Goal: Task Accomplishment & Management: Contribute content

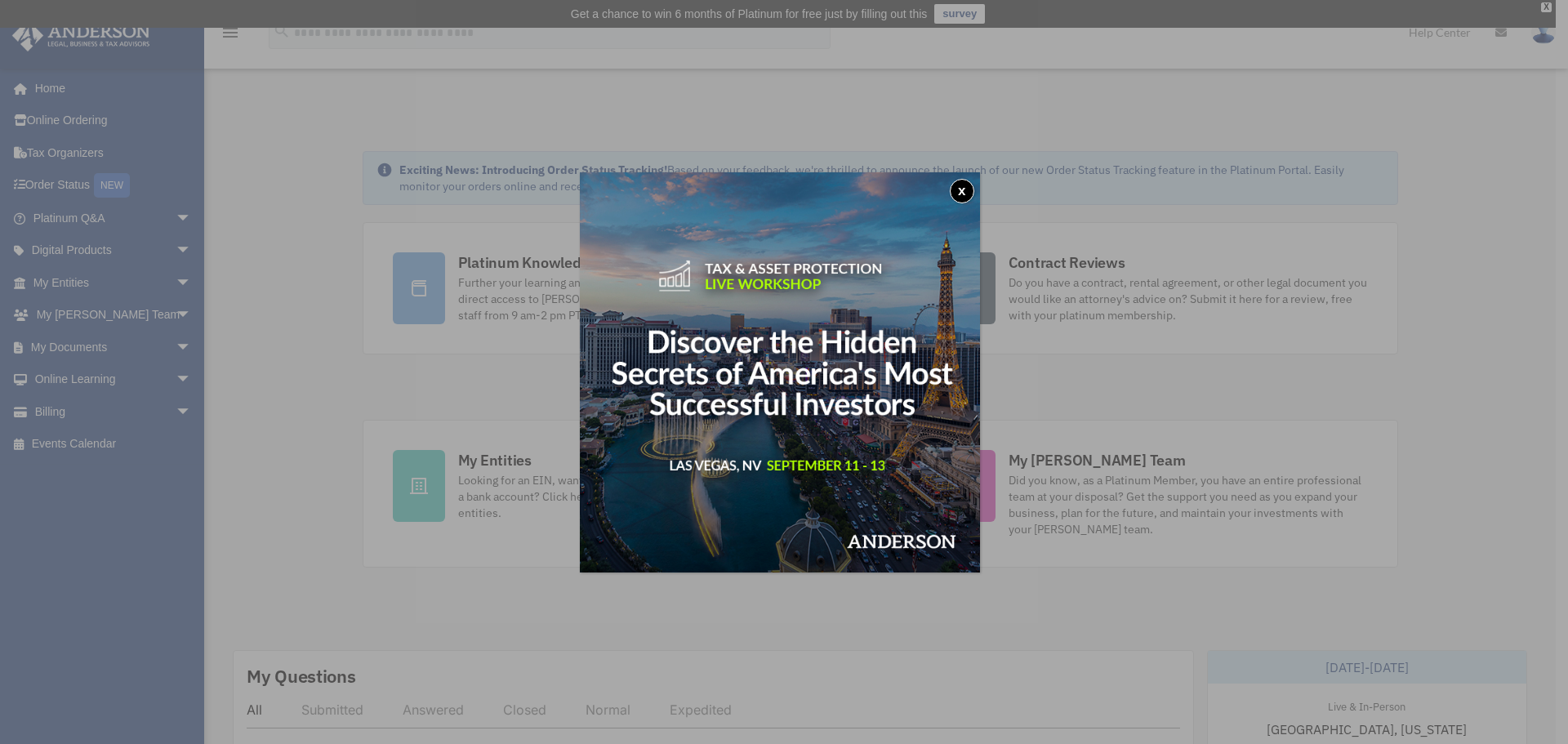
click at [957, 184] on button "x" at bounding box center [962, 191] width 25 height 25
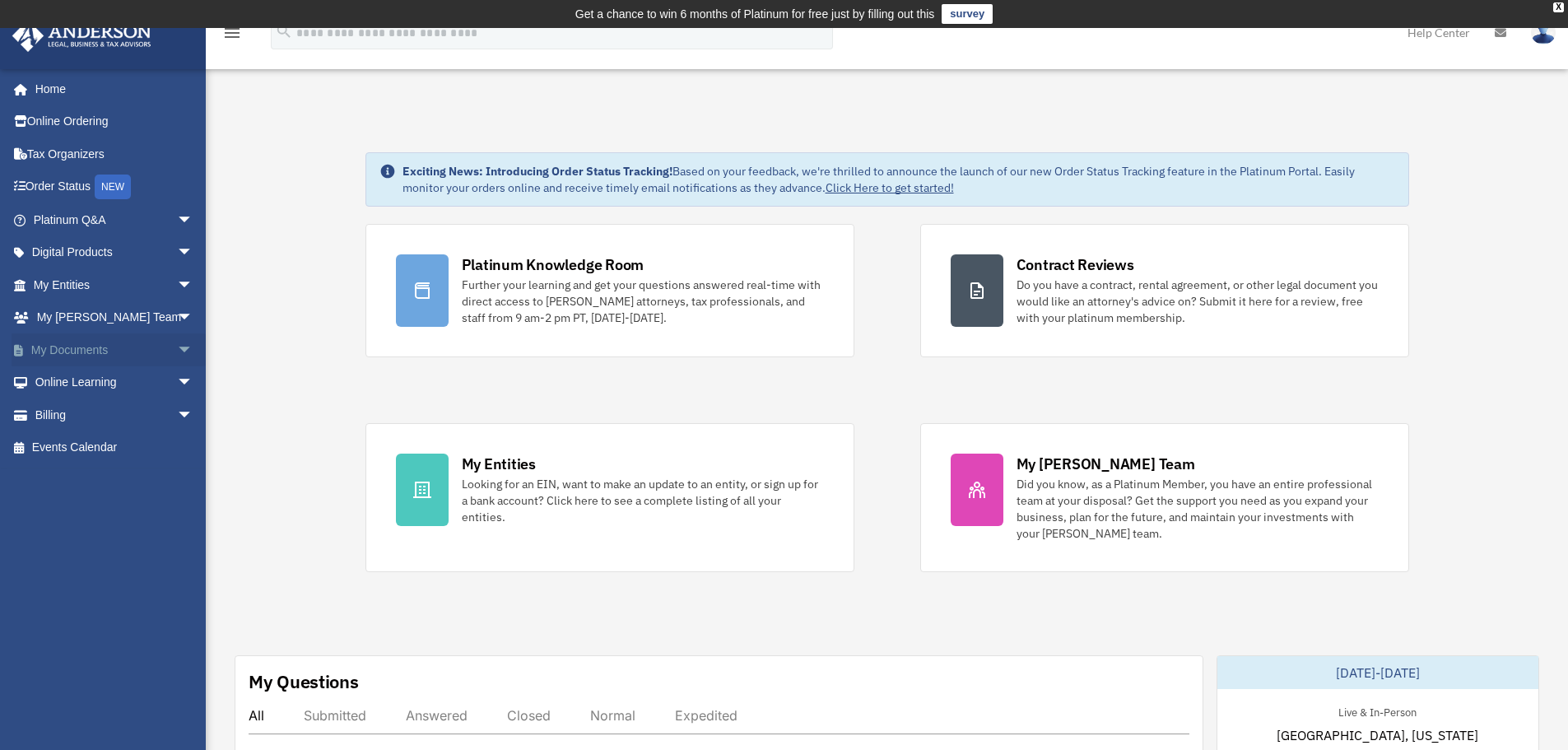
click at [74, 346] on link "My Documents arrow_drop_down" at bounding box center [115, 349] width 207 height 33
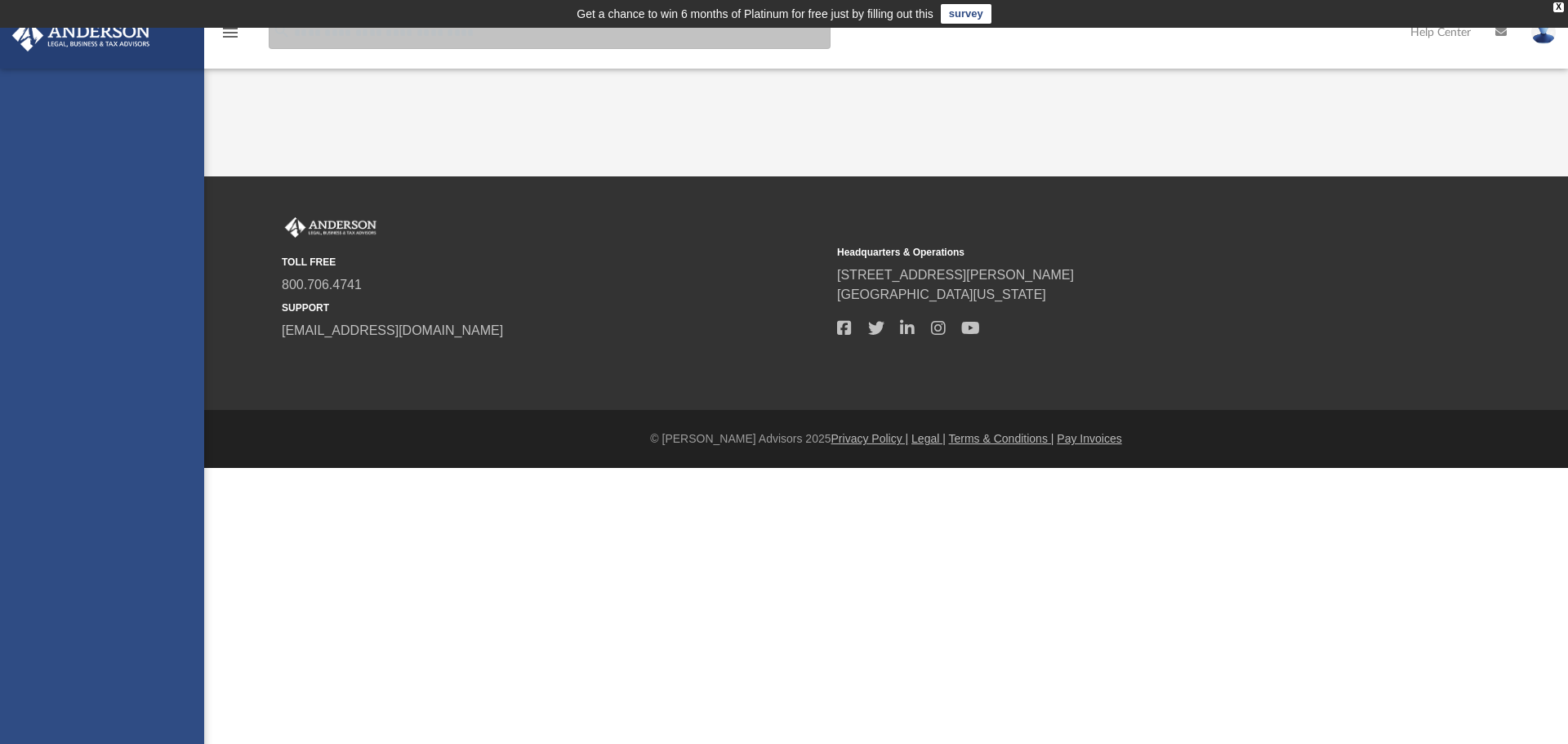
click at [455, 46] on input "search" at bounding box center [550, 32] width 562 height 33
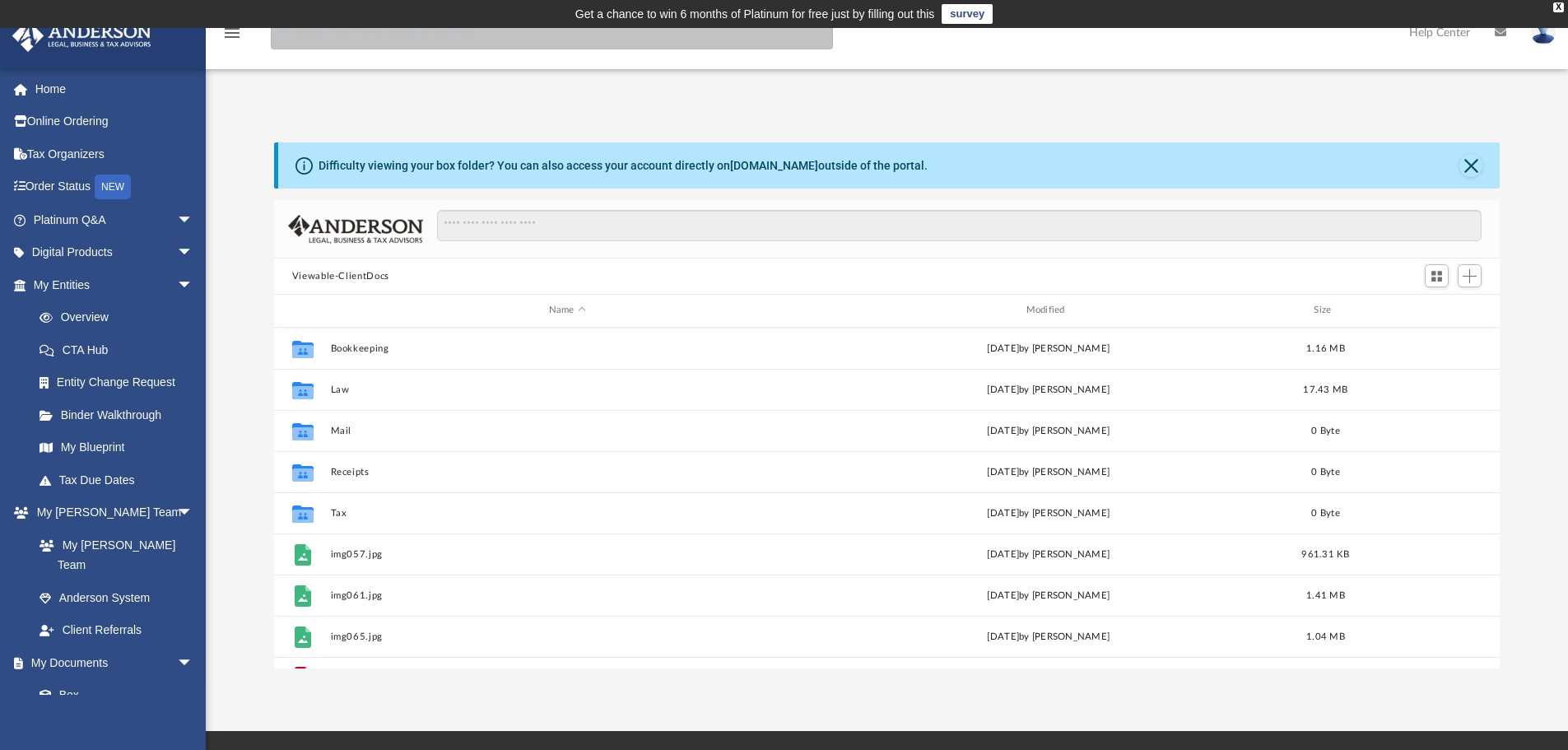
scroll to position [362, 1213]
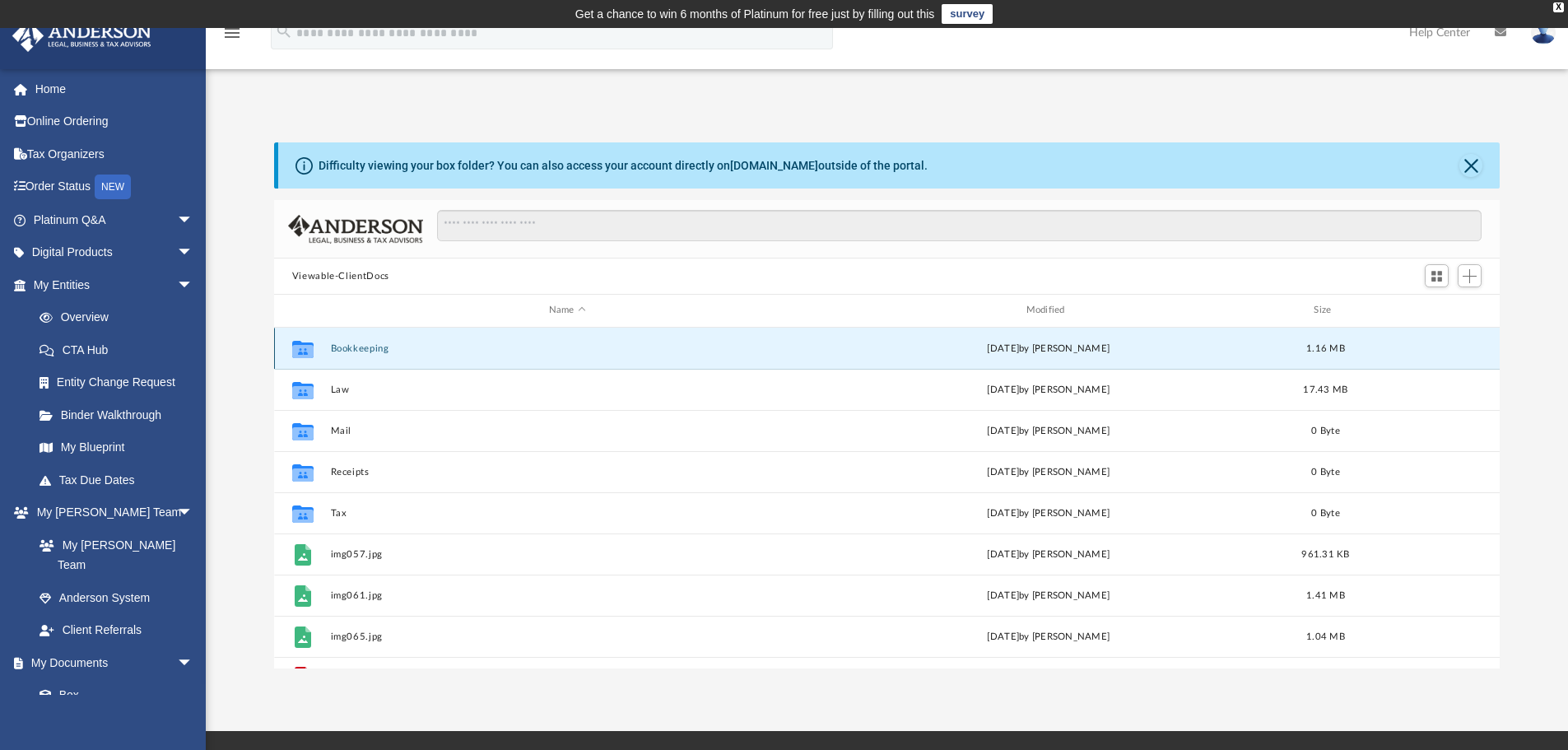
click at [354, 347] on button "Bookkeeping" at bounding box center [567, 348] width 474 height 11
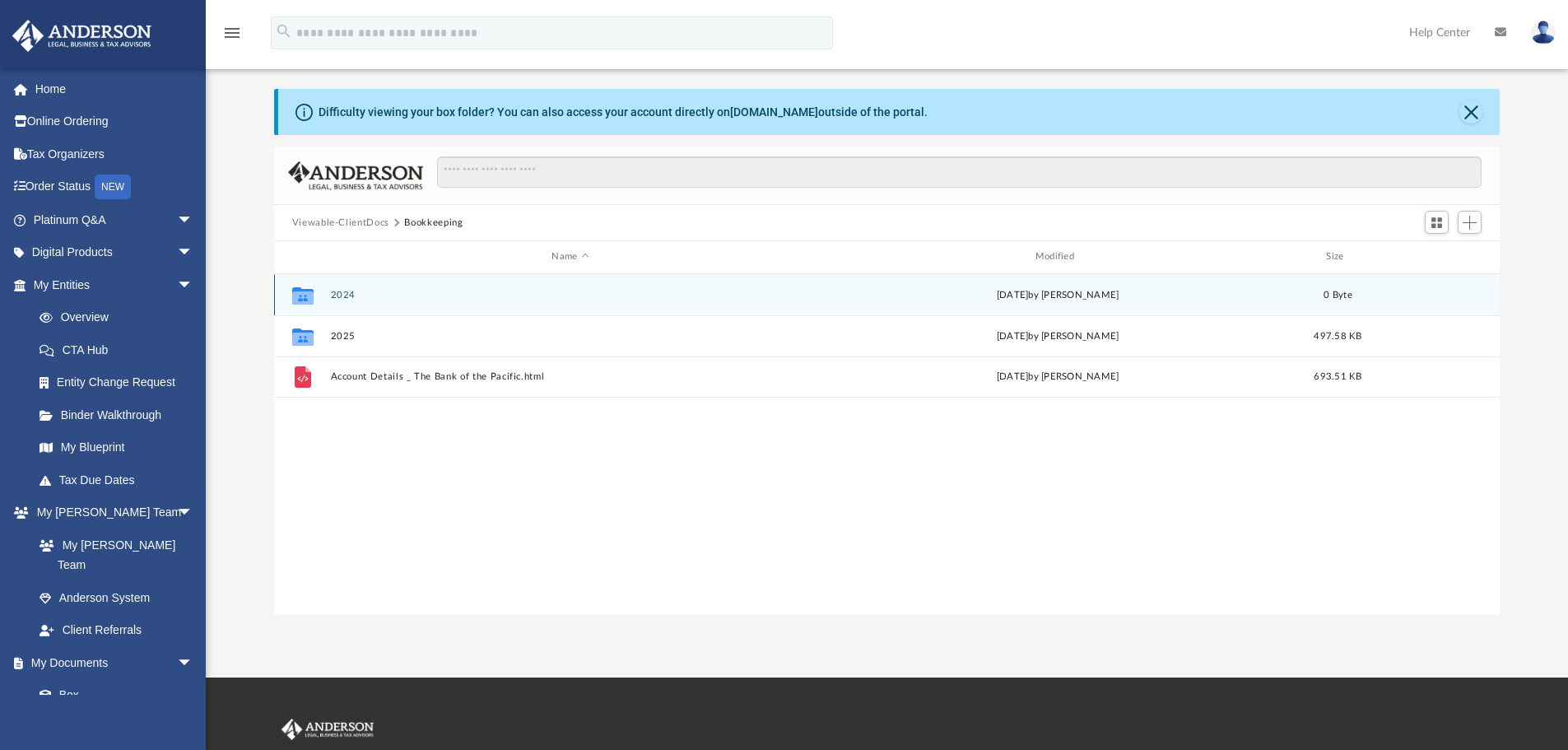
scroll to position [82, 0]
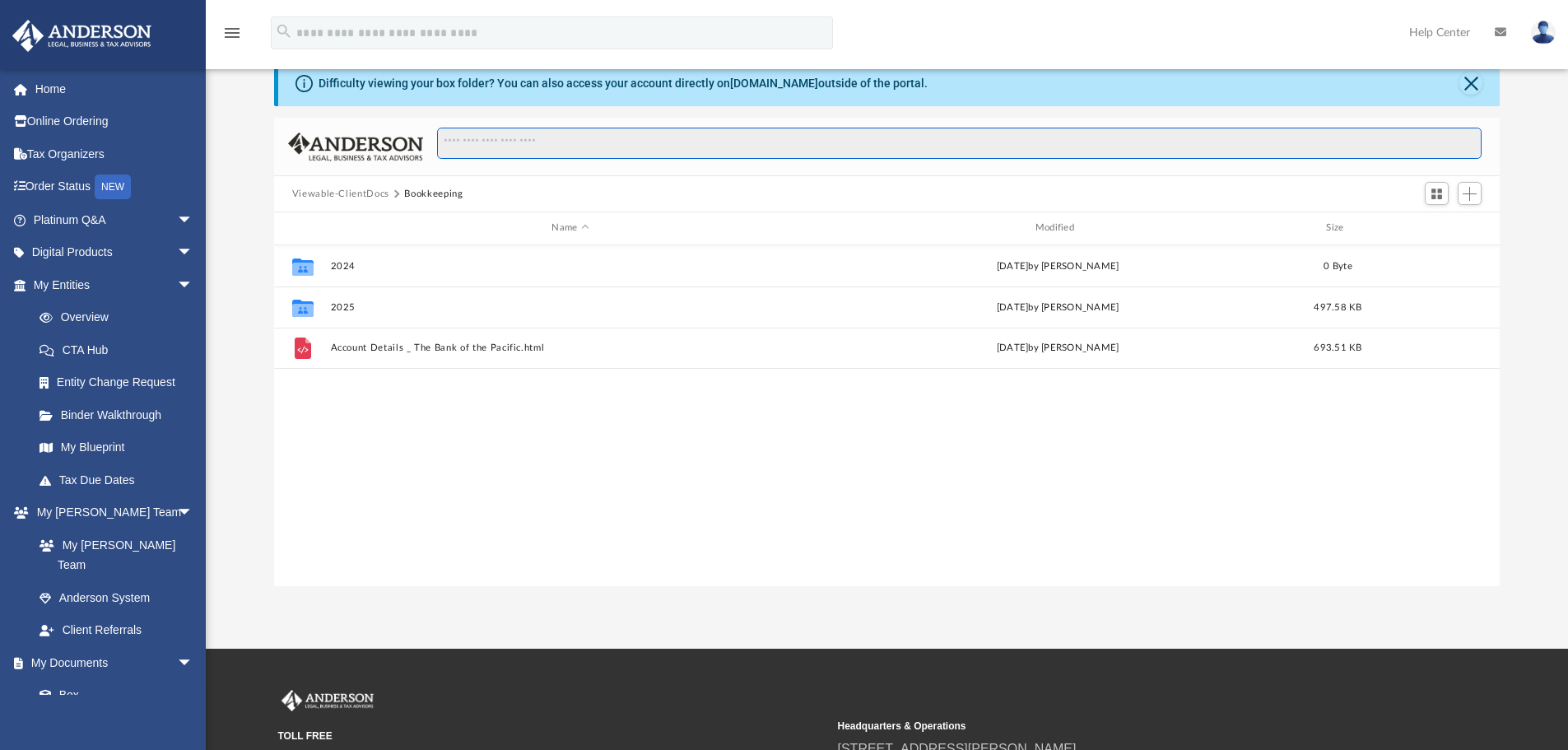
click at [457, 145] on input "Search files and folders" at bounding box center [959, 143] width 1044 height 31
click at [426, 188] on button "Bookkeeping" at bounding box center [434, 194] width 59 height 15
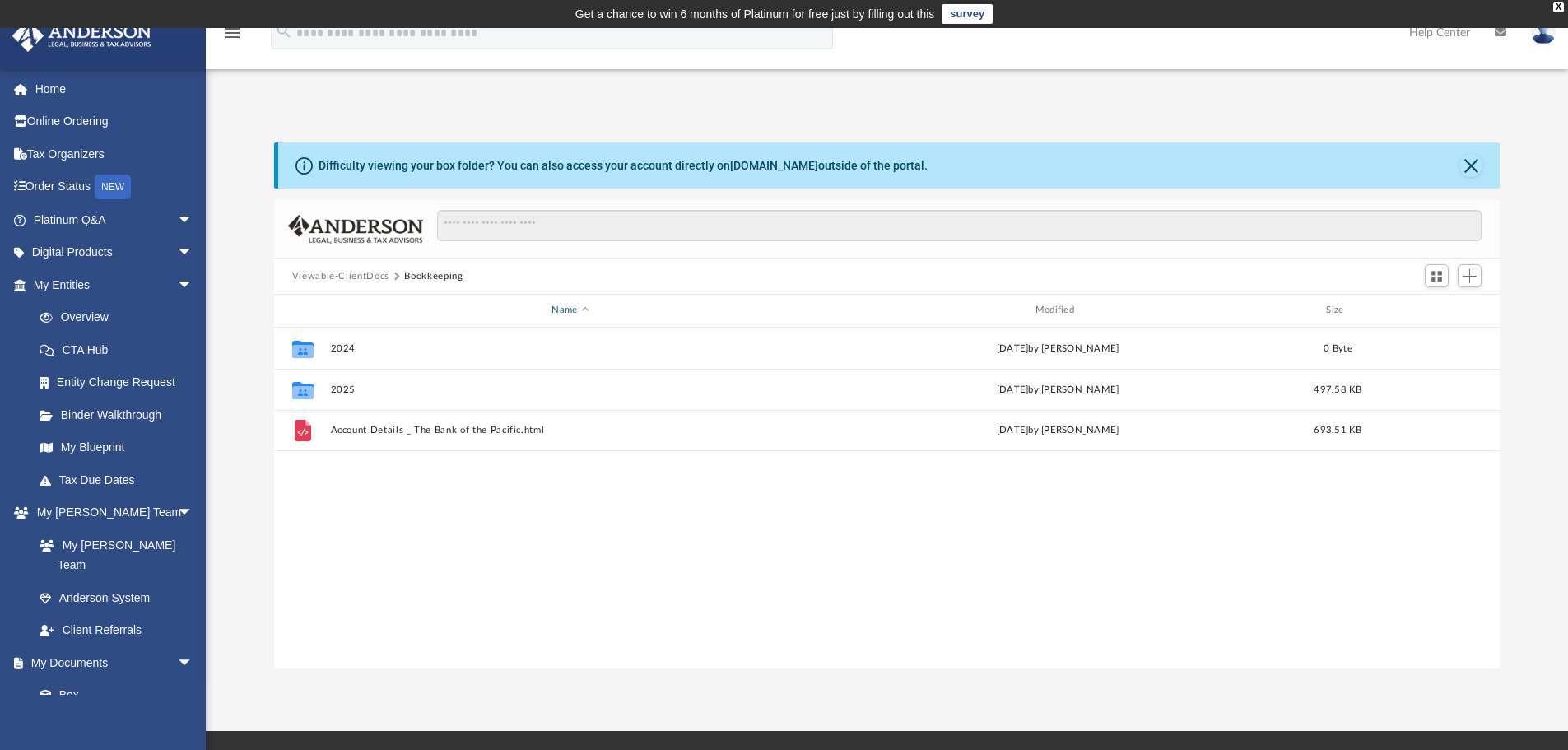
click at [577, 310] on div "Name" at bounding box center [568, 310] width 480 height 15
click at [496, 231] on input "Search files and folders" at bounding box center [959, 225] width 1044 height 31
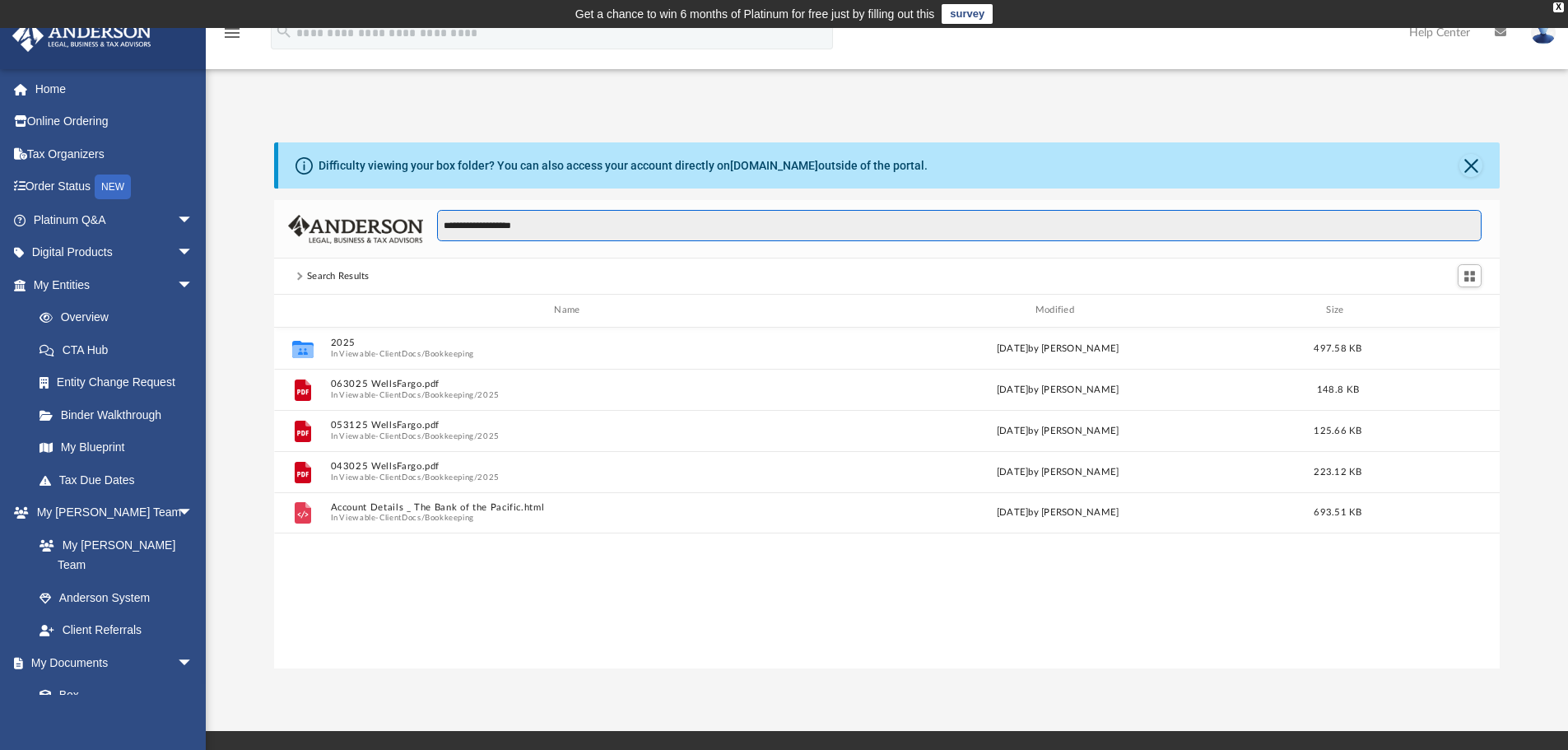
drag, startPoint x: 543, startPoint y: 233, endPoint x: 600, endPoint y: 218, distance: 58.9
click at [600, 218] on input "**********" at bounding box center [959, 225] width 1044 height 31
type input "**********"
click at [1467, 275] on span "Switch to Grid View" at bounding box center [1469, 276] width 14 height 14
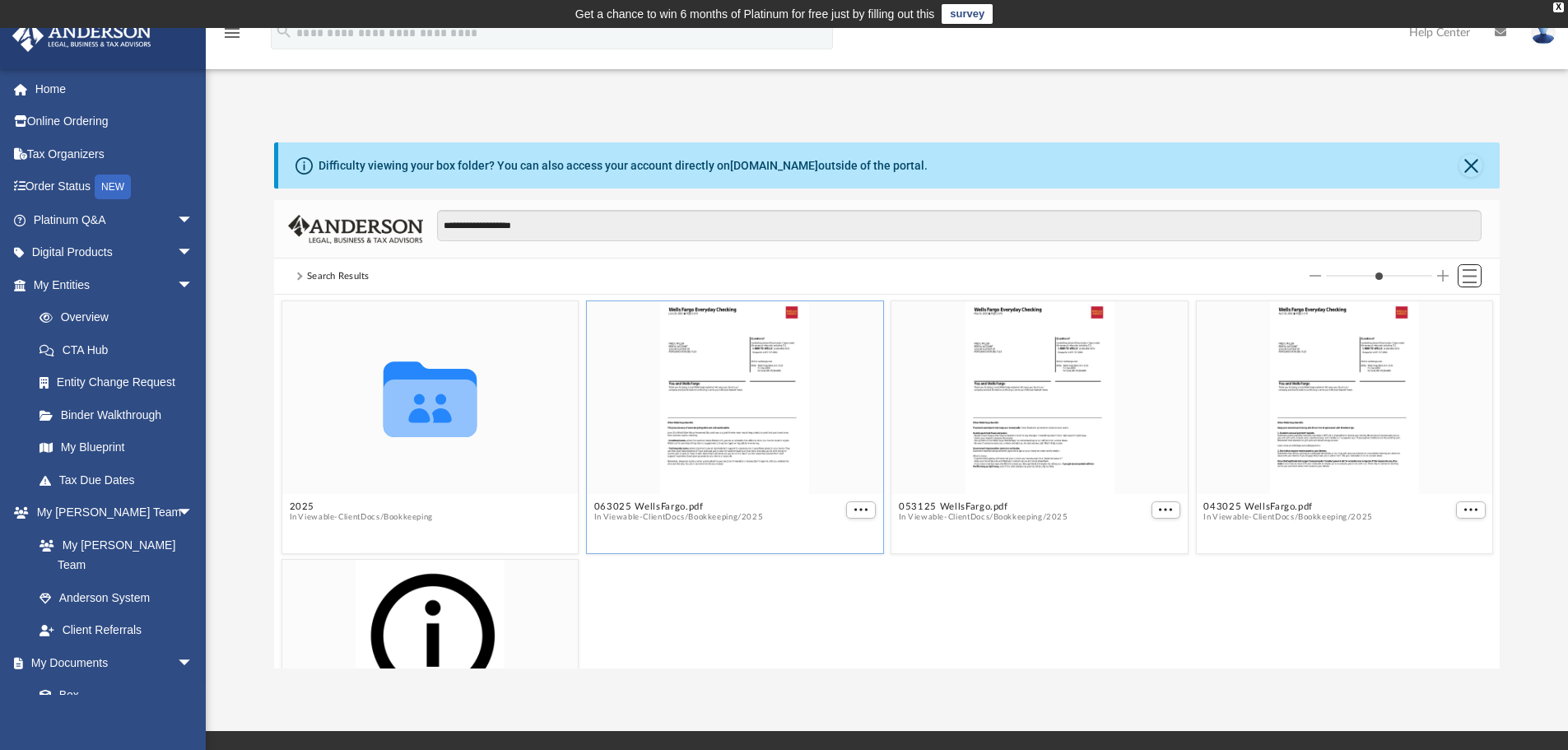
scroll to position [82, 0]
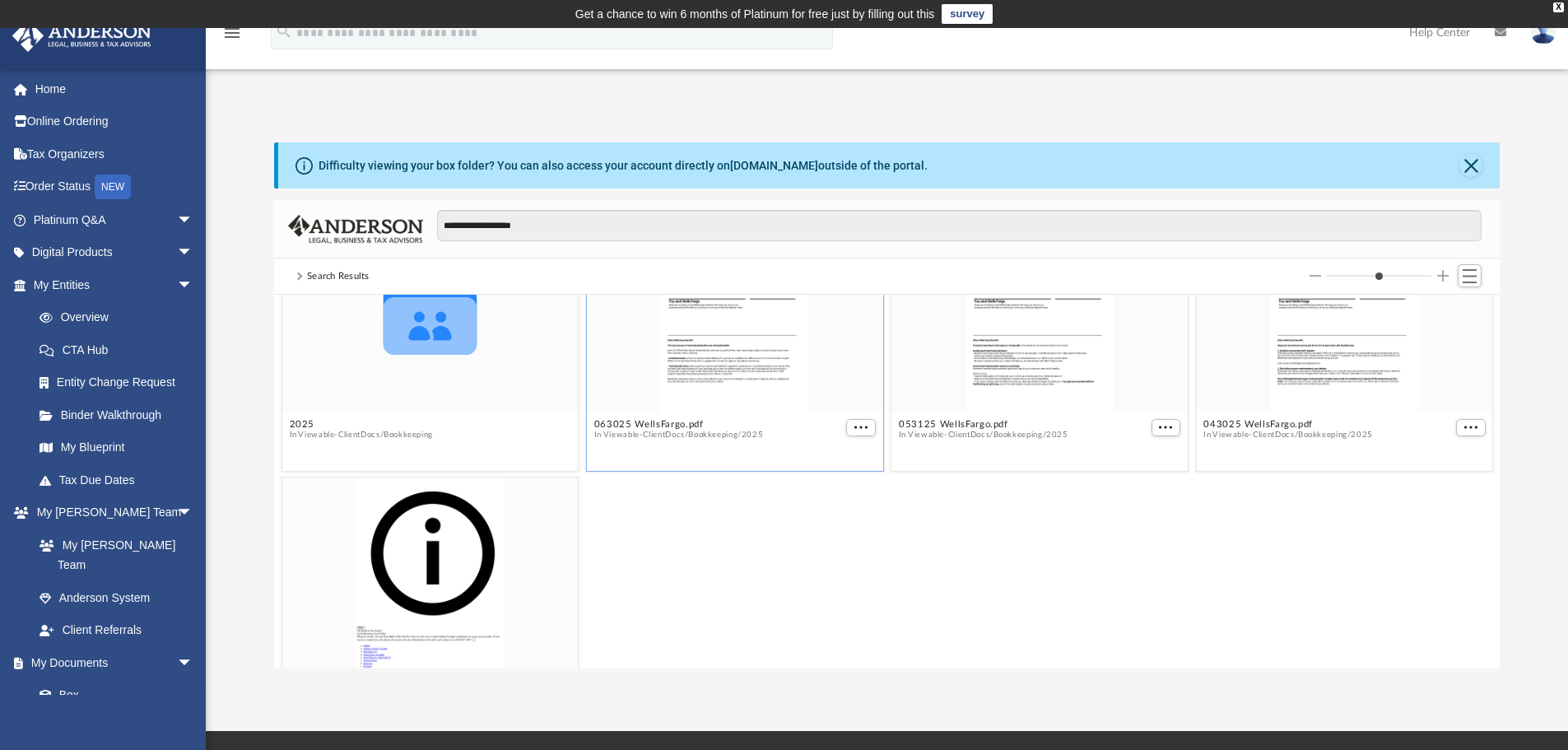
click at [717, 366] on div "grid" at bounding box center [735, 315] width 297 height 192
click at [723, 339] on div "grid" at bounding box center [735, 315] width 297 height 192
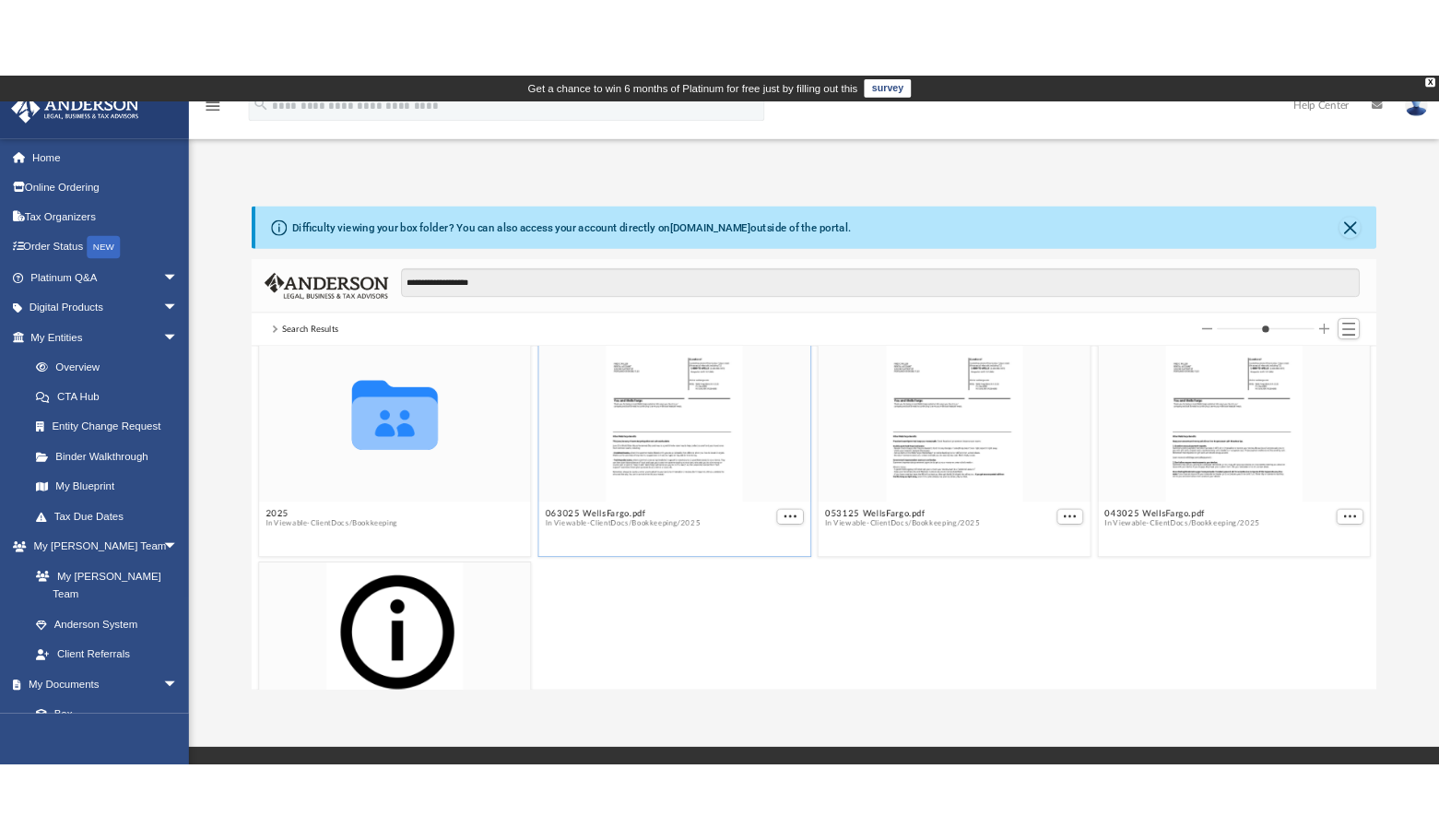
scroll to position [0, 0]
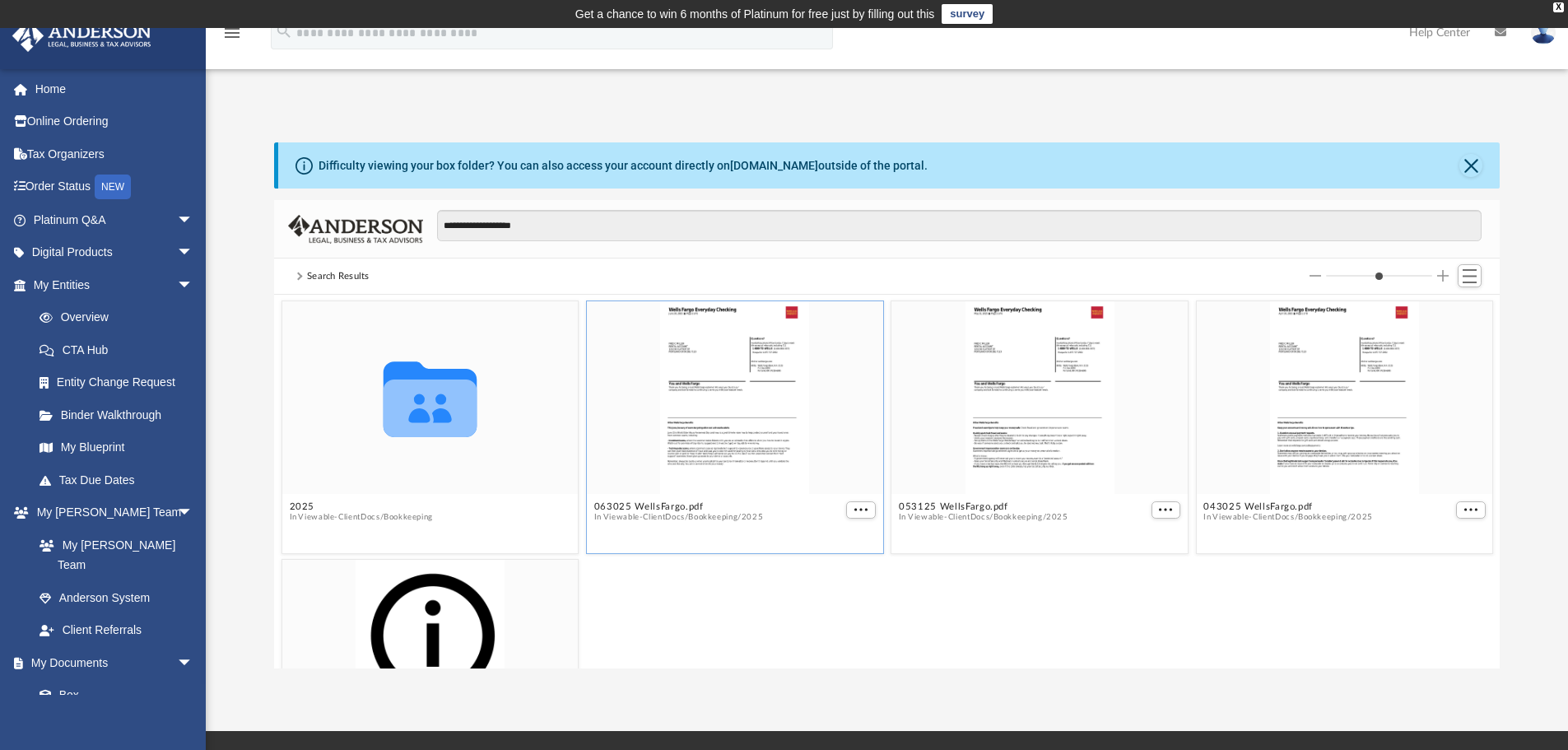
drag, startPoint x: 739, startPoint y: 383, endPoint x: 698, endPoint y: 427, distance: 60.1
click at [698, 427] on div "grid" at bounding box center [735, 397] width 297 height 192
click at [698, 417] on div "grid" at bounding box center [735, 397] width 297 height 192
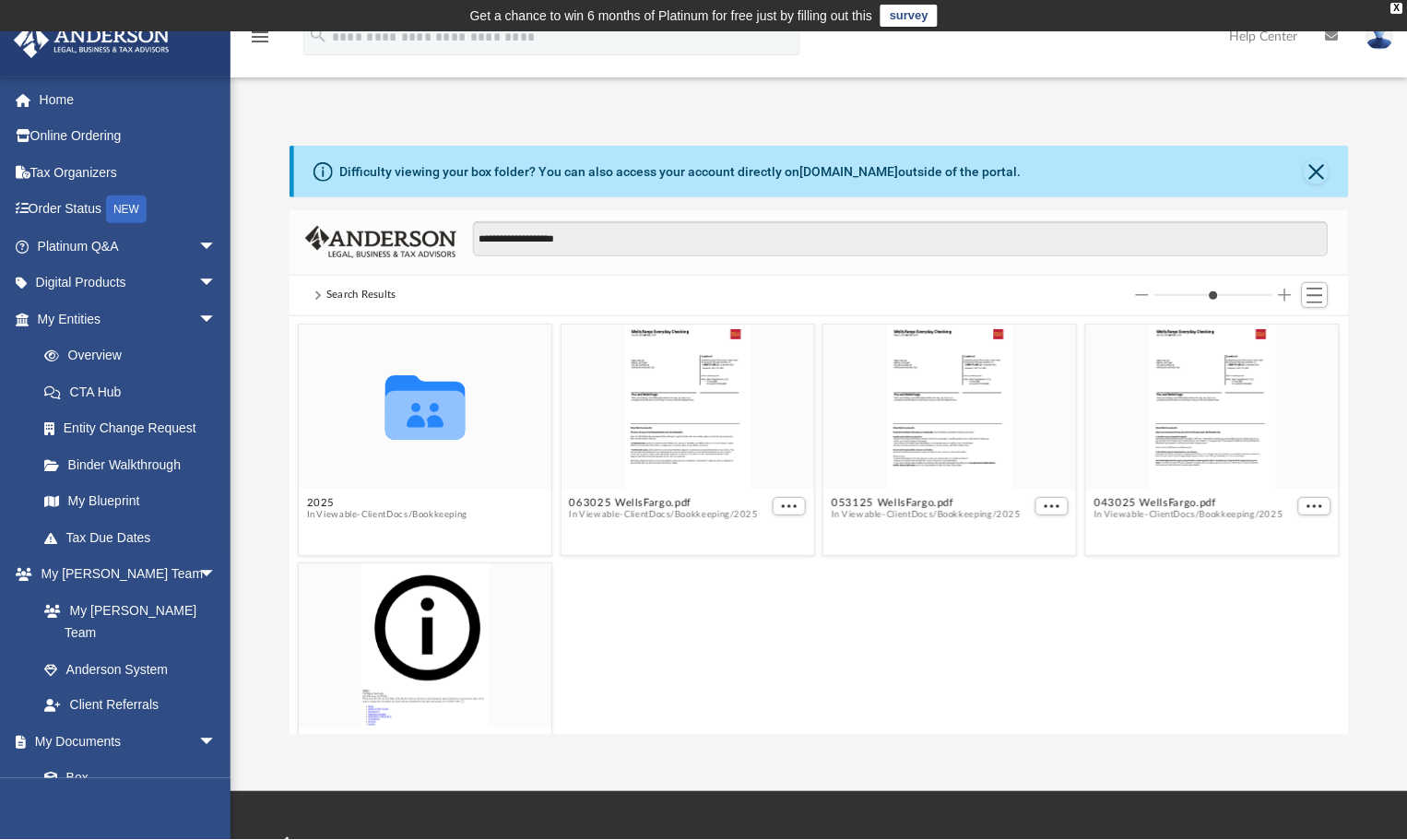
scroll to position [405, 1045]
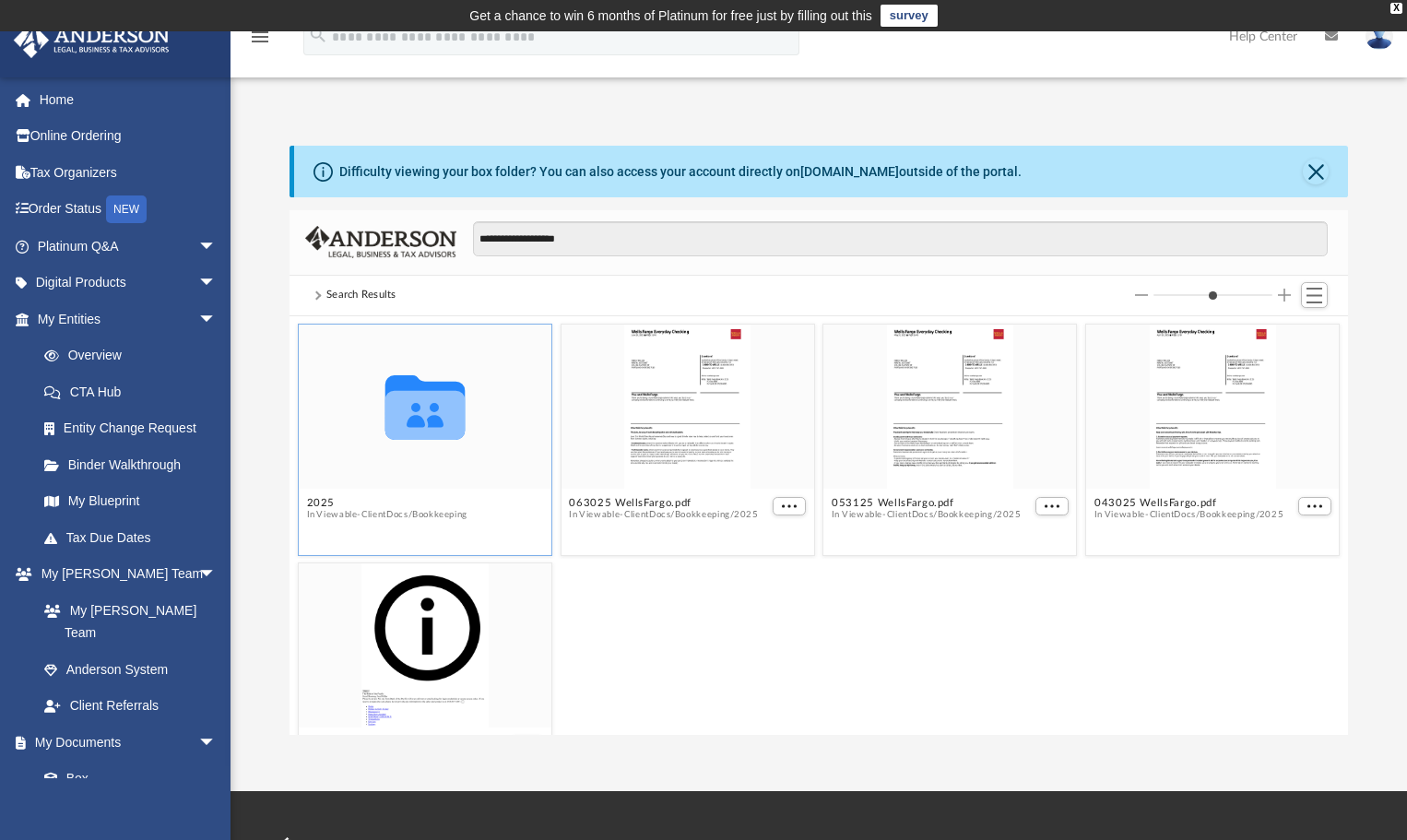
click at [436, 417] on icon "grid" at bounding box center [424, 407] width 80 height 65
click at [421, 420] on icon "grid" at bounding box center [424, 407] width 80 height 65
click at [785, 507] on span "More options" at bounding box center [788, 506] width 15 height 9
click at [888, 596] on div "Account Details _ The Bank of the Pacific.html In Viewable-ClientDocs / Bookkee…" at bounding box center [818, 677] width 1050 height 240
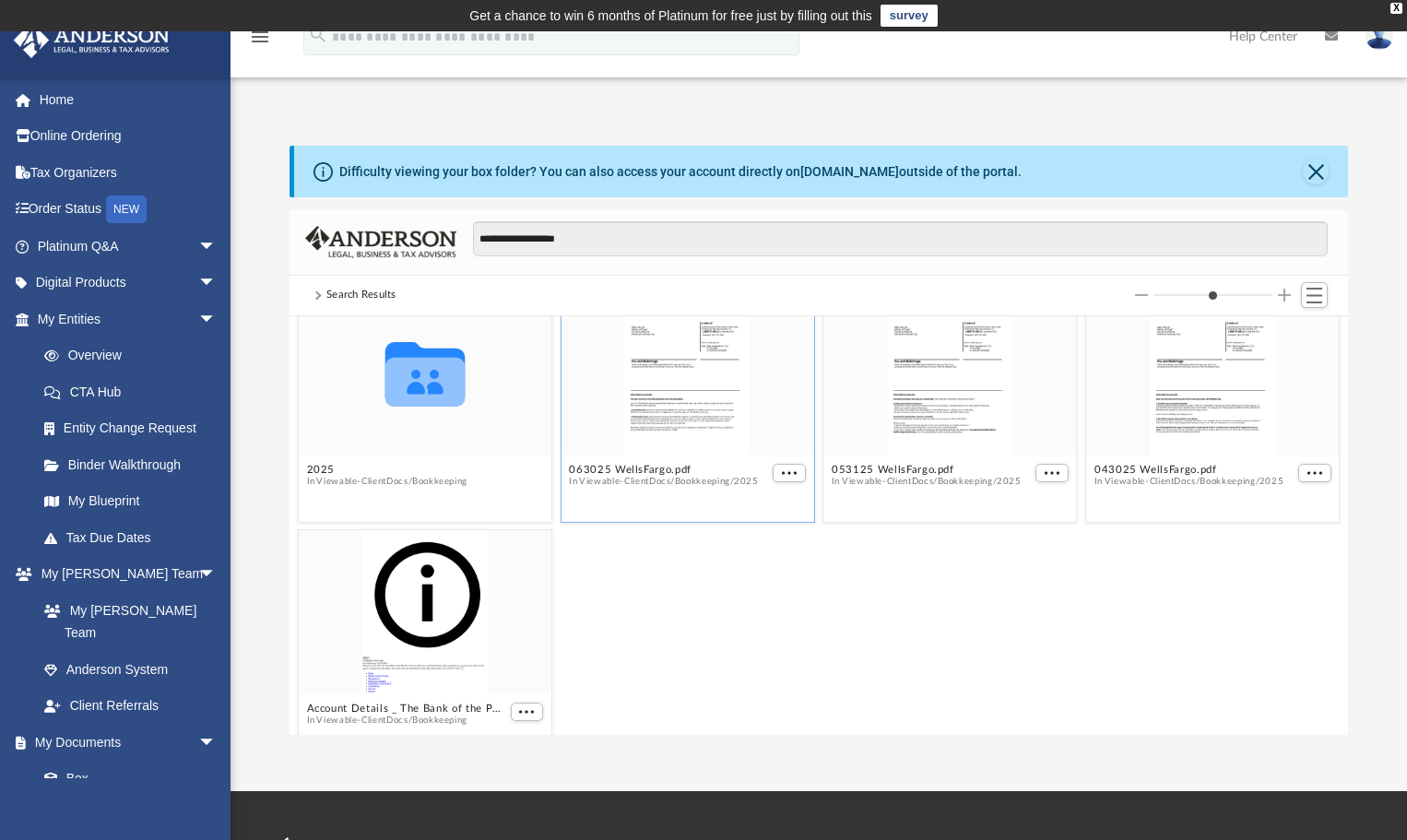
scroll to position [0, 0]
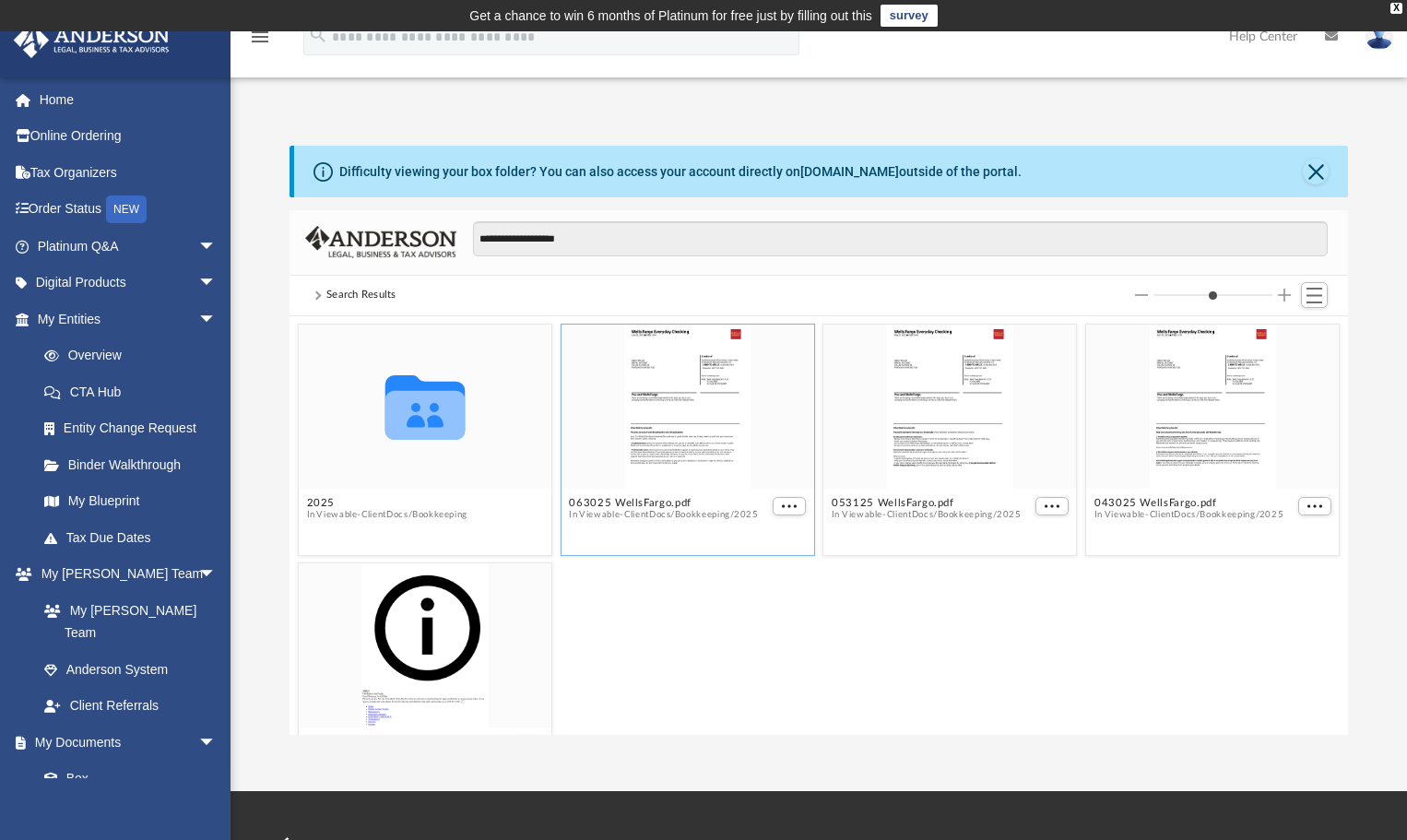
click at [320, 296] on span at bounding box center [317, 294] width 17 height 7
click at [1317, 163] on button "Close" at bounding box center [1315, 172] width 26 height 26
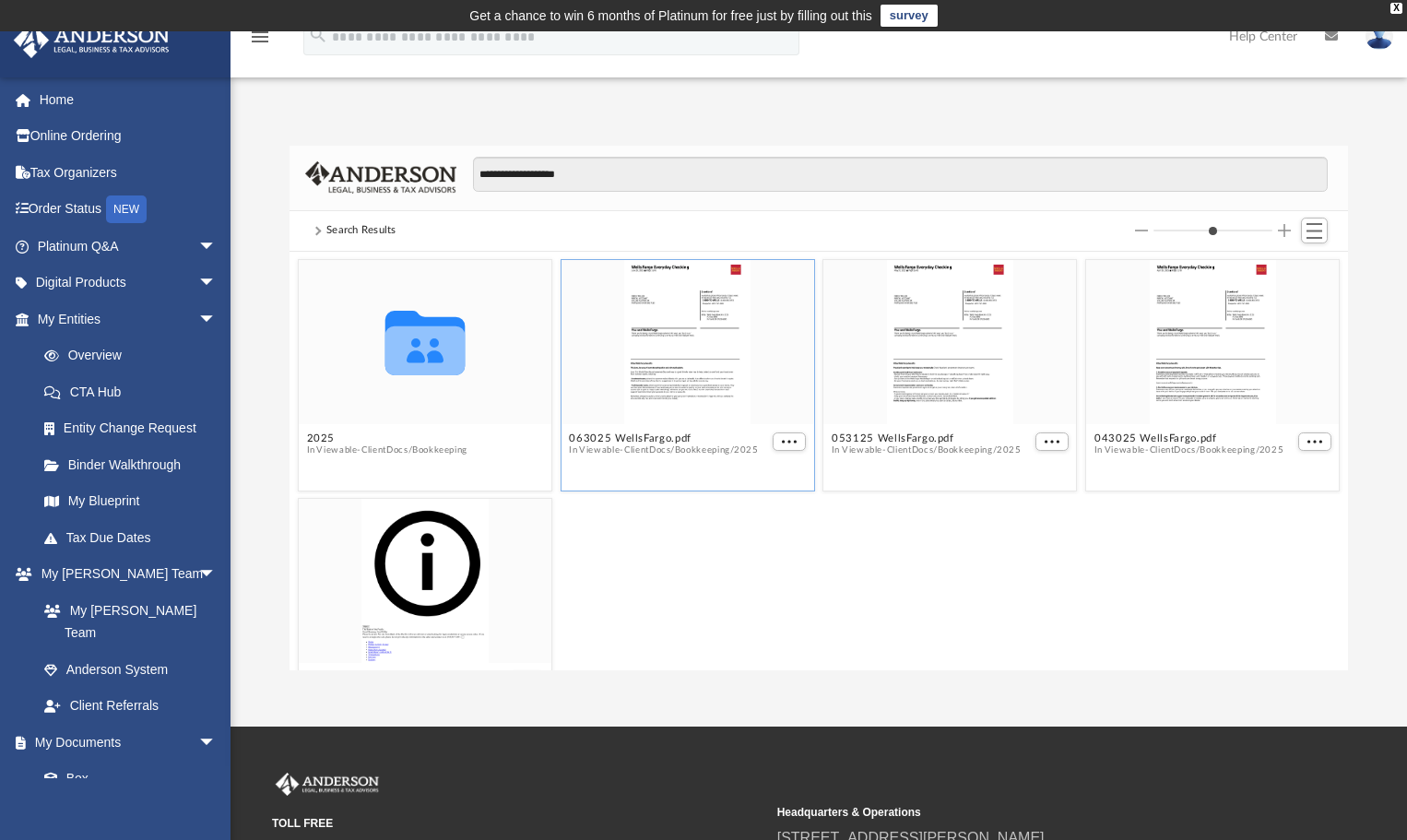
click at [252, 37] on icon "menu" at bounding box center [259, 37] width 22 height 22
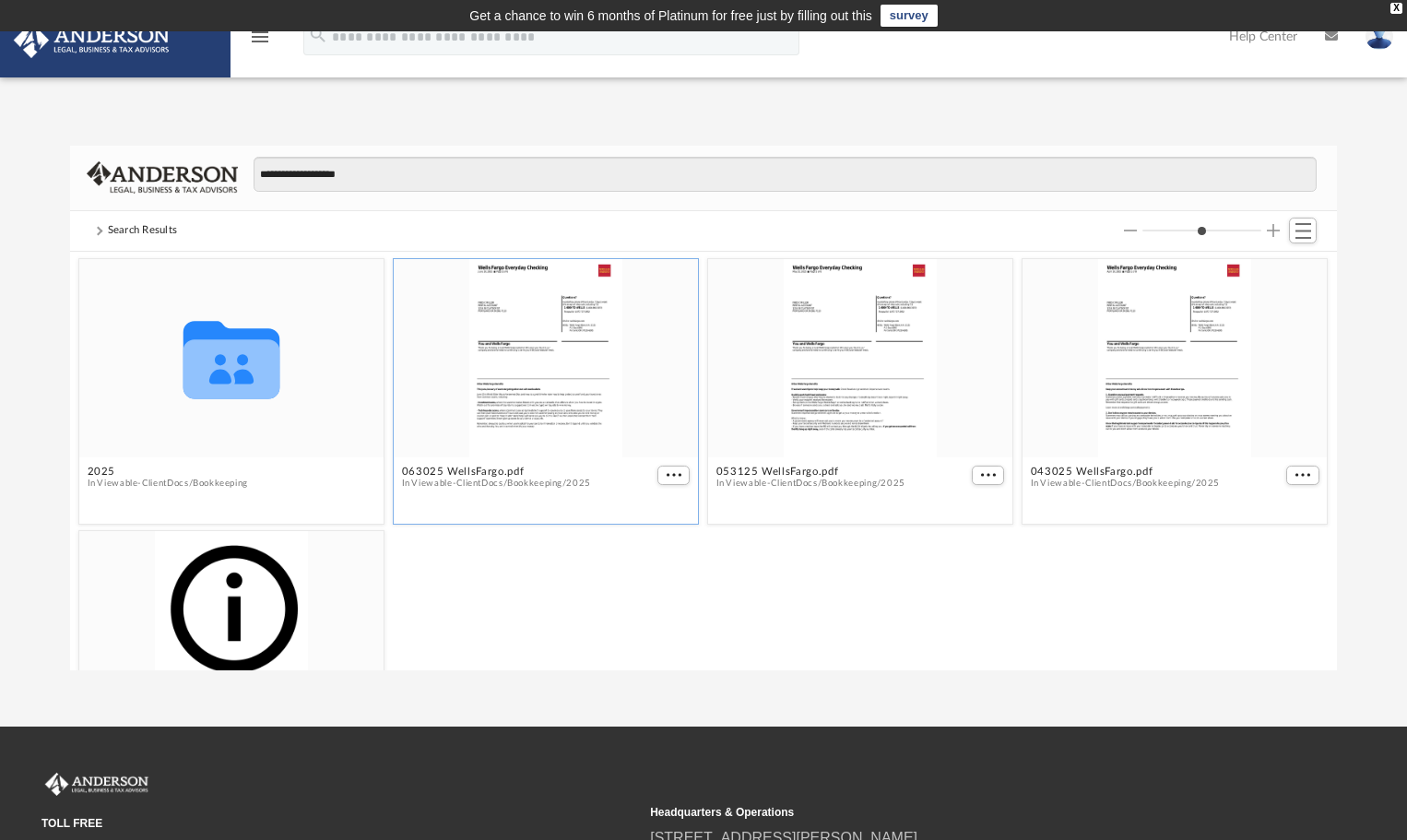
scroll to position [405, 1252]
click at [492, 398] on div "grid" at bounding box center [545, 358] width 304 height 199
click at [523, 398] on div "grid" at bounding box center [545, 358] width 304 height 199
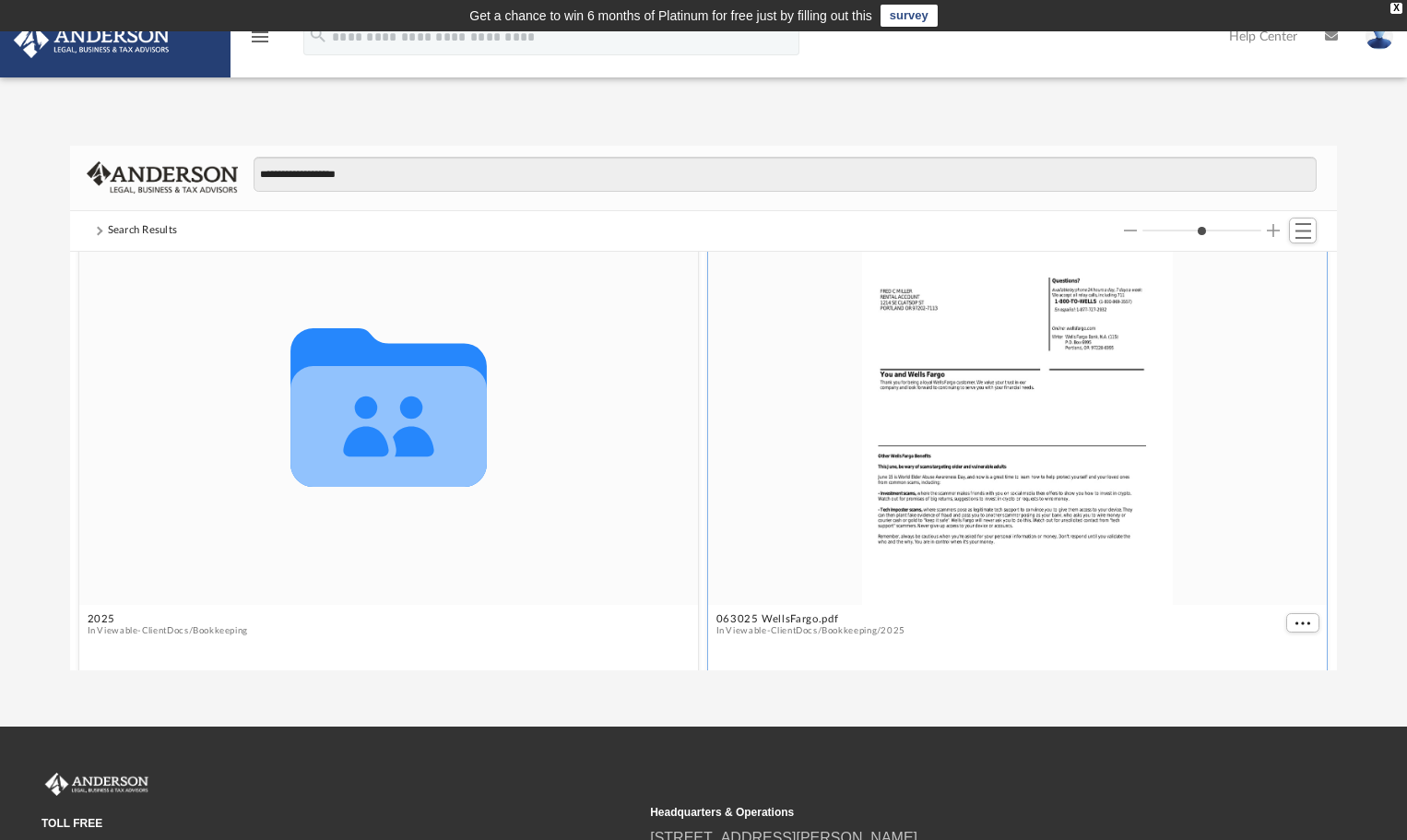
scroll to position [1338, 0]
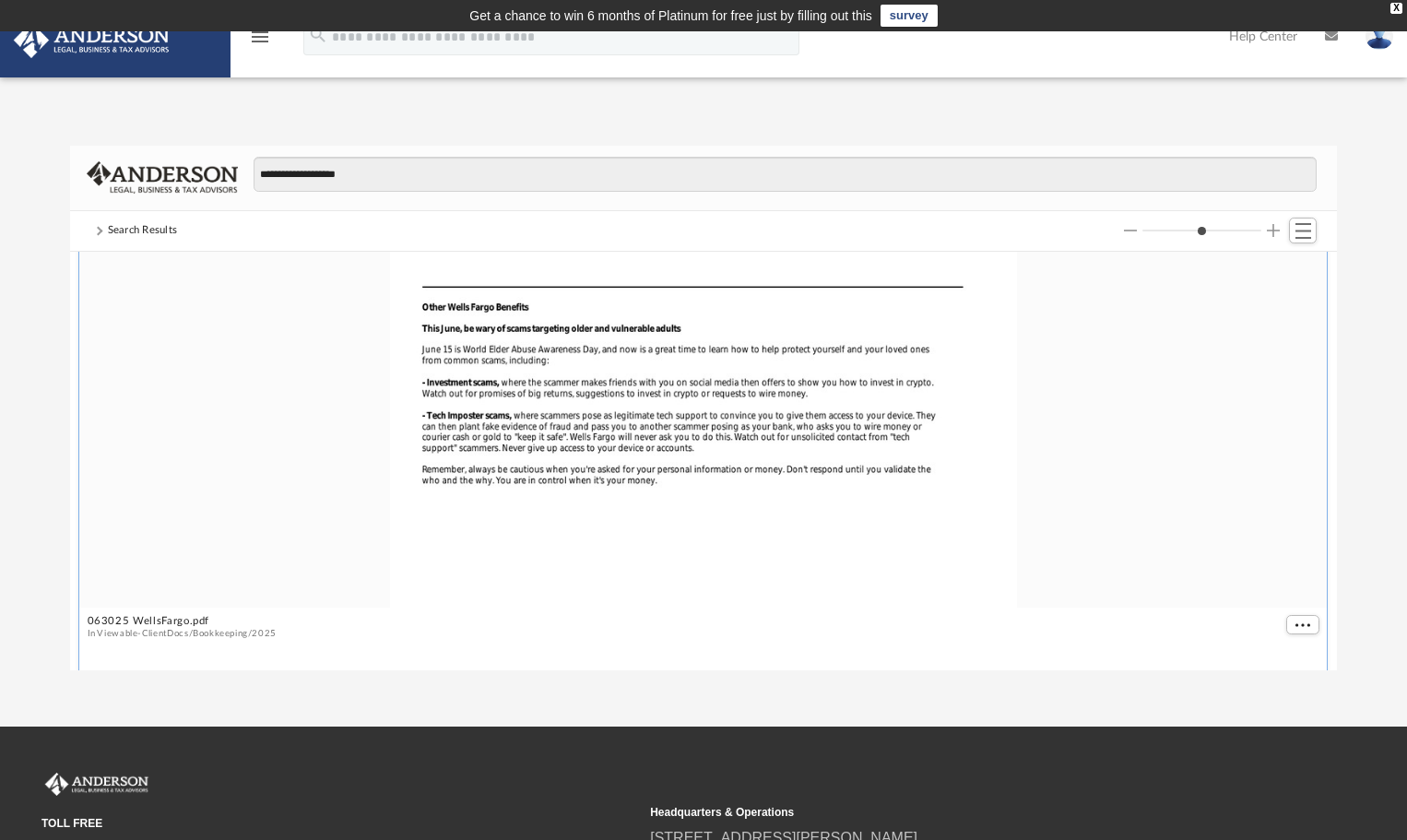
drag, startPoint x: 1172, startPoint y: 227, endPoint x: 1272, endPoint y: 220, distance: 100.2
type input "*"
click at [1261, 223] on input "Column size" at bounding box center [1200, 229] width 119 height 13
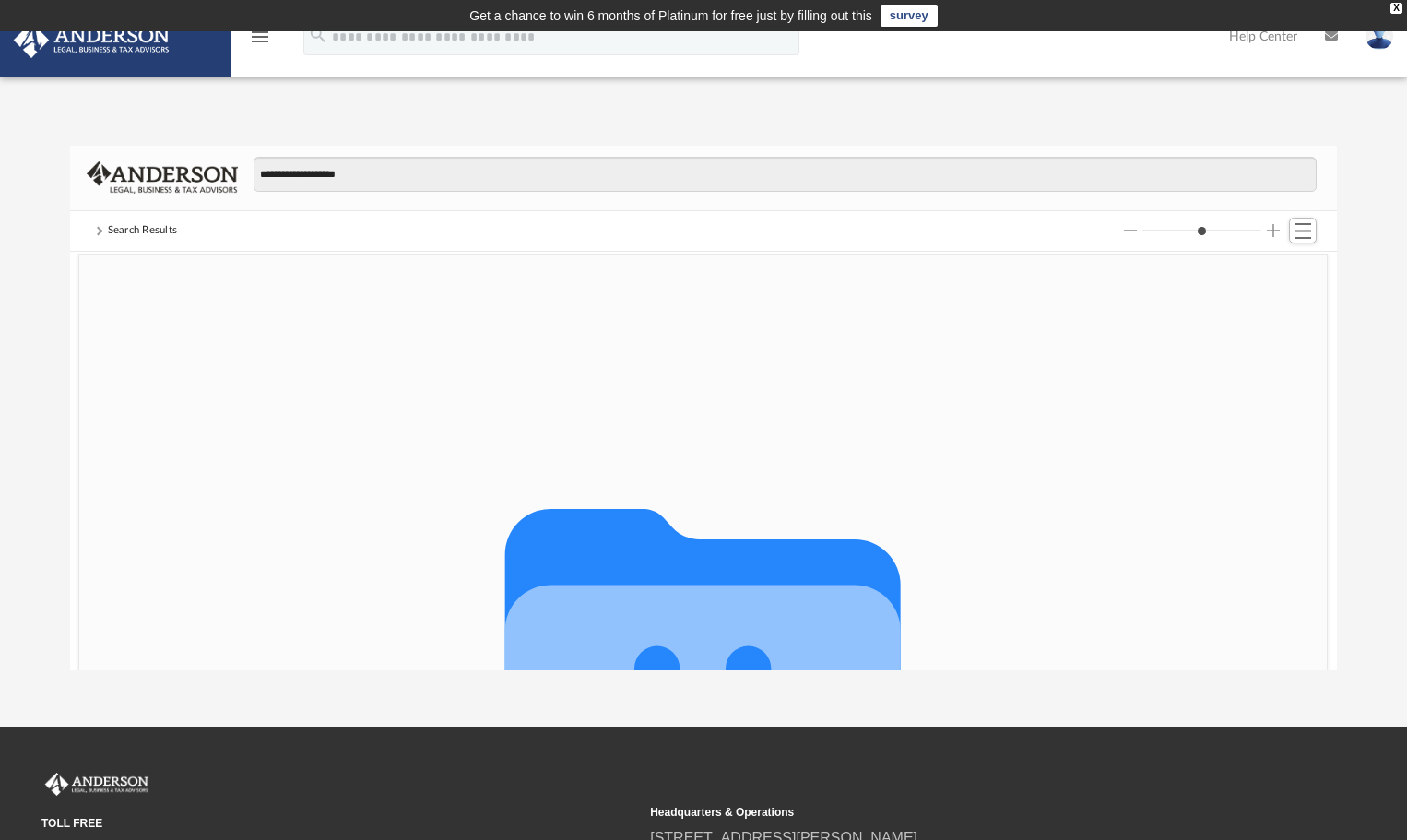
scroll to position [0, 0]
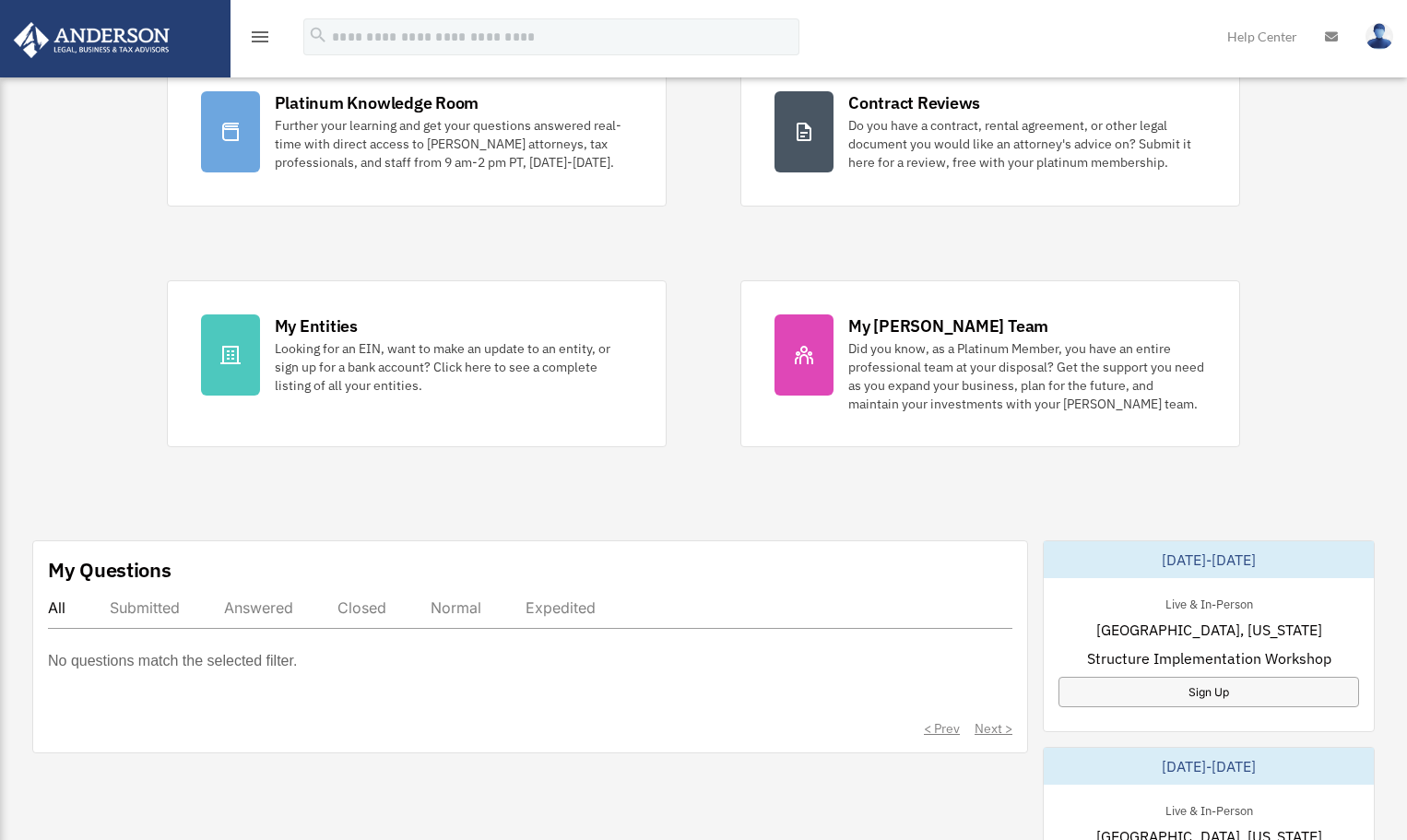
scroll to position [276, 0]
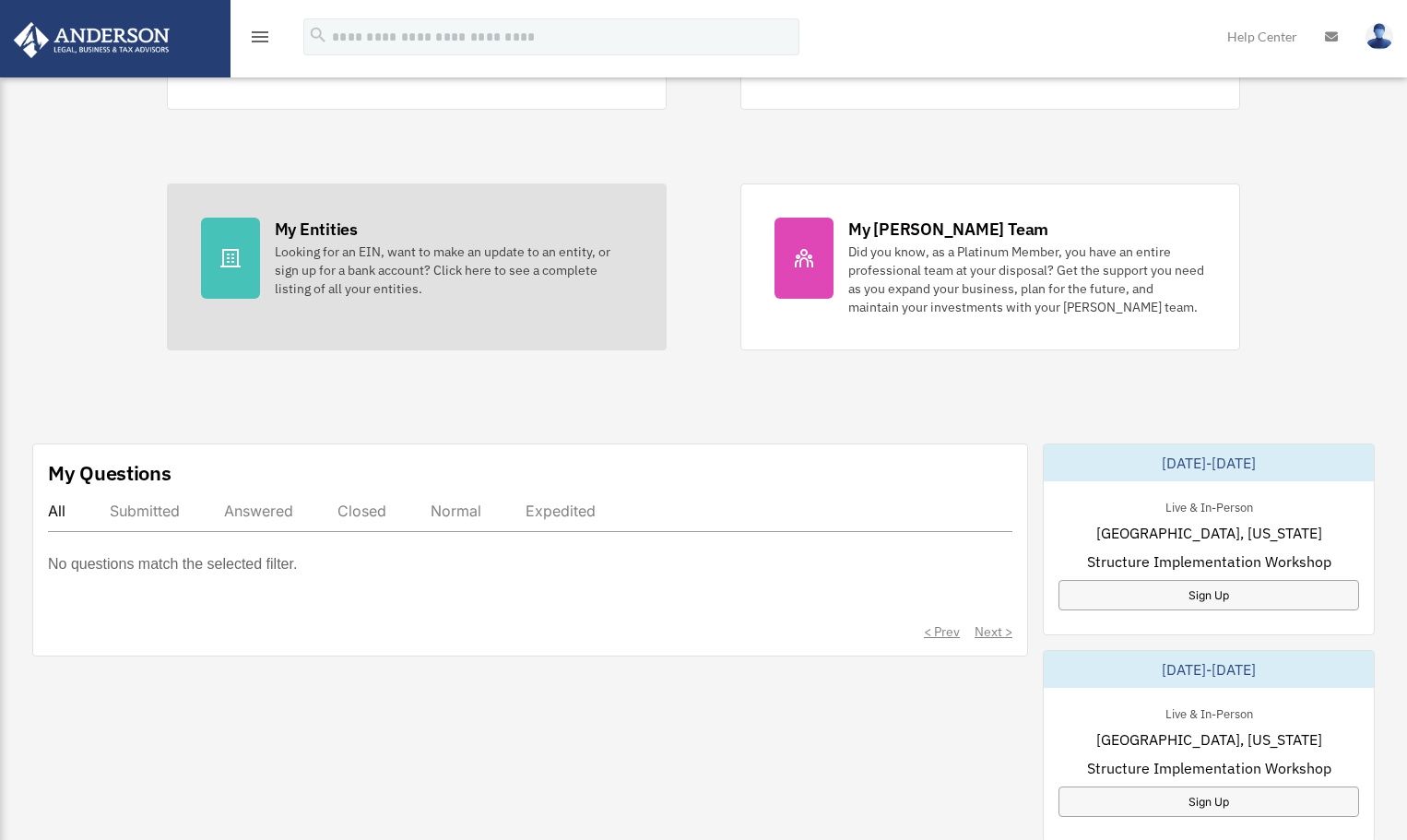
click at [256, 257] on div at bounding box center [230, 257] width 59 height 81
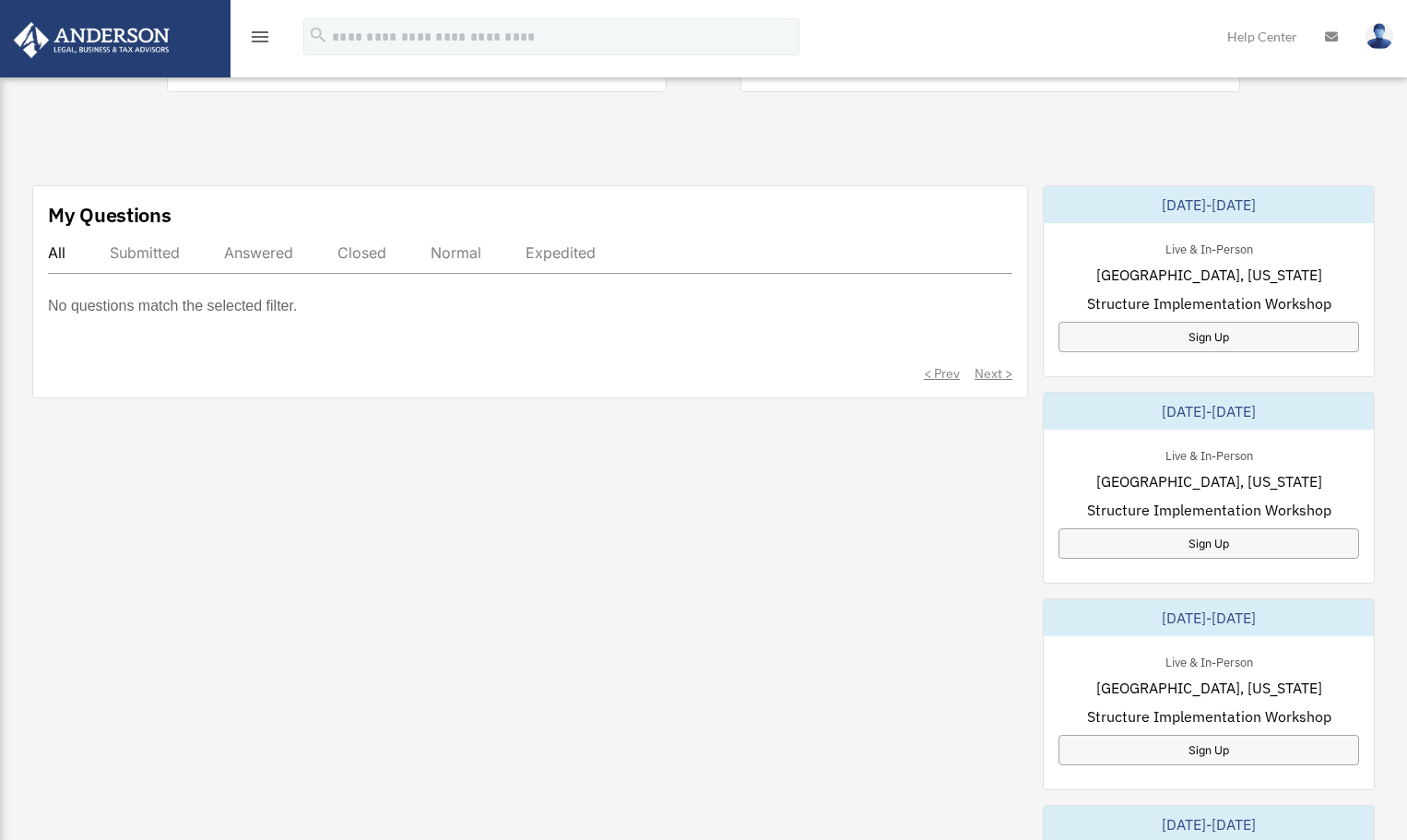
scroll to position [553, 0]
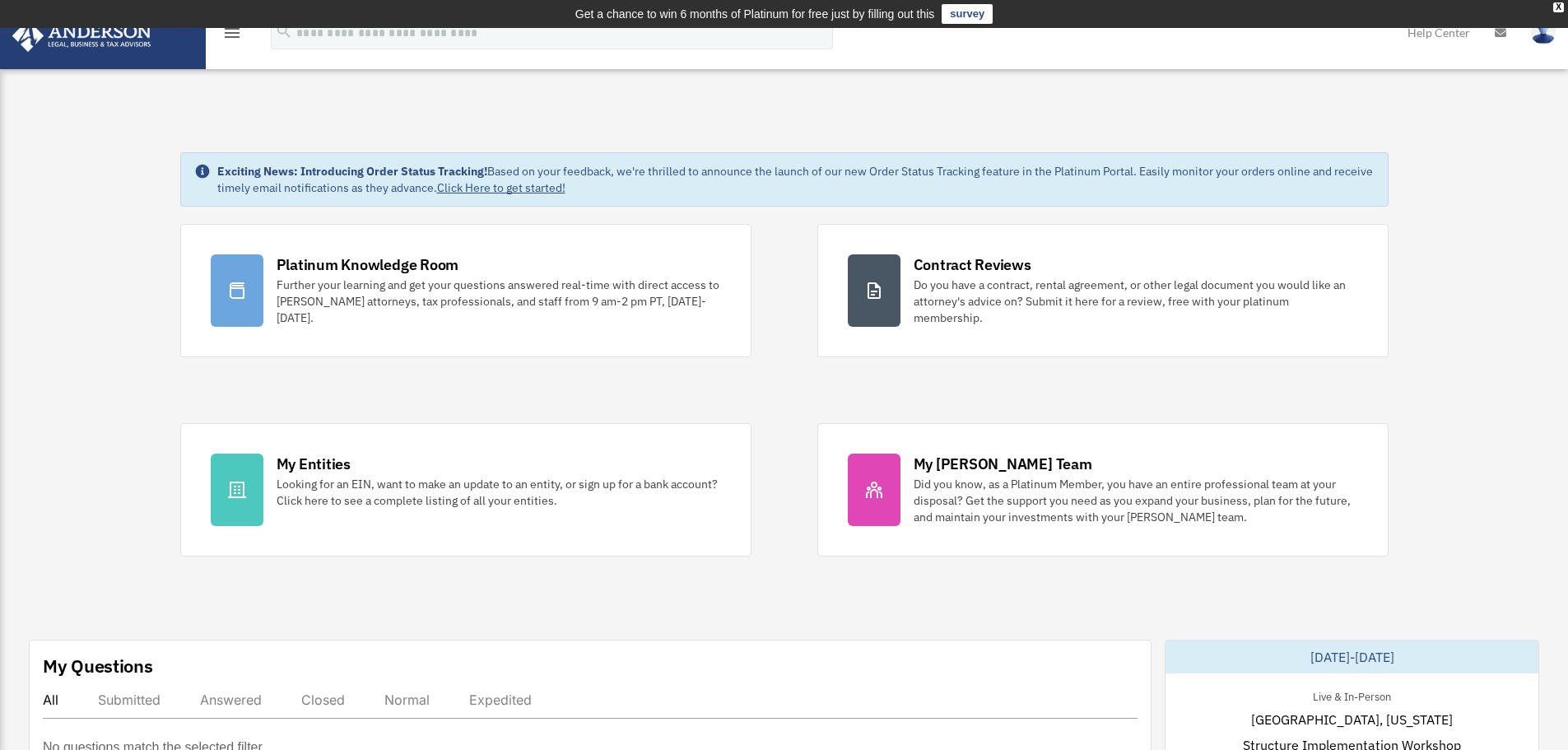
click at [102, 43] on img at bounding box center [81, 36] width 149 height 32
click at [225, 30] on icon "menu" at bounding box center [232, 33] width 20 height 20
click at [227, 32] on icon "menu" at bounding box center [232, 33] width 20 height 20
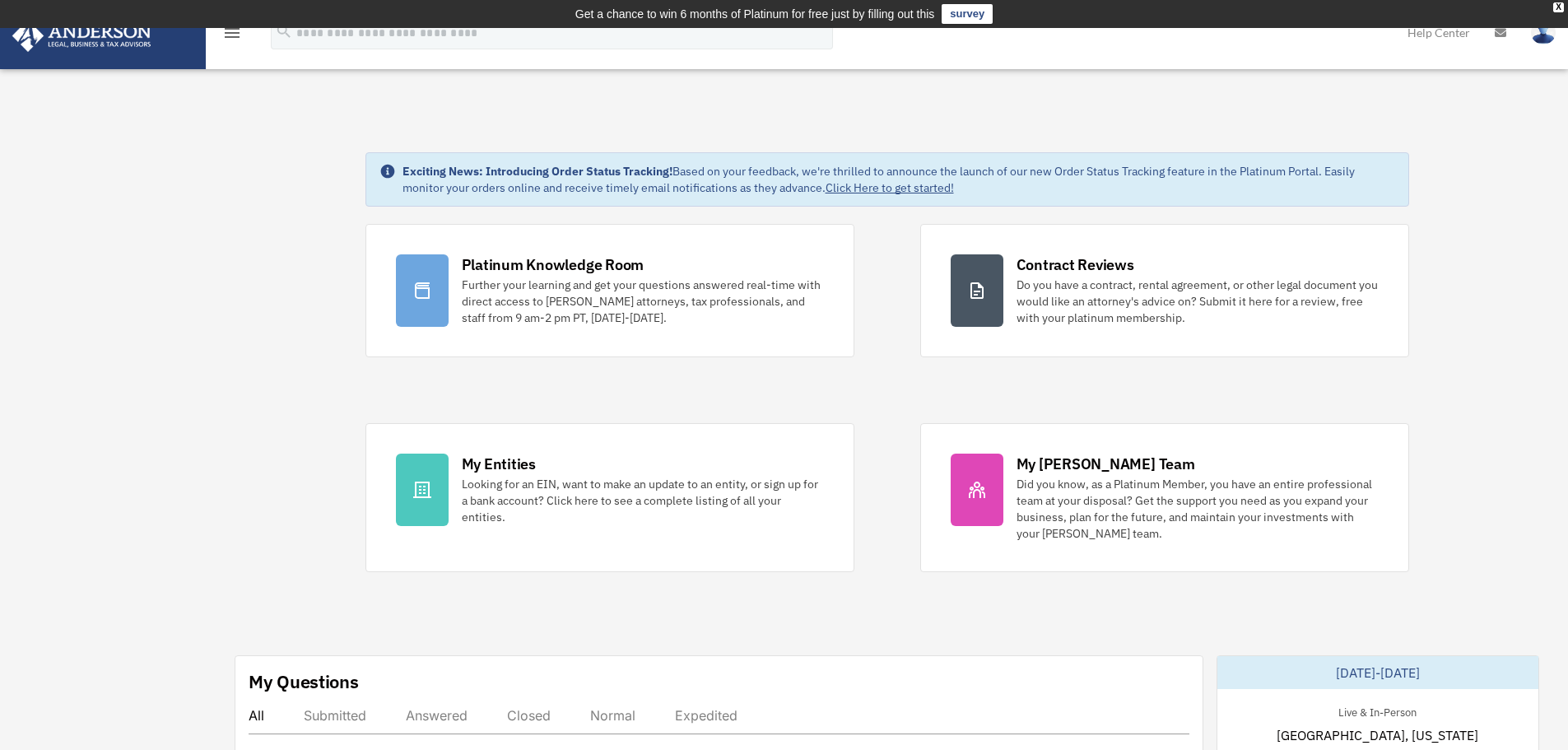
click at [232, 34] on icon "menu" at bounding box center [232, 33] width 20 height 20
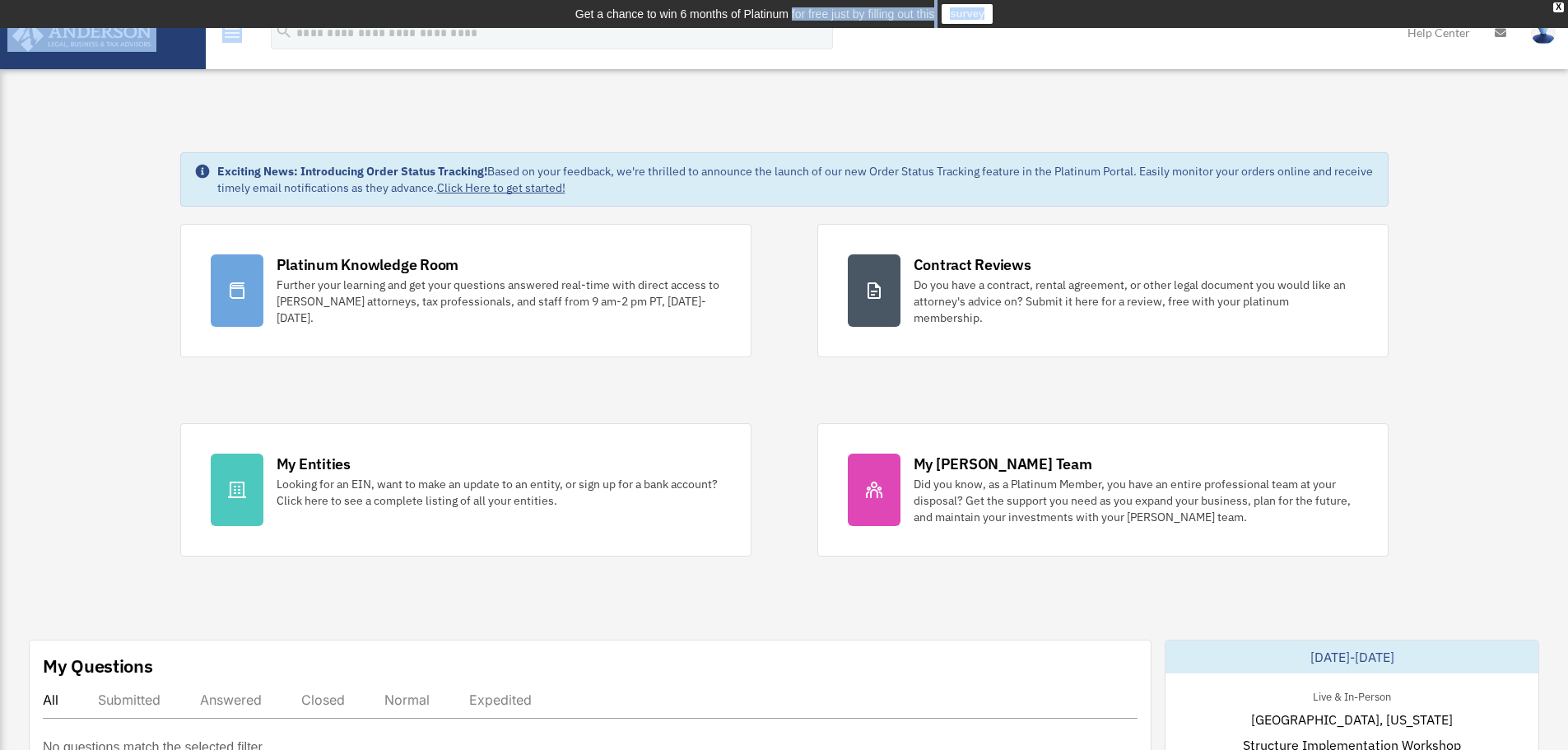
drag, startPoint x: 349, startPoint y: 16, endPoint x: 779, endPoint y: 29, distance: 430.2
drag, startPoint x: 748, startPoint y: 99, endPoint x: 1109, endPoint y: 50, distance: 364.3
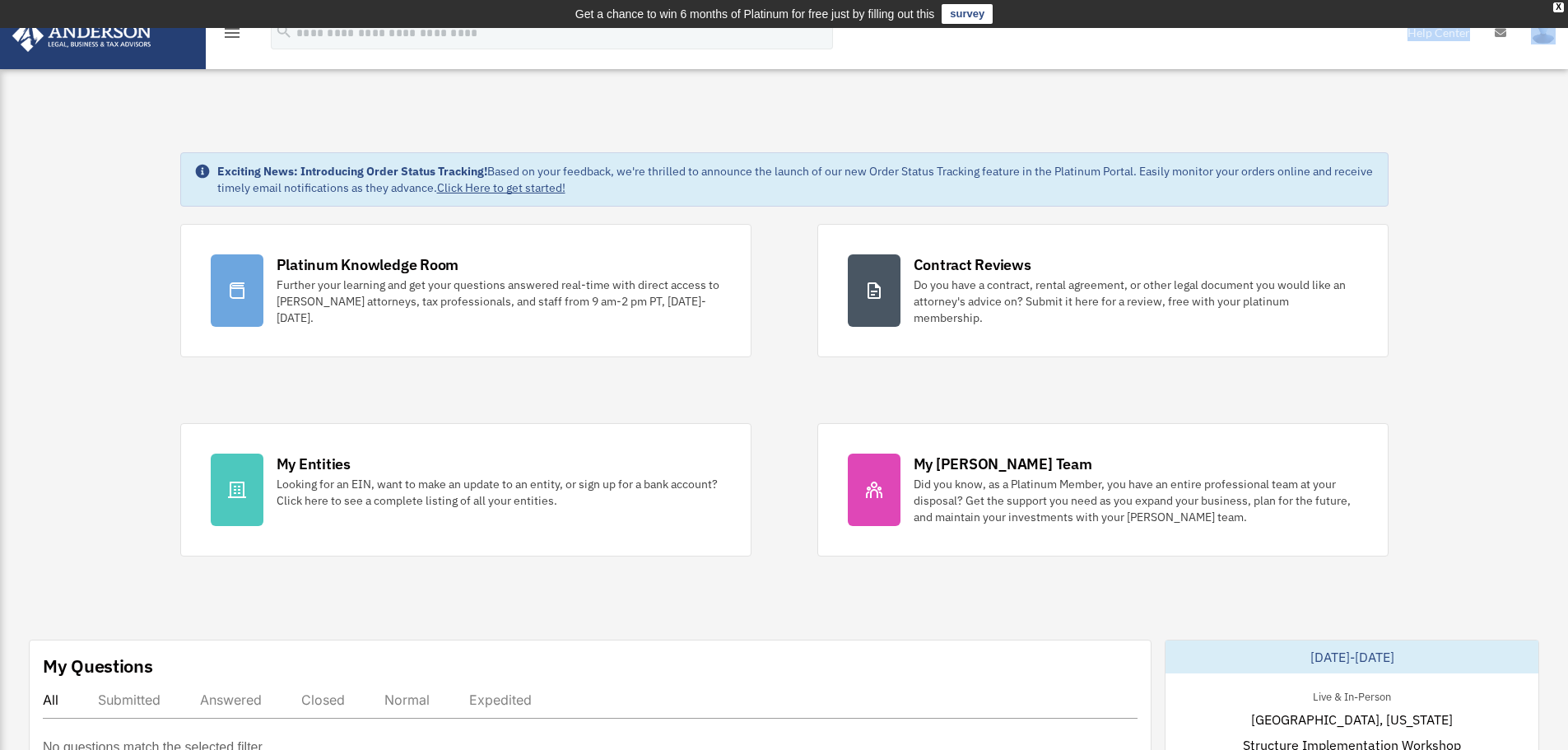
click at [227, 33] on icon "menu" at bounding box center [232, 33] width 20 height 20
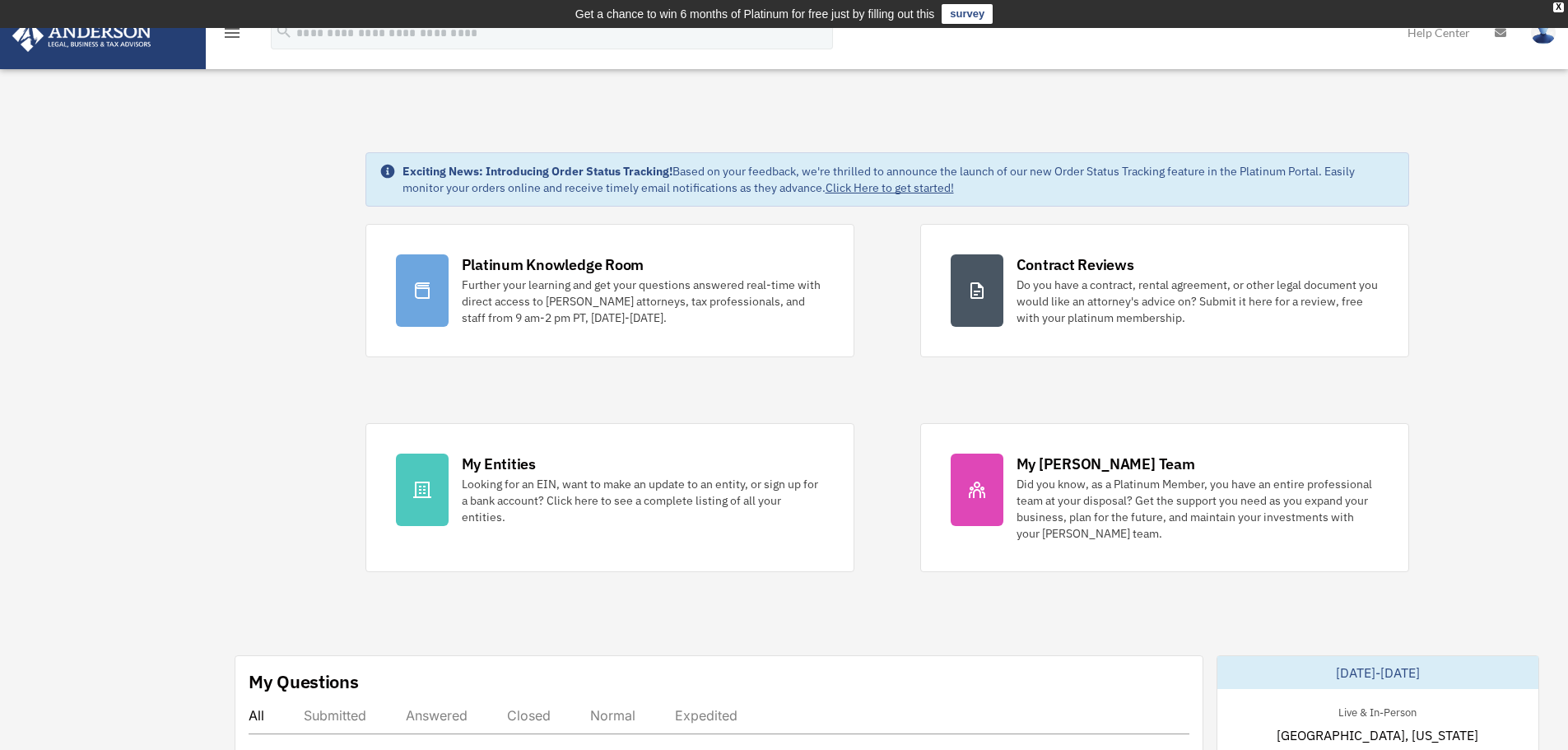
click at [42, 56] on link at bounding box center [102, 34] width 207 height 70
click at [48, 35] on img at bounding box center [81, 36] width 149 height 32
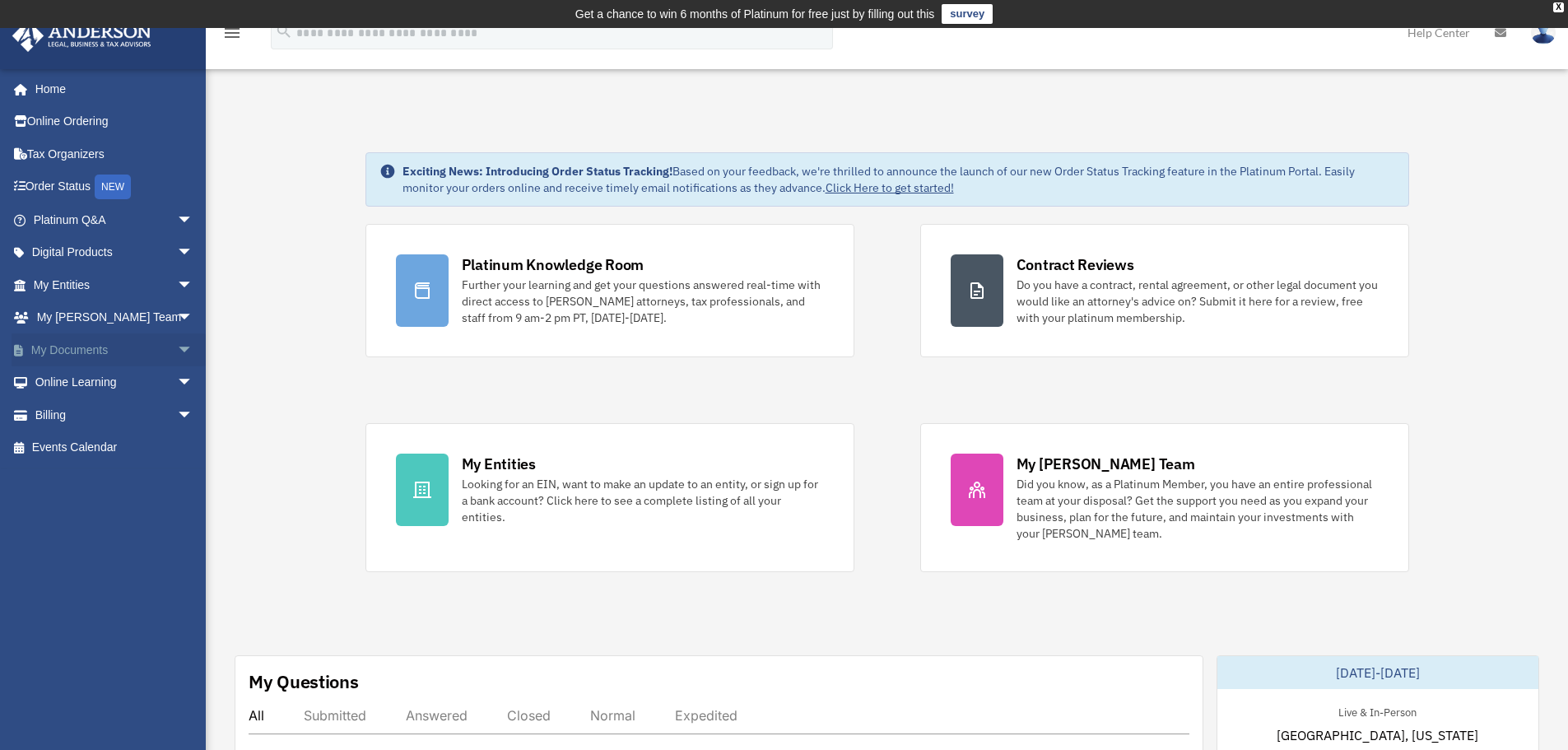
click at [177, 344] on span "arrow_drop_down" at bounding box center [193, 350] width 33 height 34
click at [70, 372] on link "Box" at bounding box center [120, 382] width 195 height 33
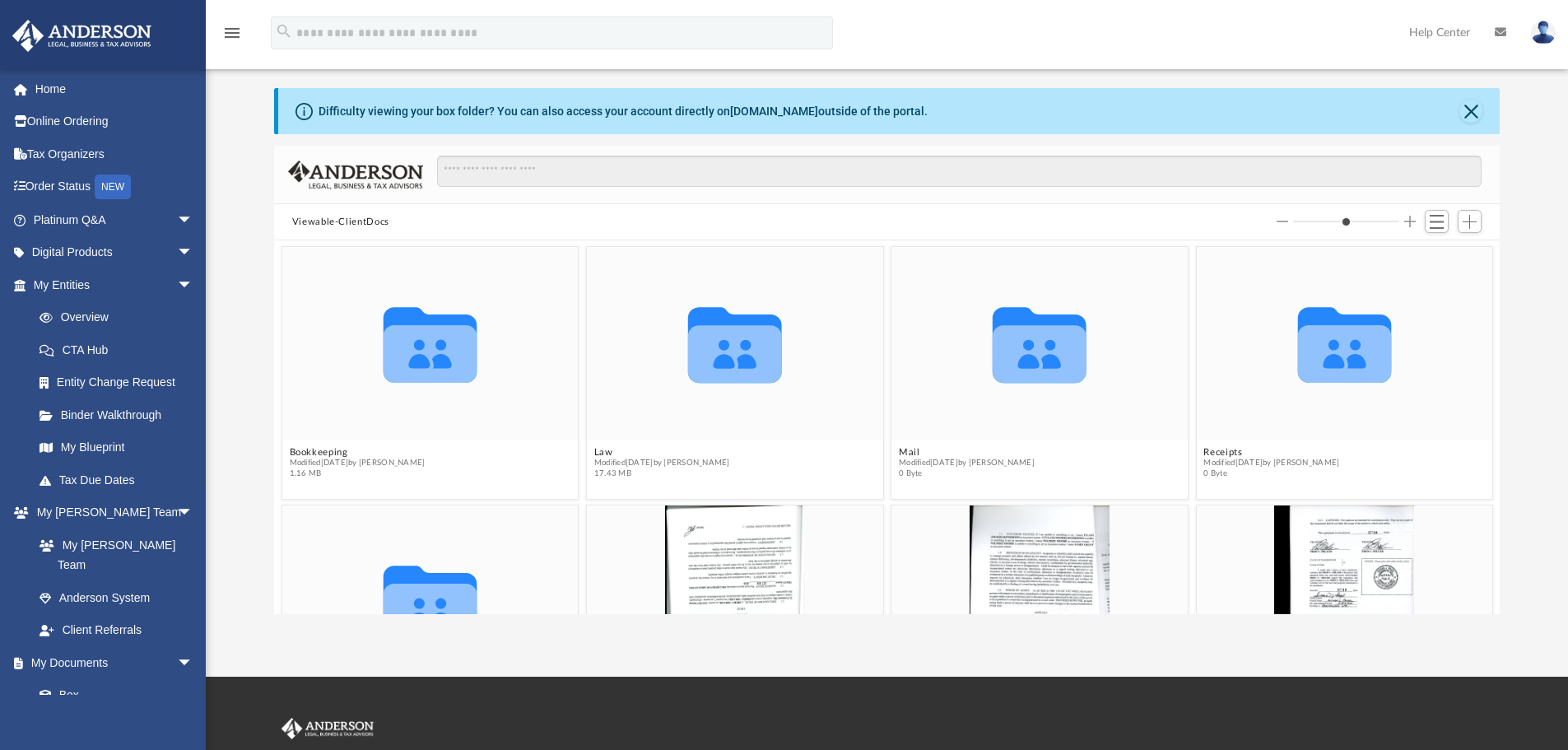
scroll to position [82, 0]
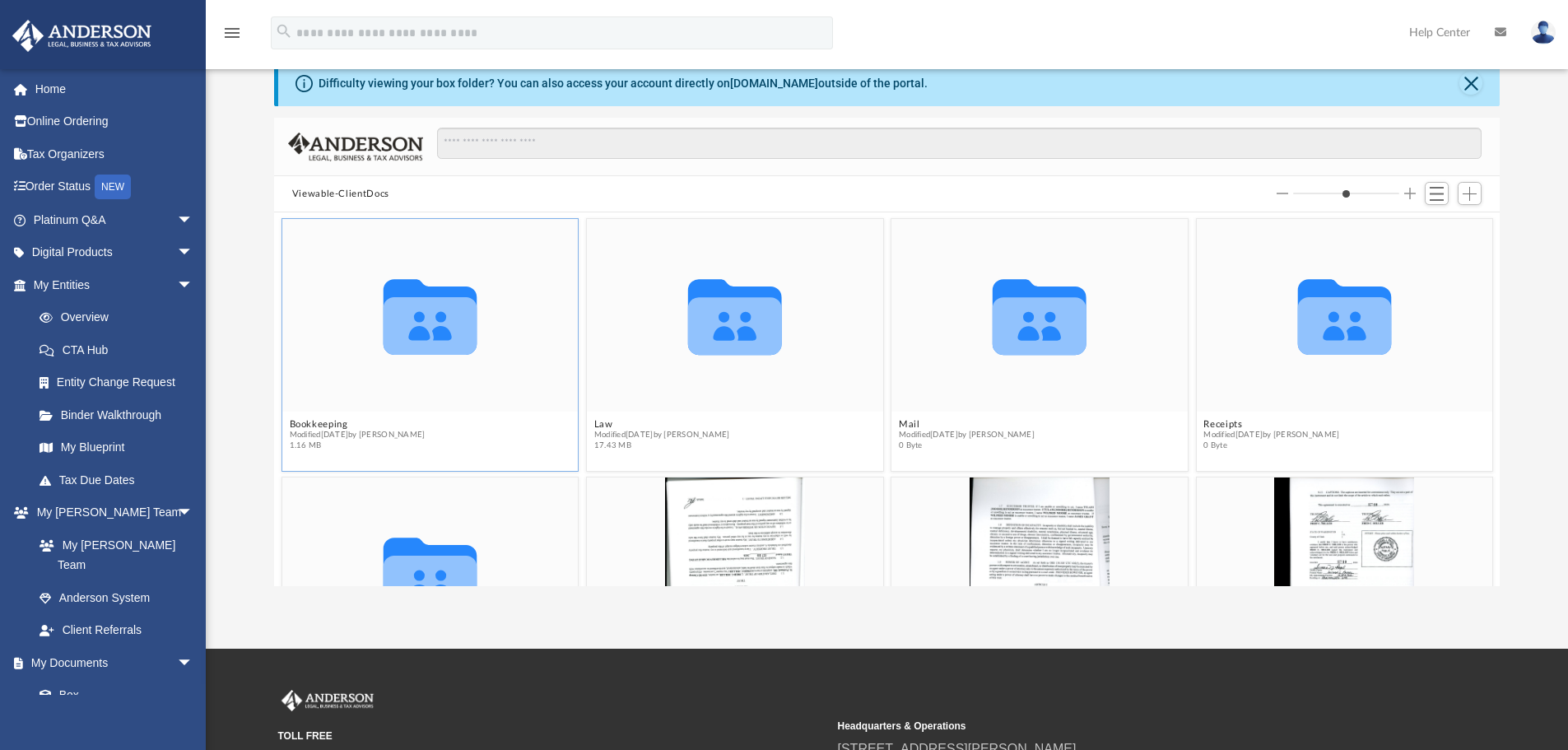
click at [421, 328] on icon "grid" at bounding box center [429, 316] width 94 height 76
click at [314, 191] on button "Viewable-ClientDocs" at bounding box center [340, 194] width 97 height 15
click at [326, 342] on div "Collaborated Folder" at bounding box center [430, 315] width 297 height 192
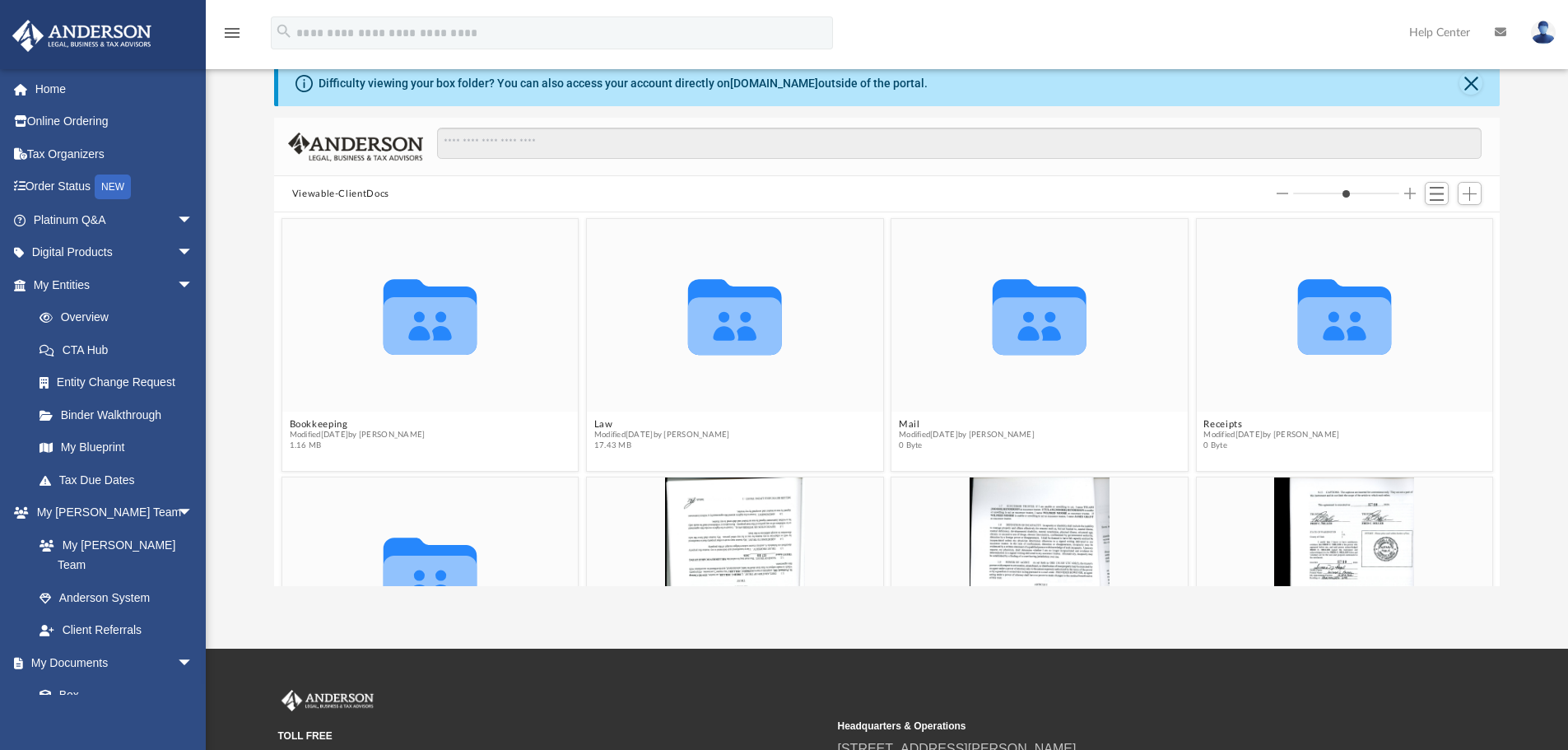
click at [318, 192] on button "Viewable-ClientDocs" at bounding box center [340, 194] width 97 height 15
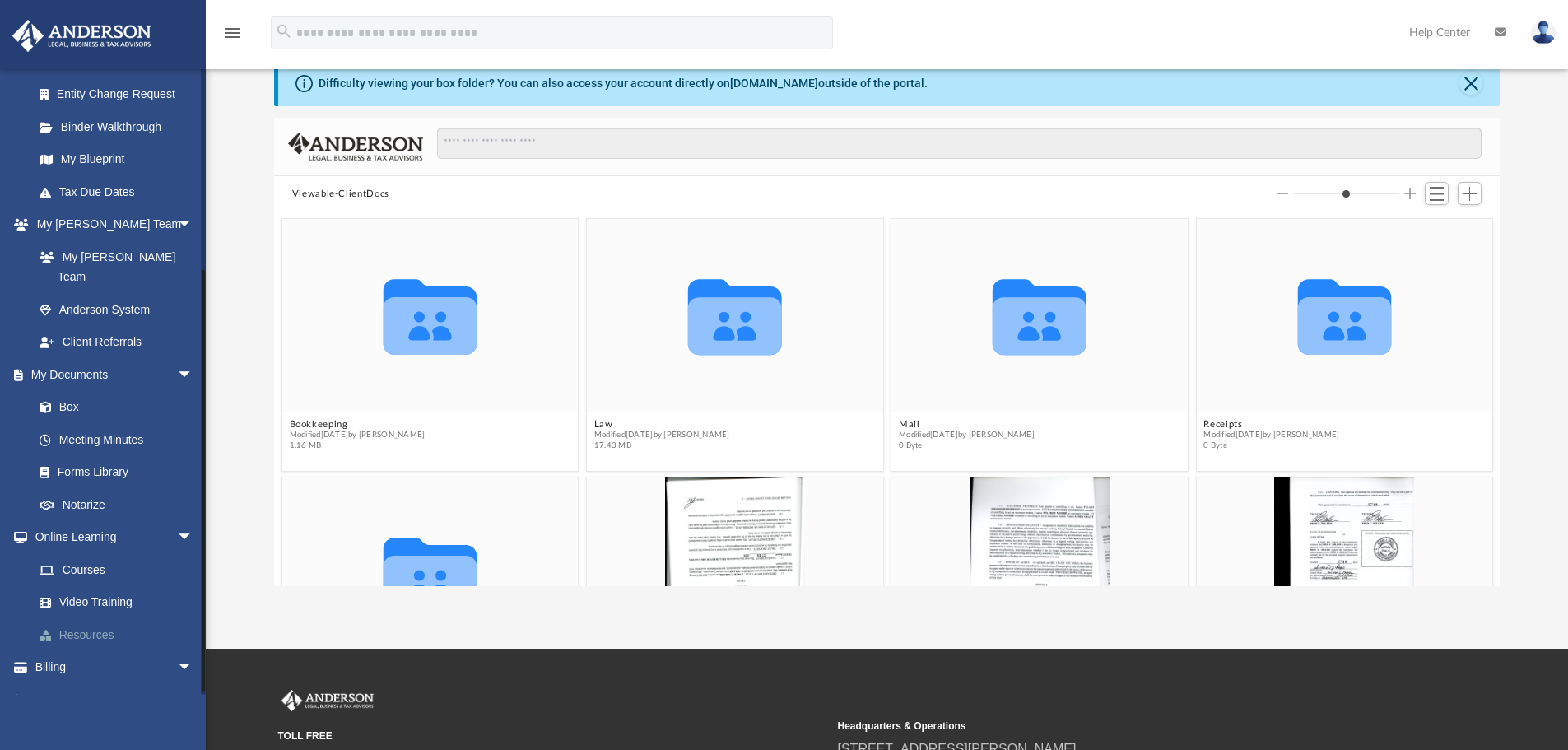
scroll to position [293, 0]
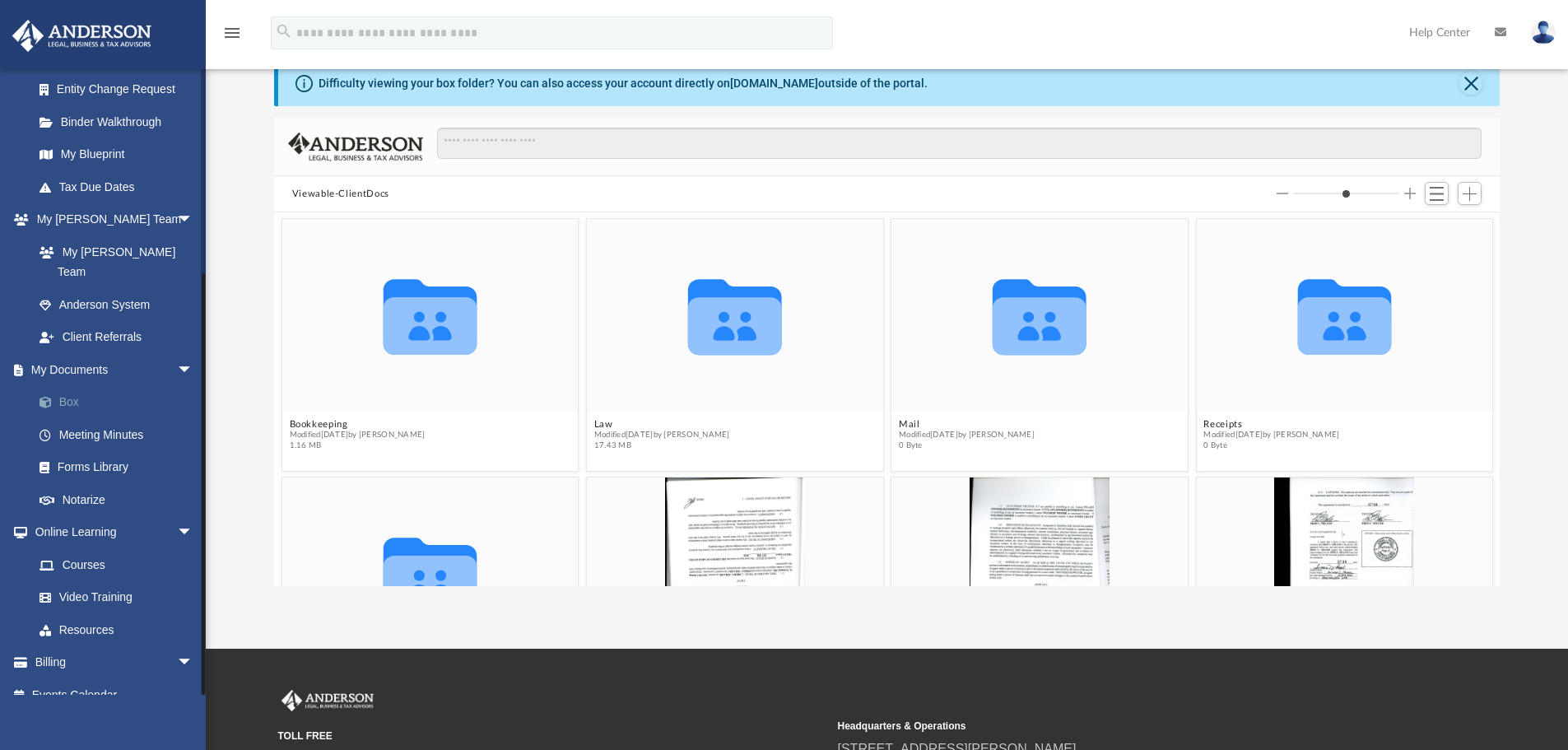
click at [68, 386] on link "Box" at bounding box center [120, 402] width 195 height 33
click at [220, 281] on div "Difficulty viewing your box folder? You can also access your account directly o…" at bounding box center [886, 322] width 1362 height 526
click at [318, 191] on button "Viewable-ClientDocs" at bounding box center [340, 194] width 97 height 15
click at [1434, 198] on span "Switch to List View" at bounding box center [1436, 194] width 14 height 14
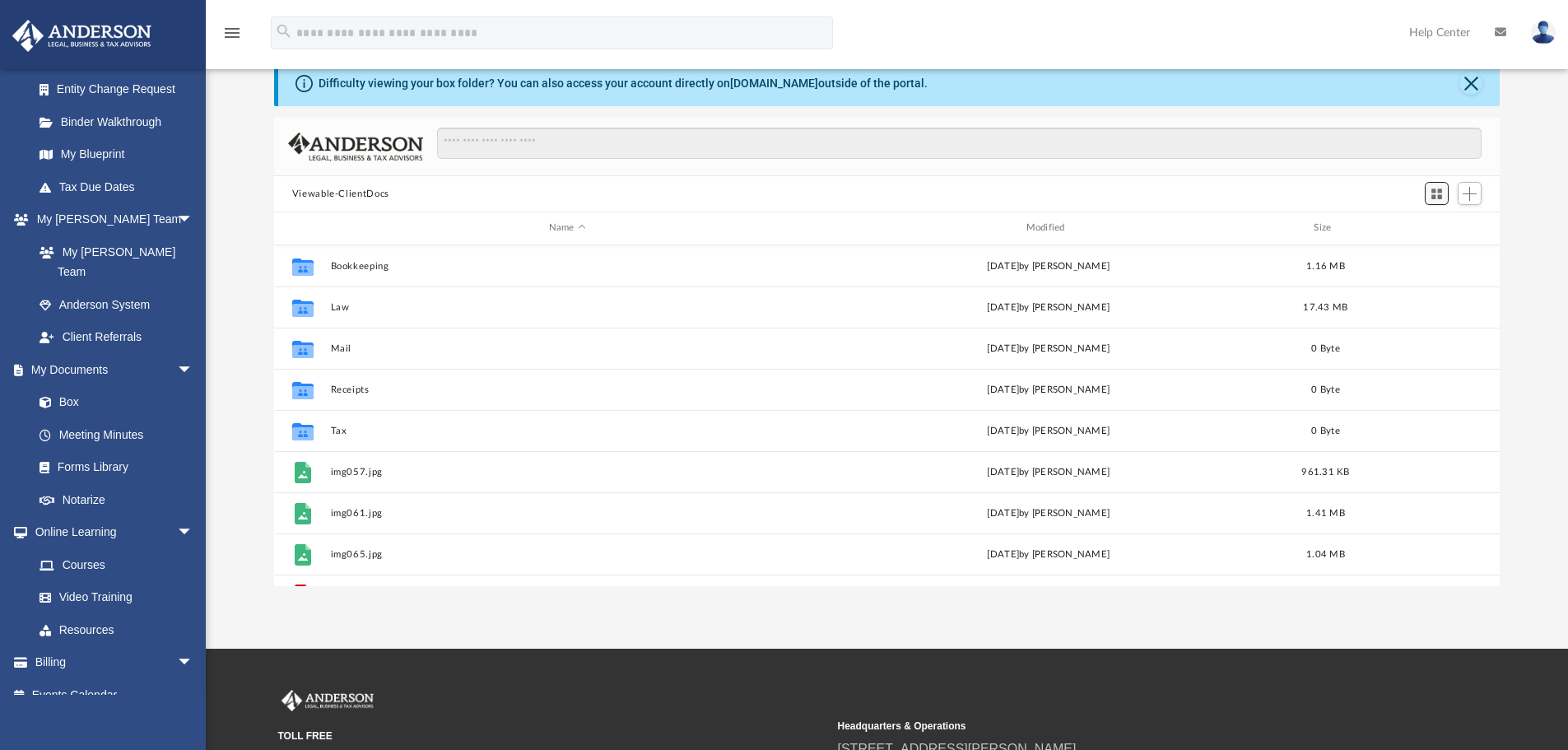
scroll to position [362, 1213]
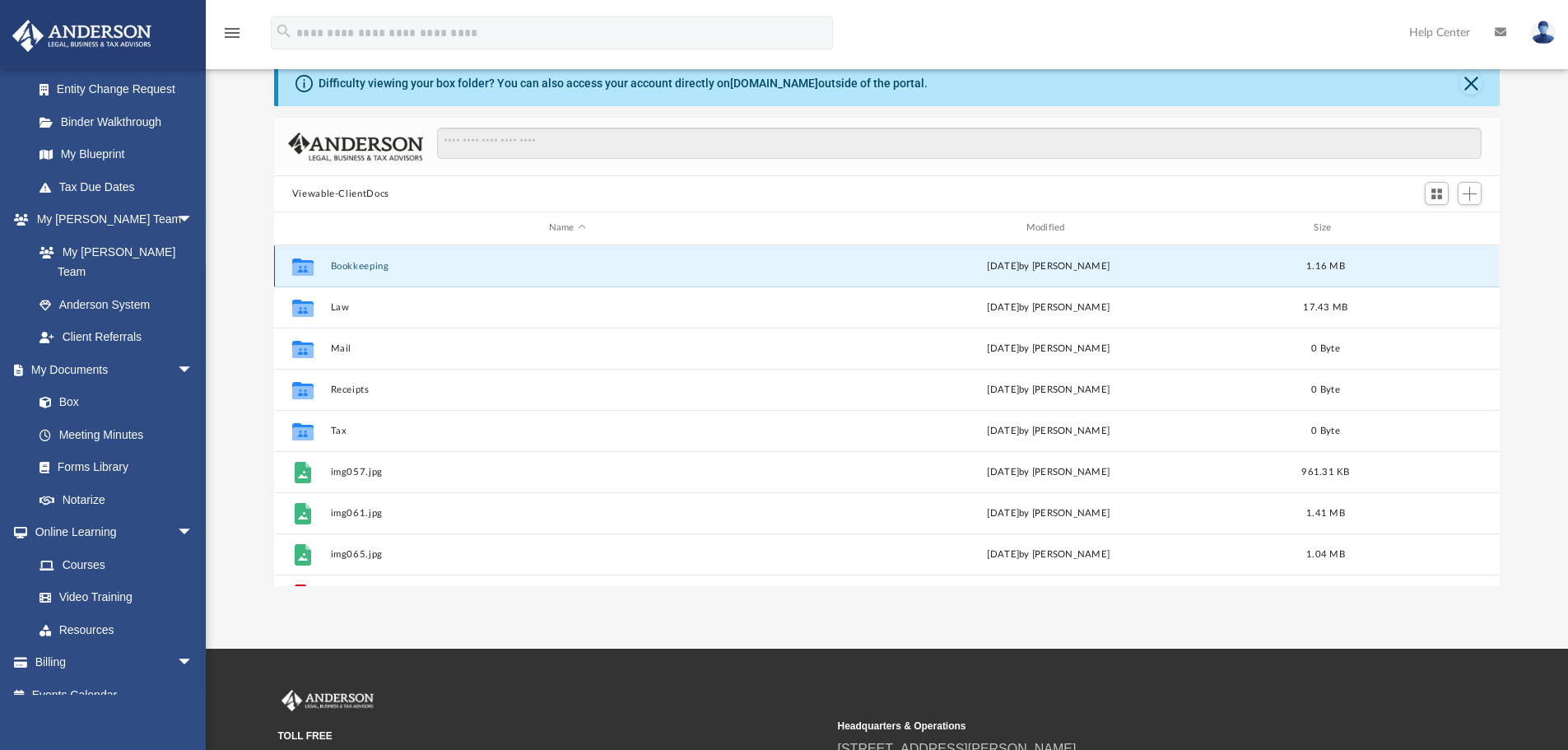
click at [347, 267] on button "Bookkeeping" at bounding box center [567, 266] width 474 height 11
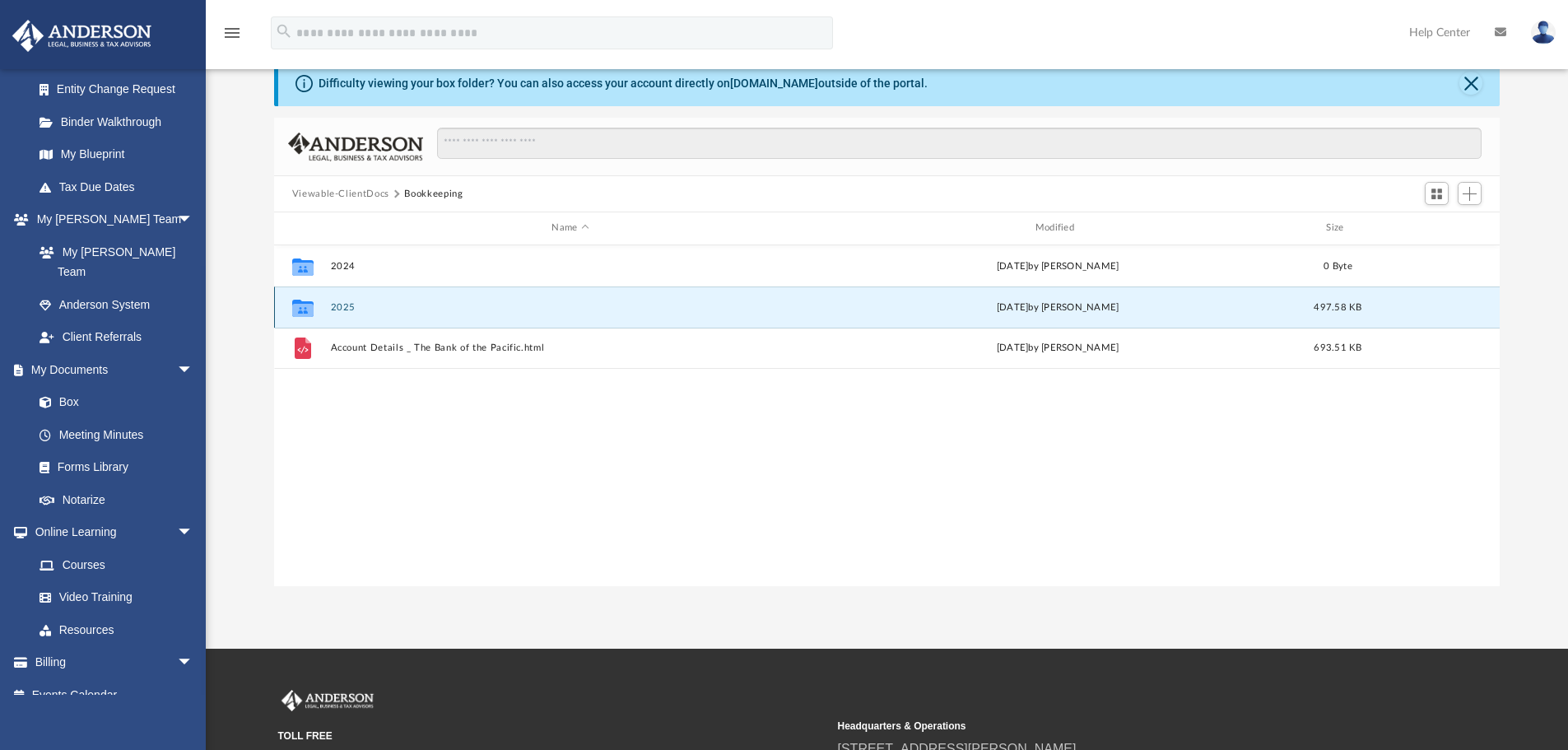
click at [351, 308] on button "2025" at bounding box center [569, 307] width 480 height 11
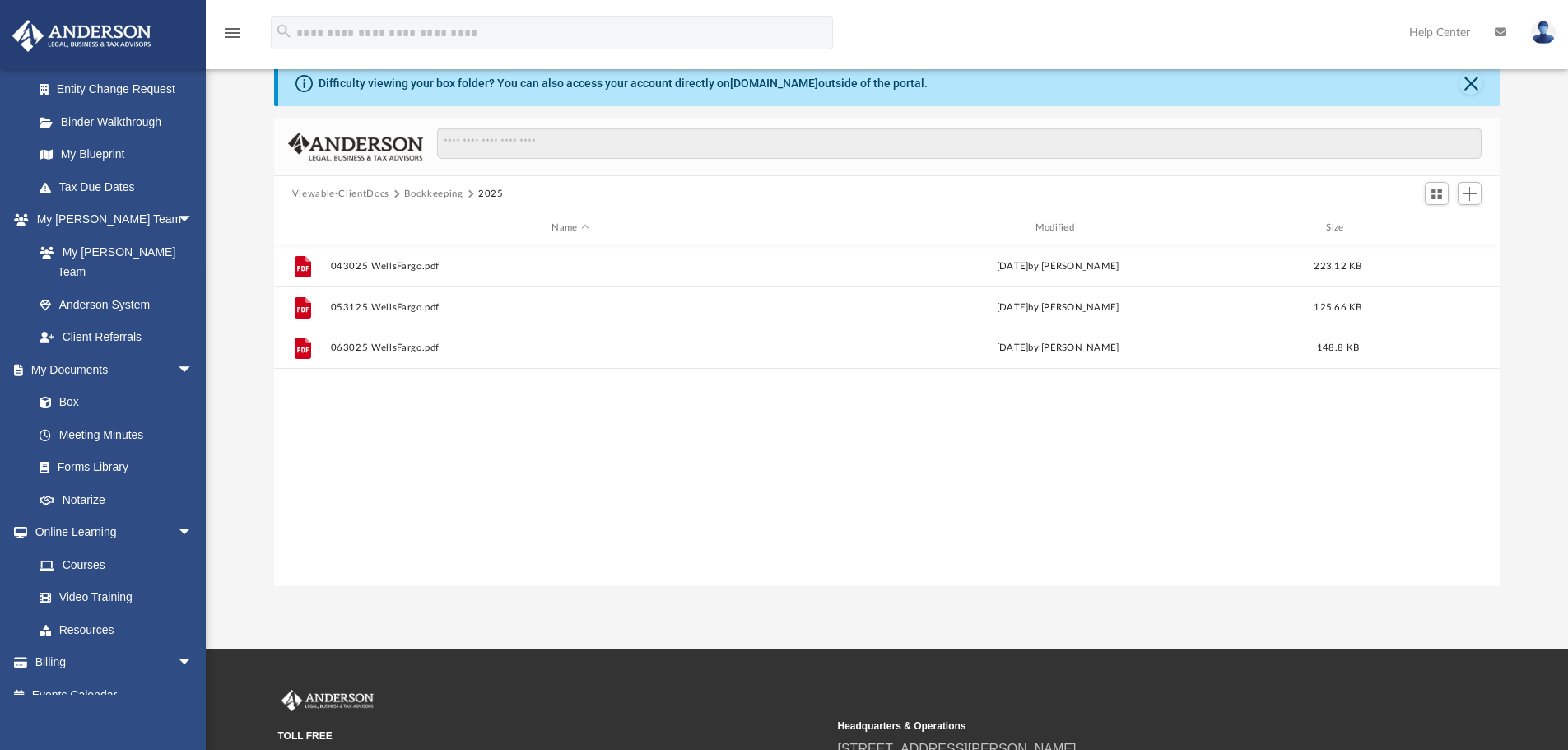
drag, startPoint x: 386, startPoint y: 219, endPoint x: 1054, endPoint y: 544, distance: 742.9
click at [1054, 544] on div "File 043025 WellsFargo.pdf Tue Jul 29 2025 by Freddy Miller 223.12 KB File 0531…" at bounding box center [887, 415] width 1226 height 340
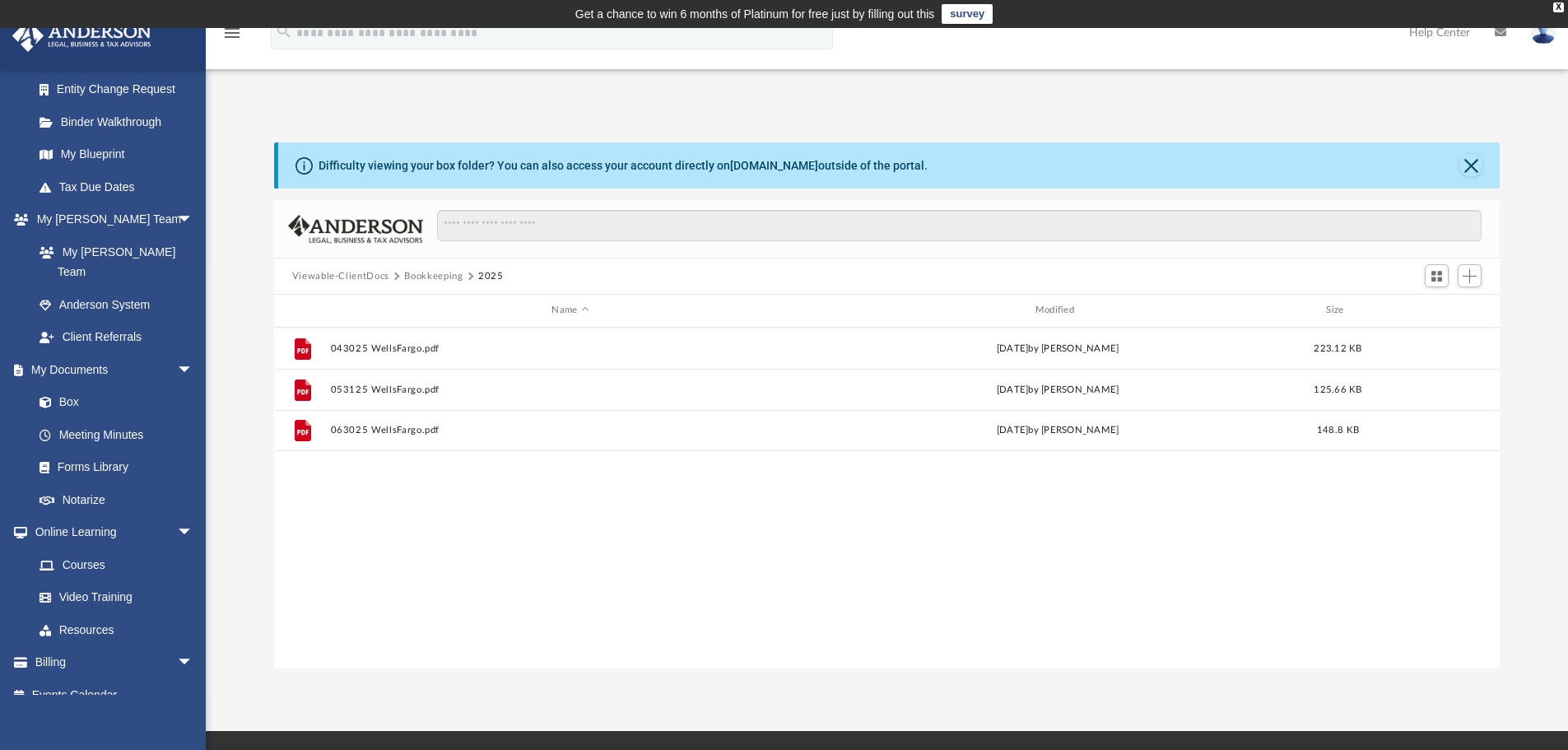
click at [315, 274] on button "Viewable-ClientDocs" at bounding box center [340, 276] width 97 height 15
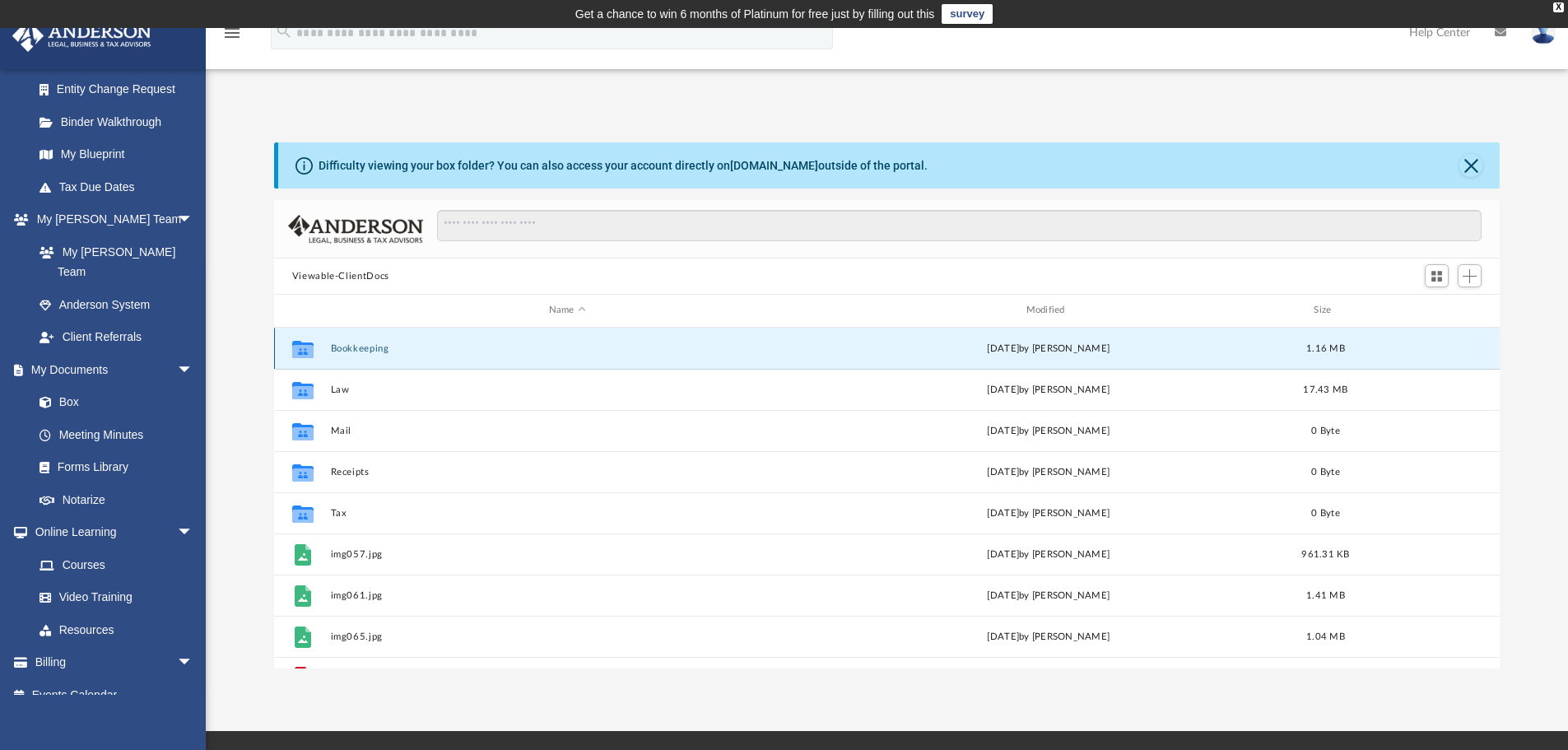
click at [348, 347] on button "Bookkeeping" at bounding box center [567, 348] width 474 height 11
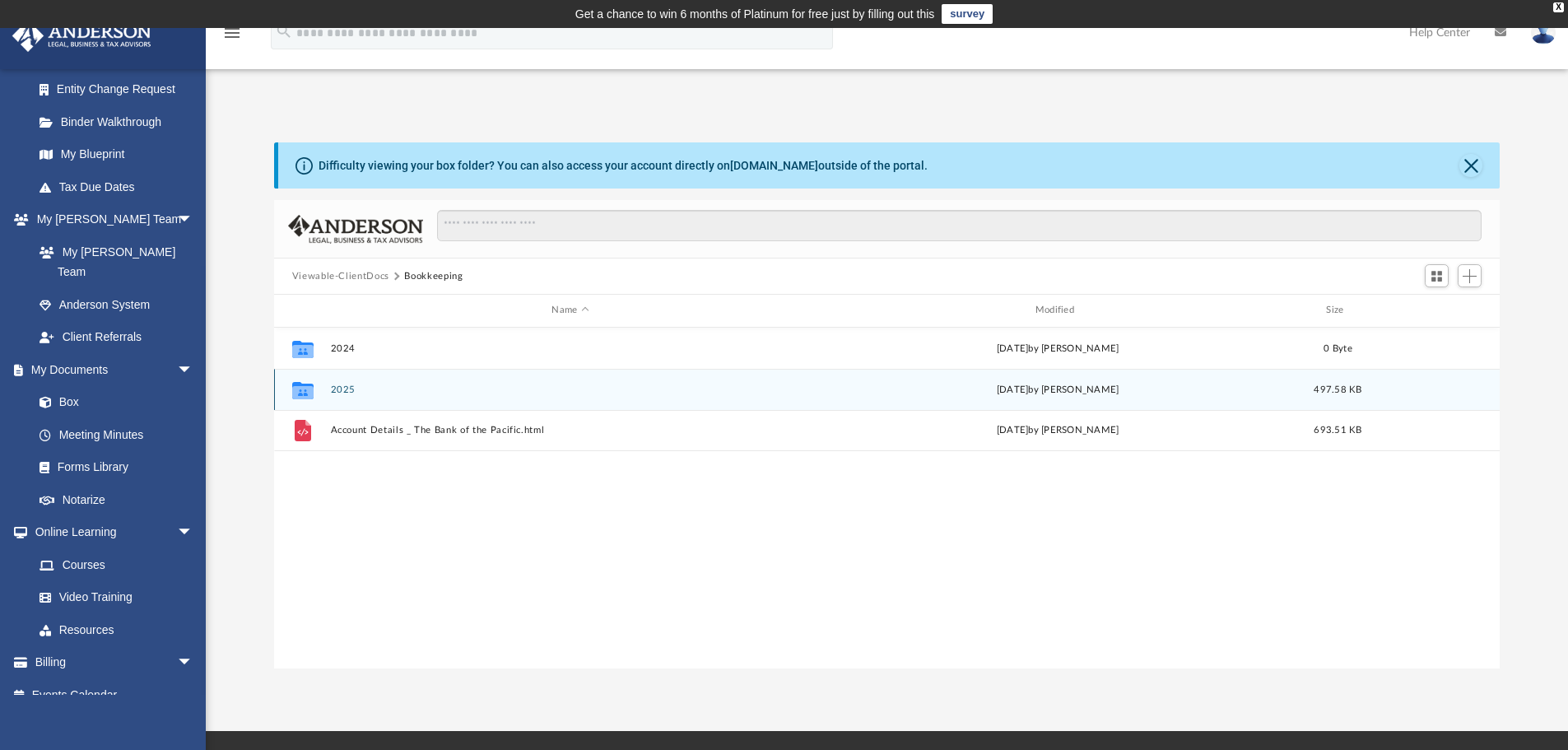
click at [347, 388] on button "2025" at bounding box center [569, 389] width 480 height 11
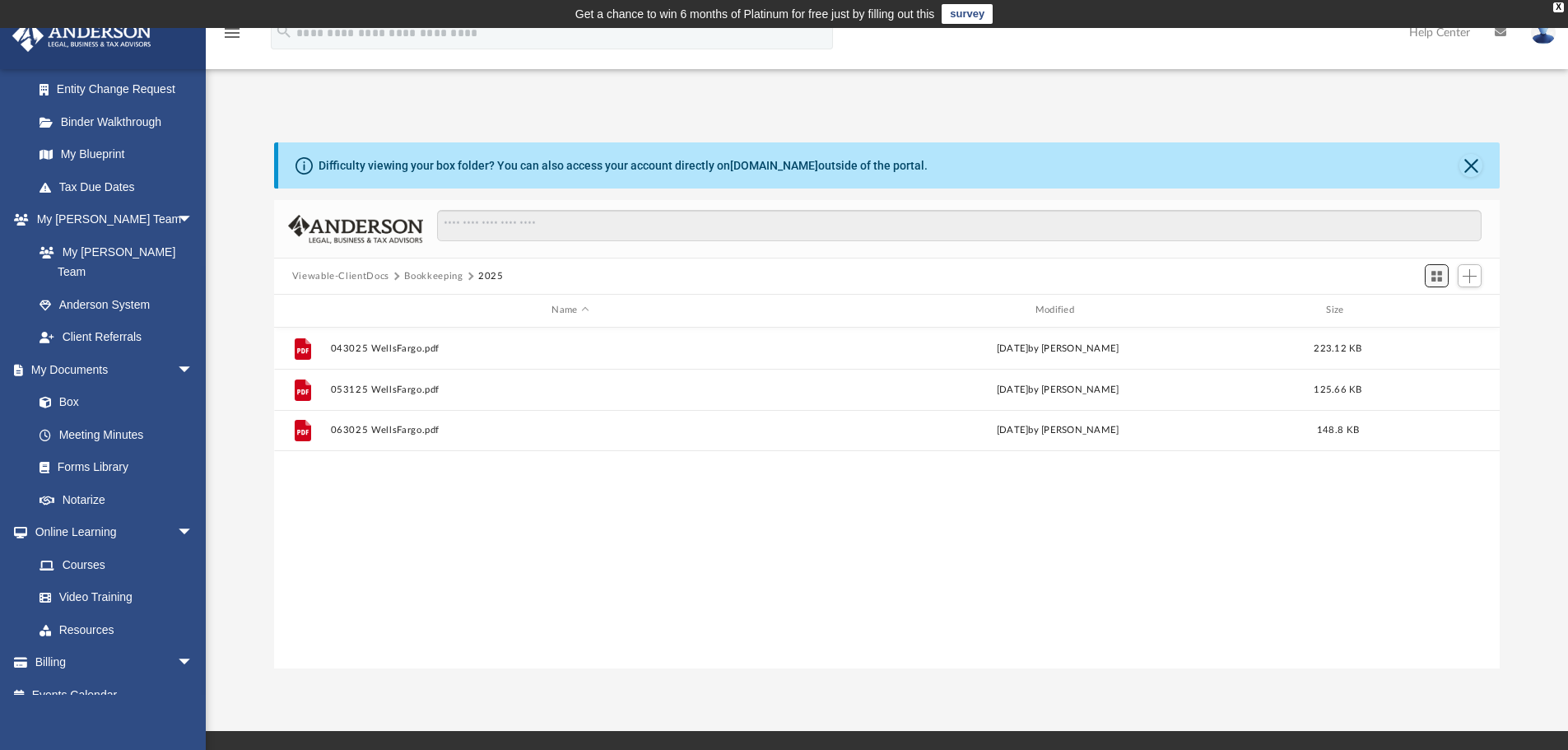
click at [1433, 281] on span "Switch to Grid View" at bounding box center [1436, 276] width 14 height 14
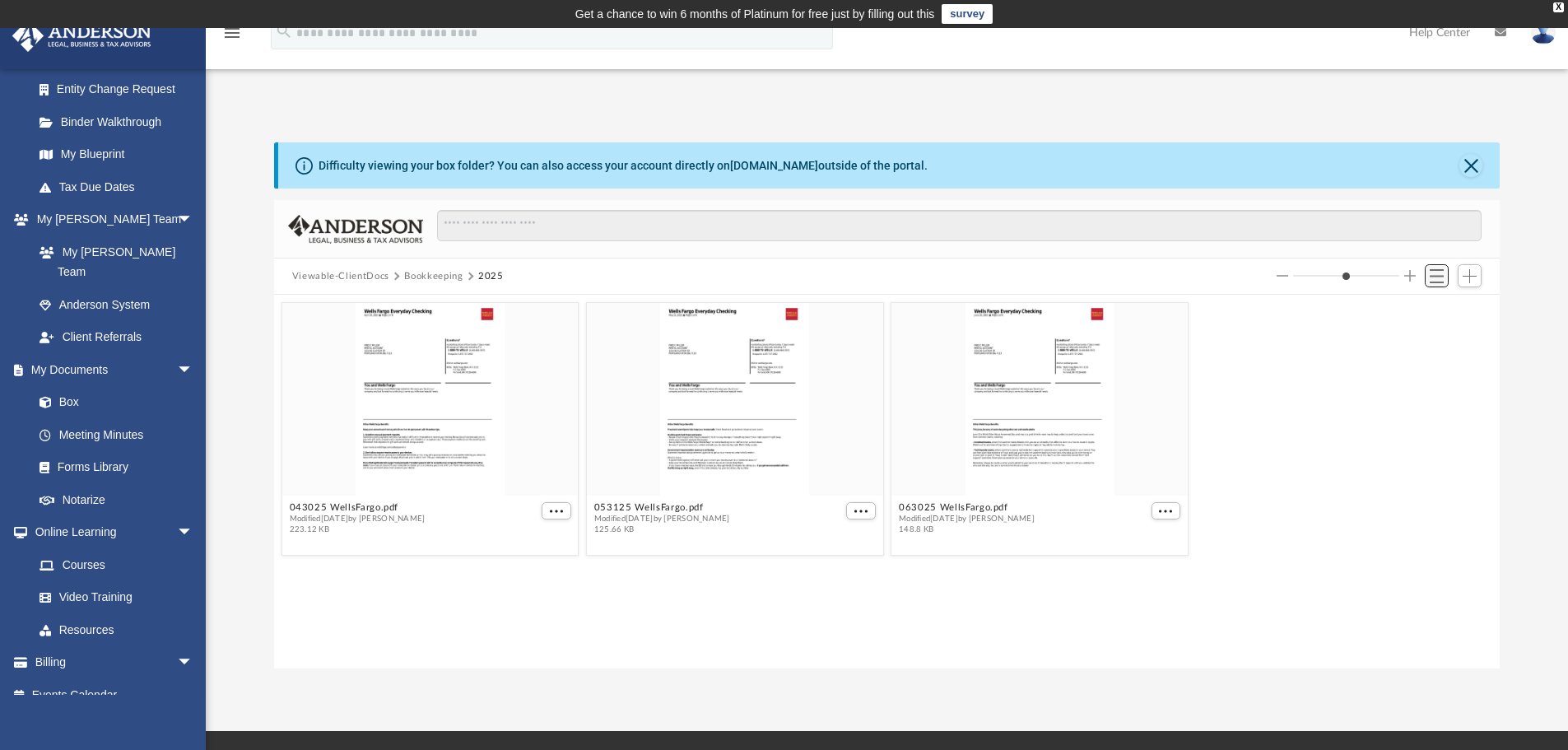
scroll to position [362, 1213]
click at [1433, 274] on span "Switch to List View" at bounding box center [1436, 276] width 14 height 14
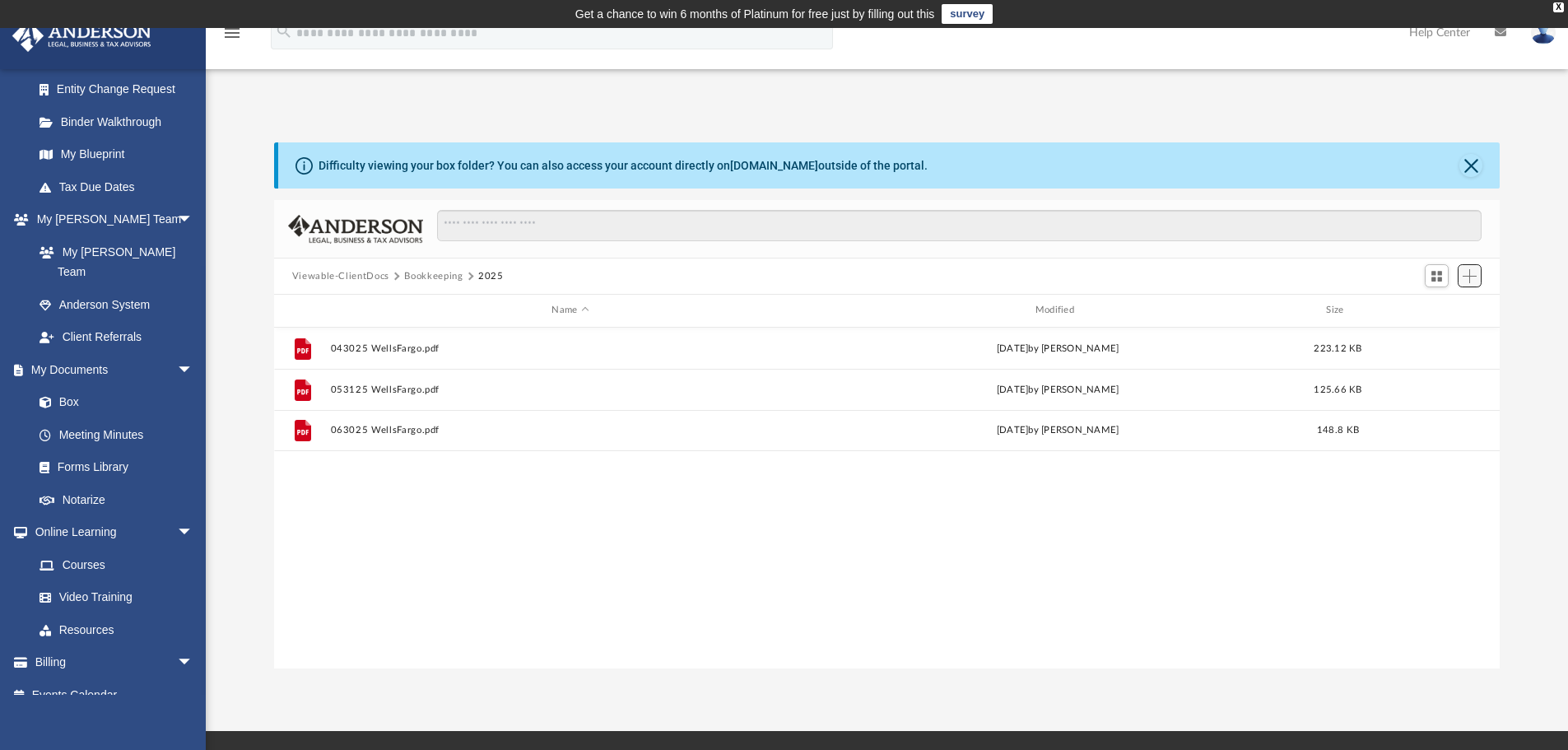
click at [1466, 267] on button "Add" at bounding box center [1470, 276] width 25 height 23
click at [1437, 310] on li "Upload" at bounding box center [1445, 308] width 53 height 17
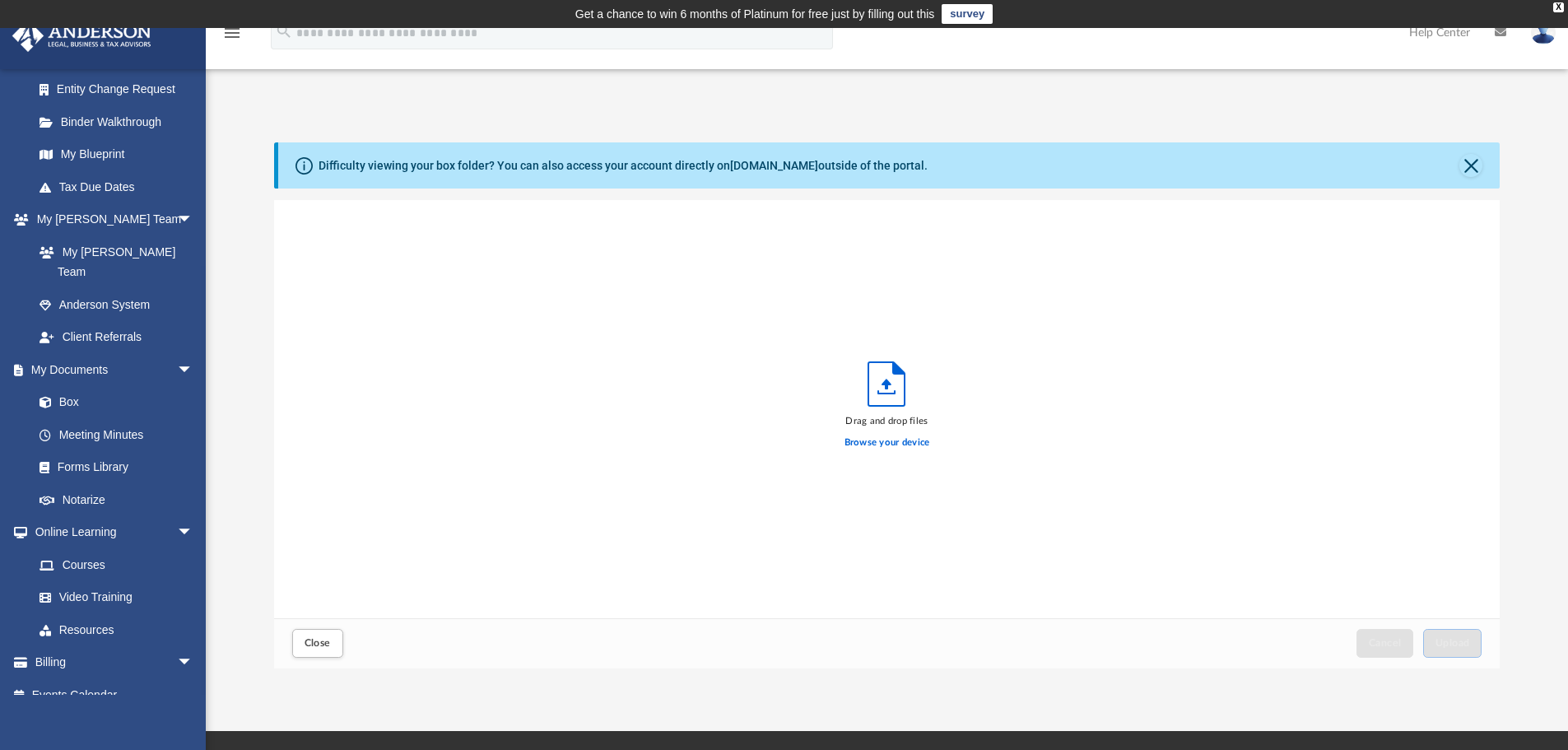
scroll to position [404, 1213]
click at [888, 438] on label "Browse your device" at bounding box center [887, 443] width 86 height 15
click at [0, 0] on input "Browse your device" at bounding box center [0, 0] width 0 height 0
click at [1458, 642] on span "Upload" at bounding box center [1452, 642] width 35 height 10
click at [864, 436] on label "Select More Files" at bounding box center [886, 440] width 75 height 15
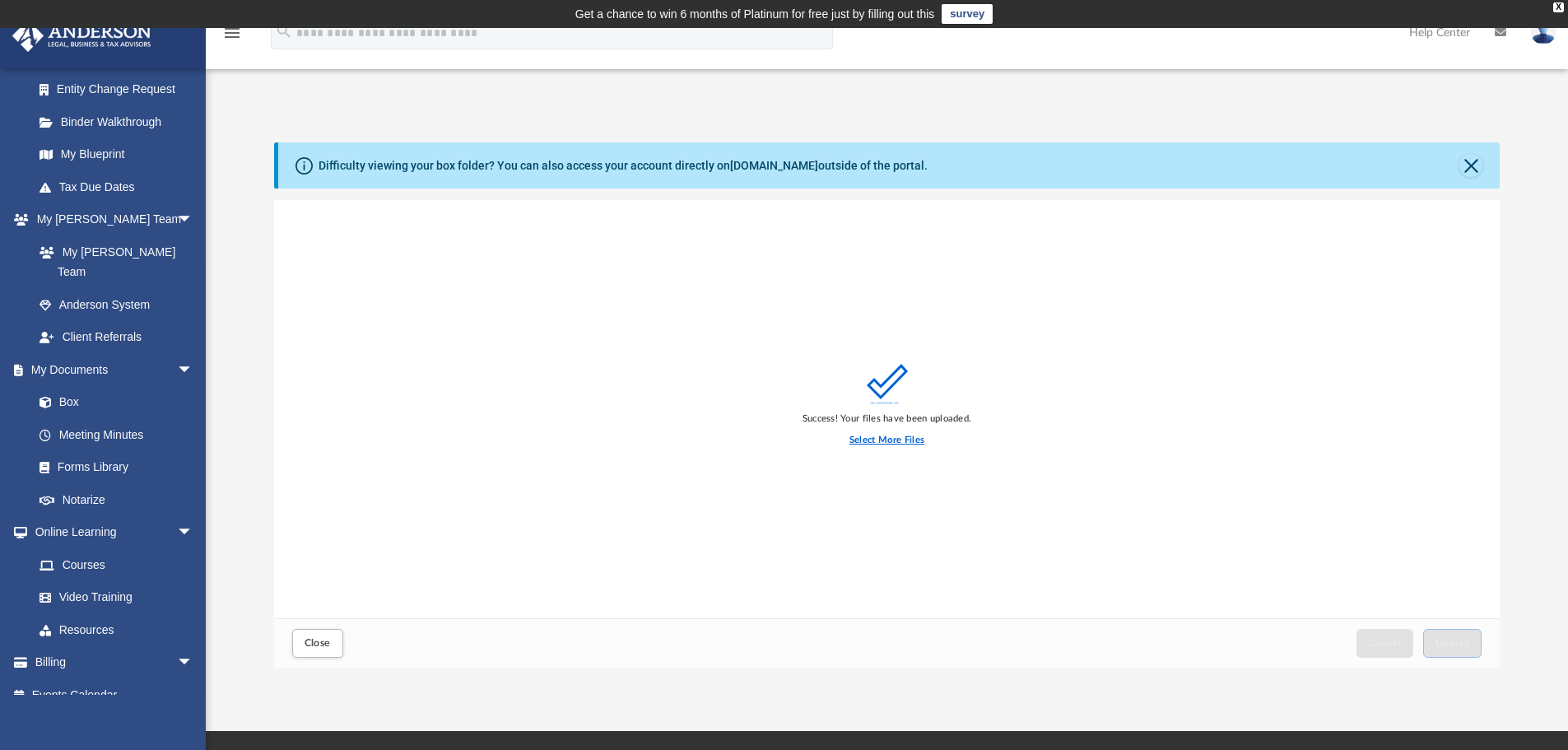
click at [0, 0] on input "Select More Files" at bounding box center [0, 0] width 0 height 0
click at [1452, 633] on button "Upload" at bounding box center [1452, 643] width 60 height 29
click at [869, 438] on label "Select More Files" at bounding box center [886, 440] width 75 height 15
click at [0, 0] on input "Select More Files" at bounding box center [0, 0] width 0 height 0
click at [1452, 639] on span "Upload" at bounding box center [1452, 642] width 35 height 10
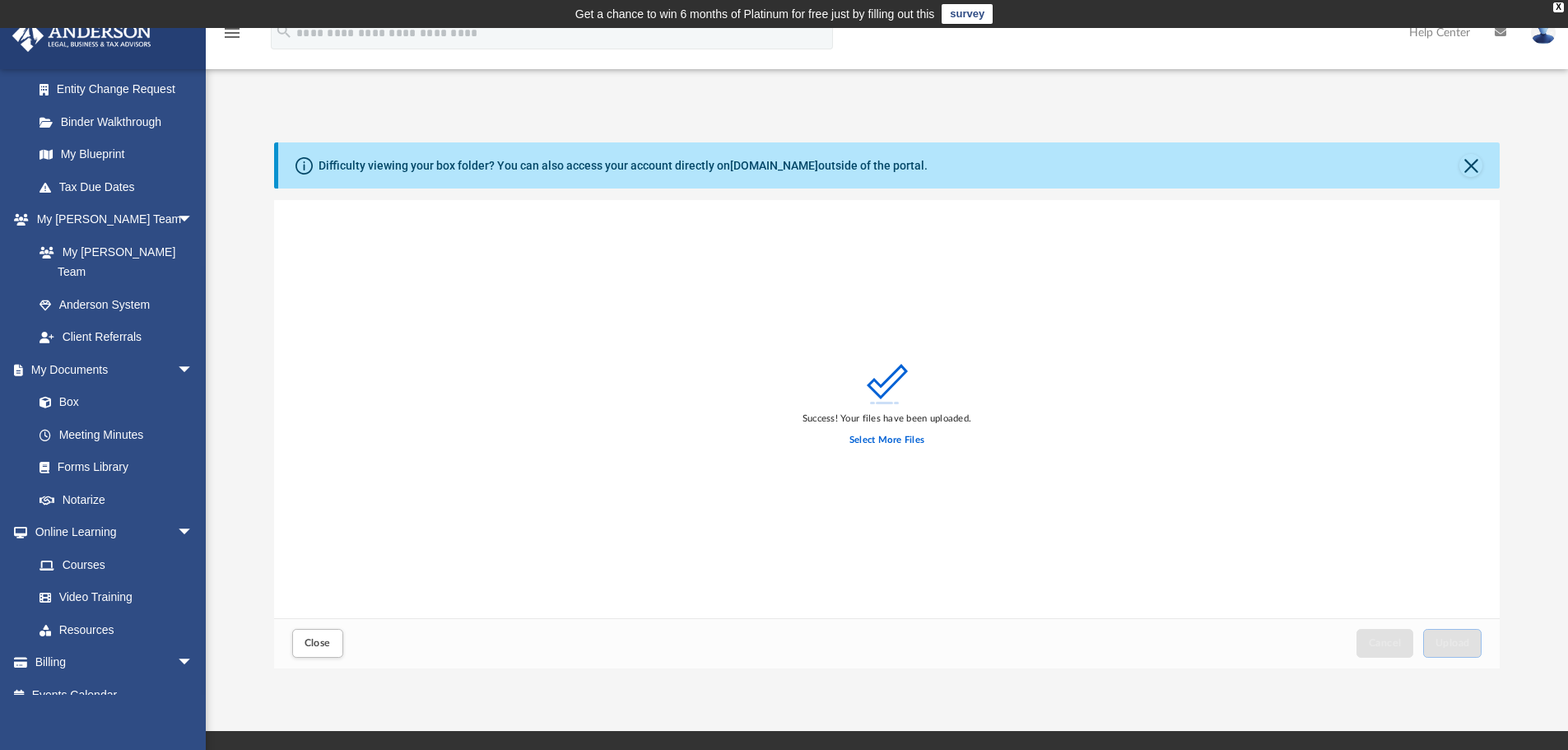
click at [995, 466] on div "Success! Your files have been uploaded. Select More Files" at bounding box center [887, 408] width 1226 height 418
click at [1474, 165] on button "Close" at bounding box center [1471, 166] width 23 height 23
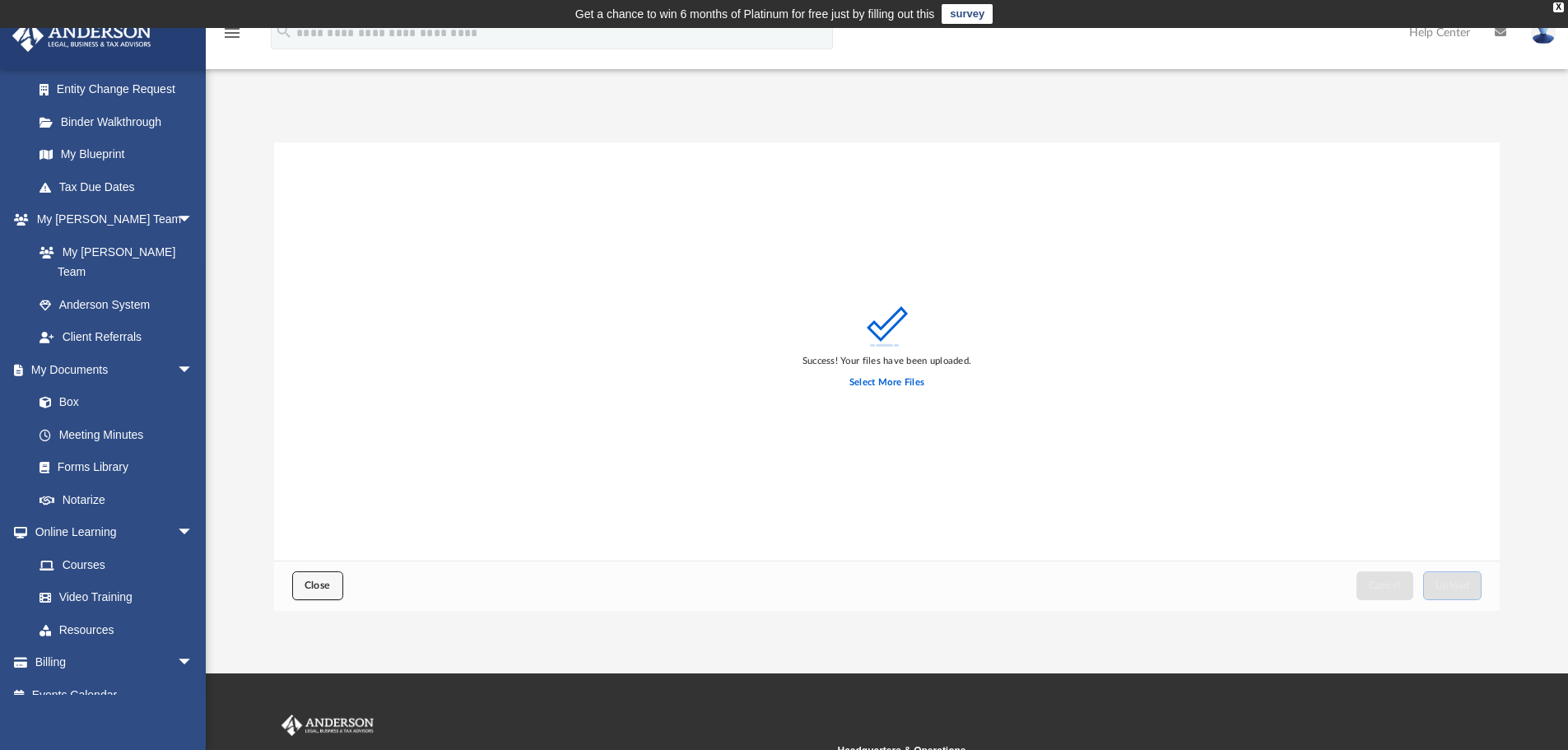
click at [306, 582] on span "Close" at bounding box center [318, 584] width 27 height 10
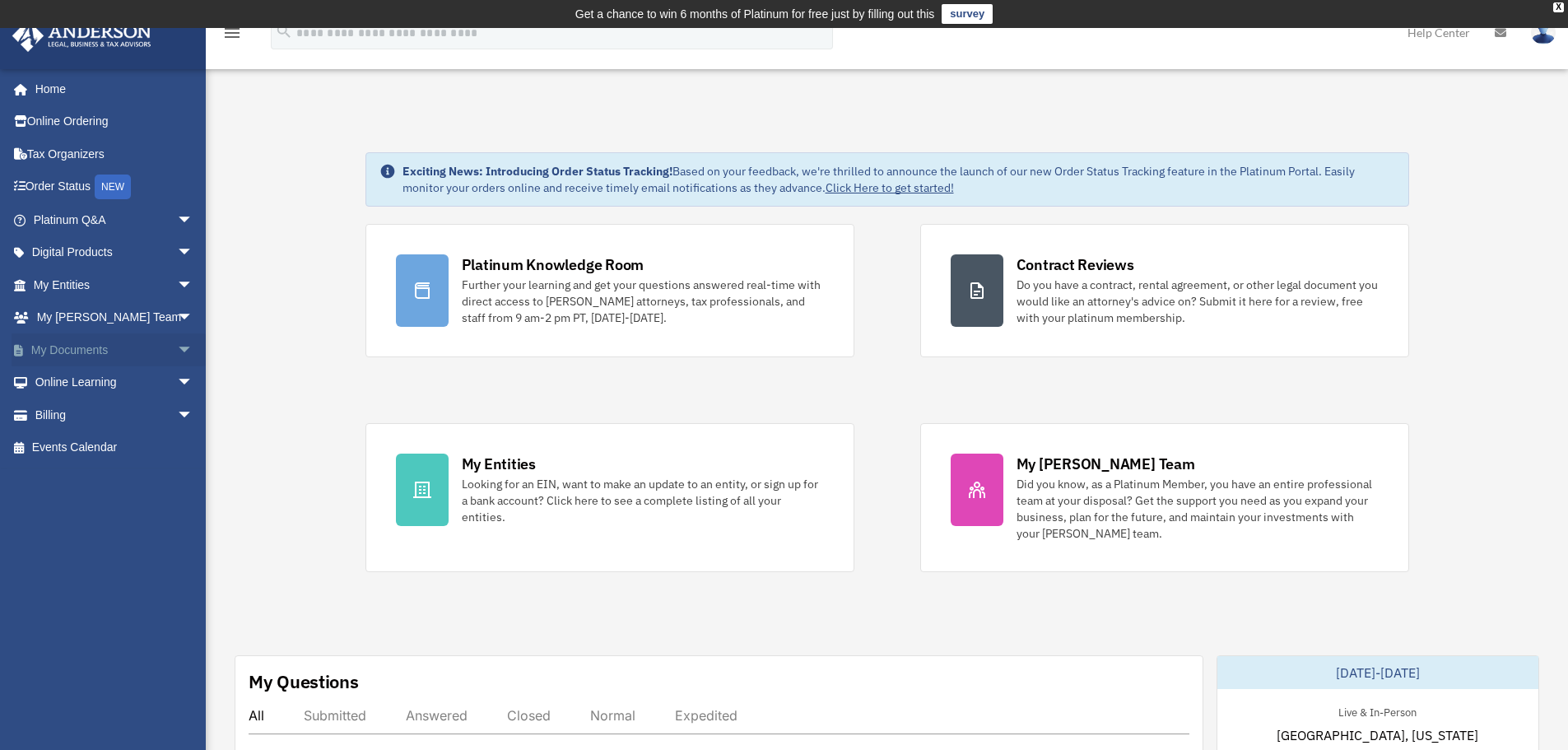
click at [62, 350] on link "My Documents arrow_drop_down" at bounding box center [115, 349] width 207 height 33
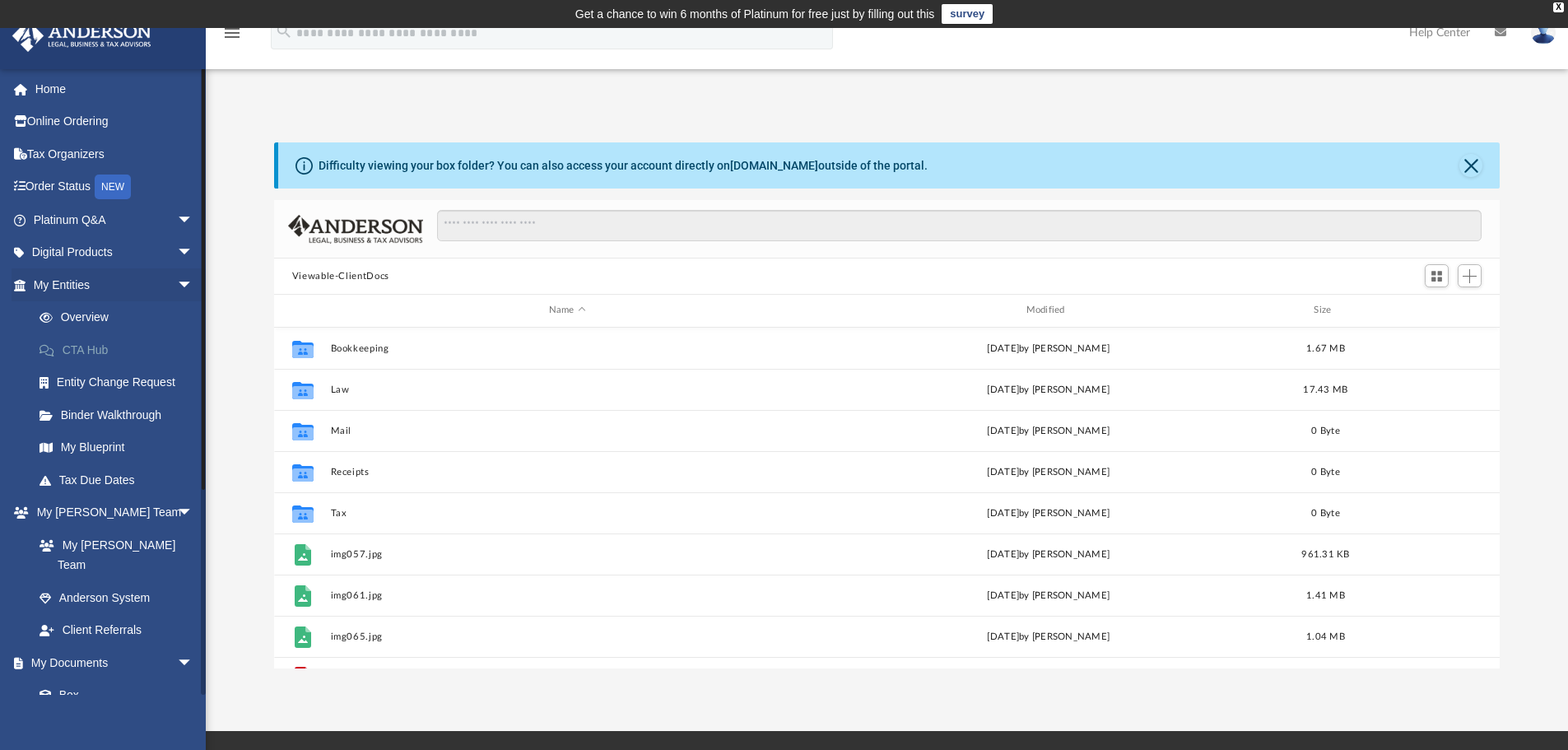
scroll to position [362, 1213]
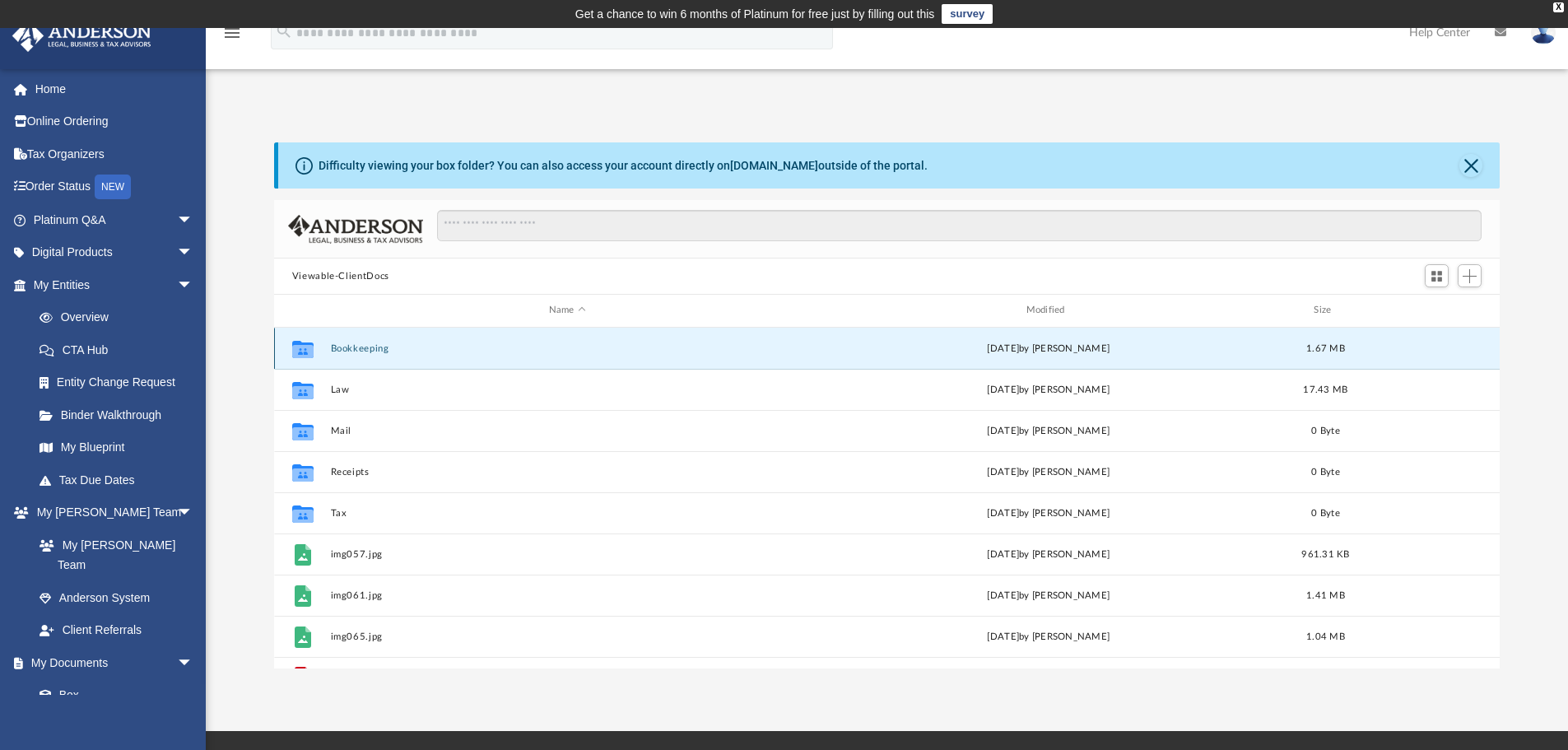
click at [344, 346] on button "Bookkeeping" at bounding box center [567, 348] width 474 height 11
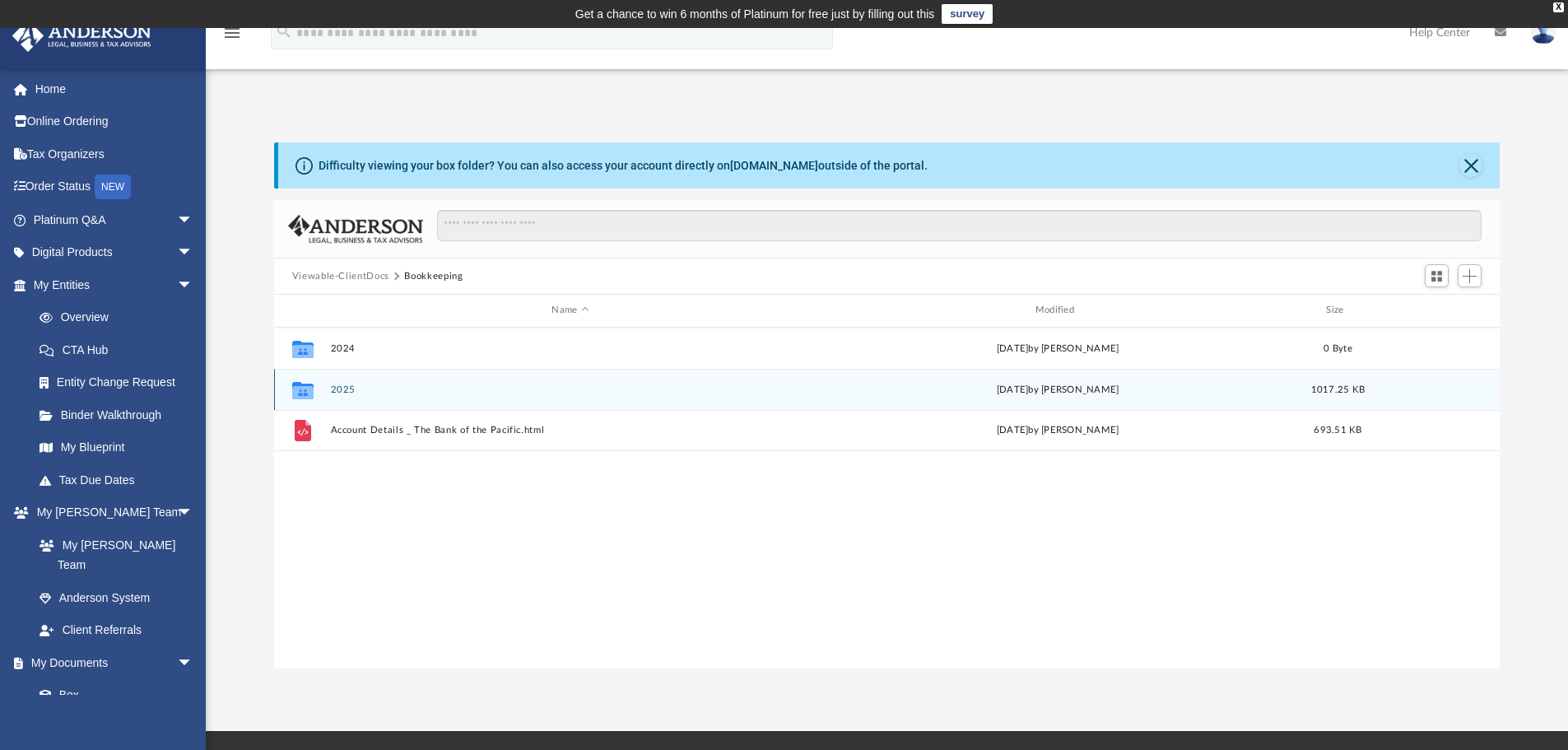
click at [342, 389] on button "2025" at bounding box center [569, 389] width 480 height 11
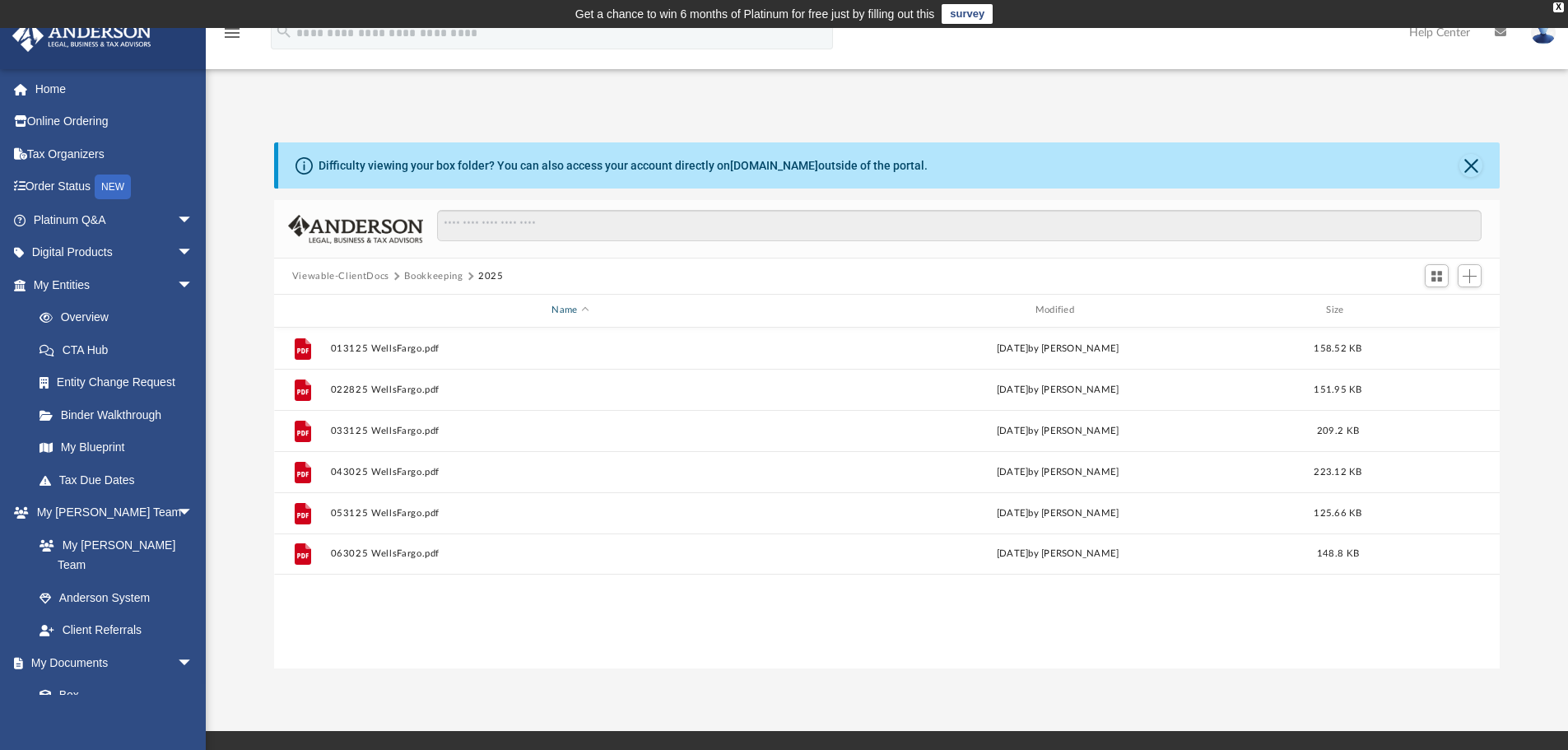
click at [584, 309] on span "Name" at bounding box center [584, 310] width 6 height 6
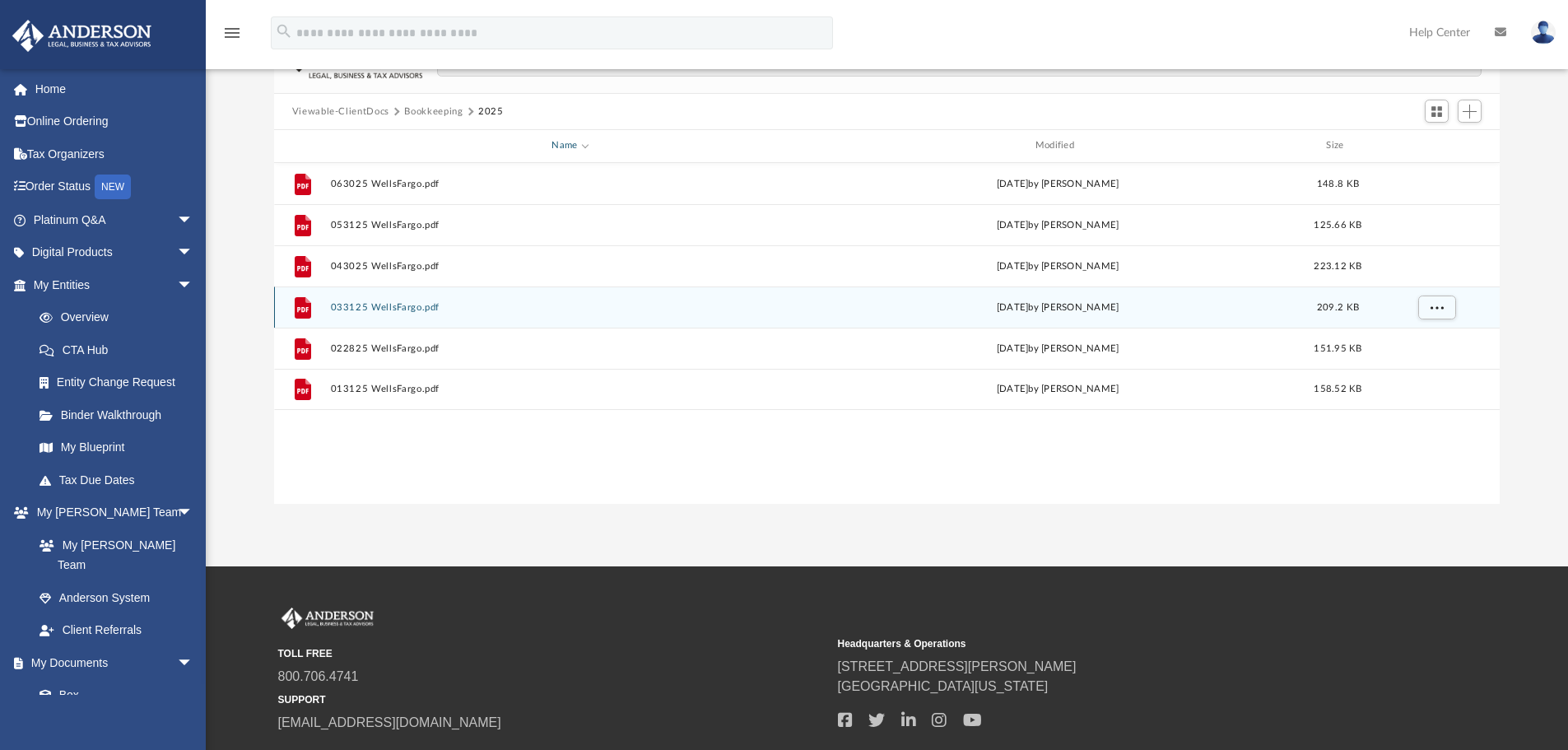
scroll to position [82, 0]
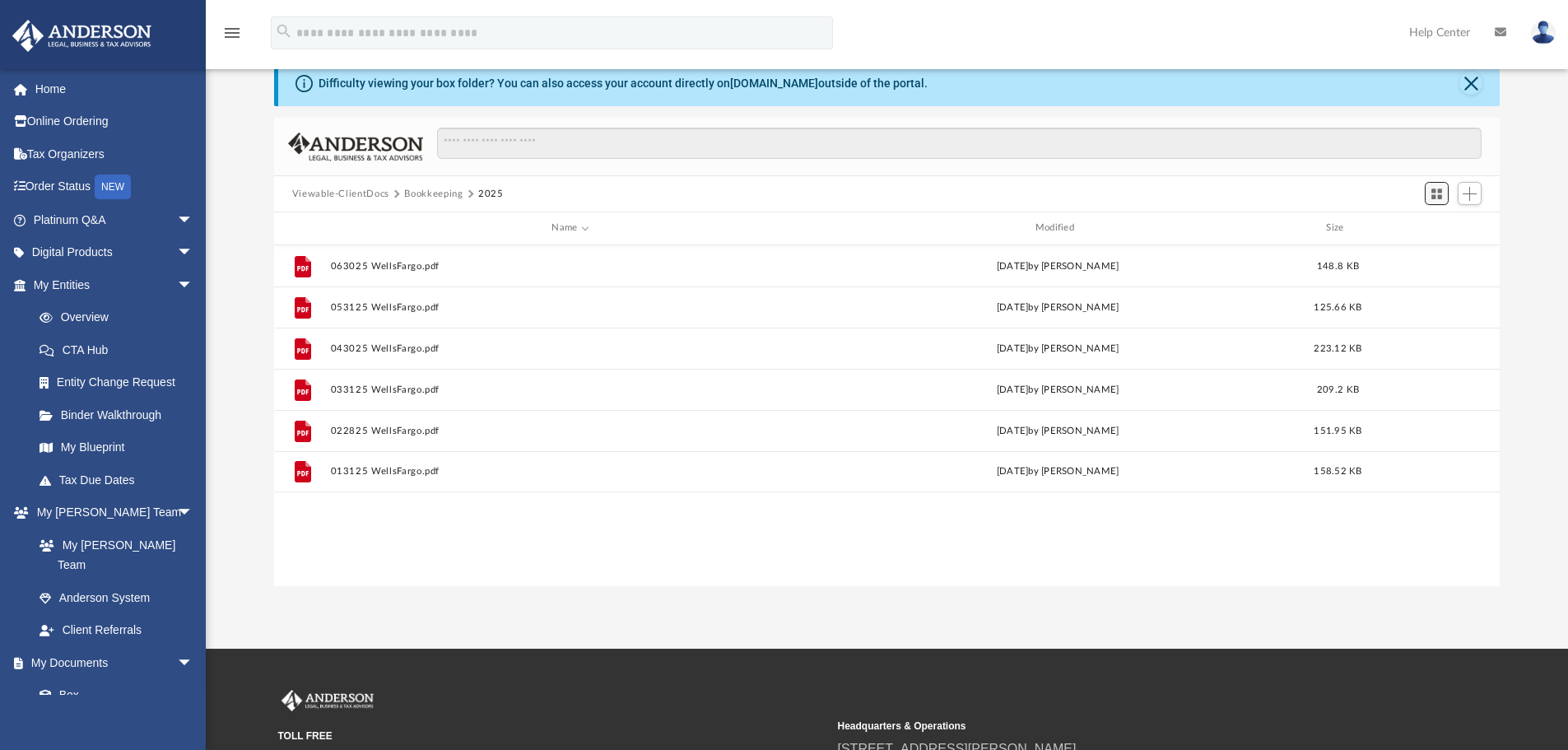
click at [1432, 189] on span "Switch to Grid View" at bounding box center [1436, 194] width 14 height 14
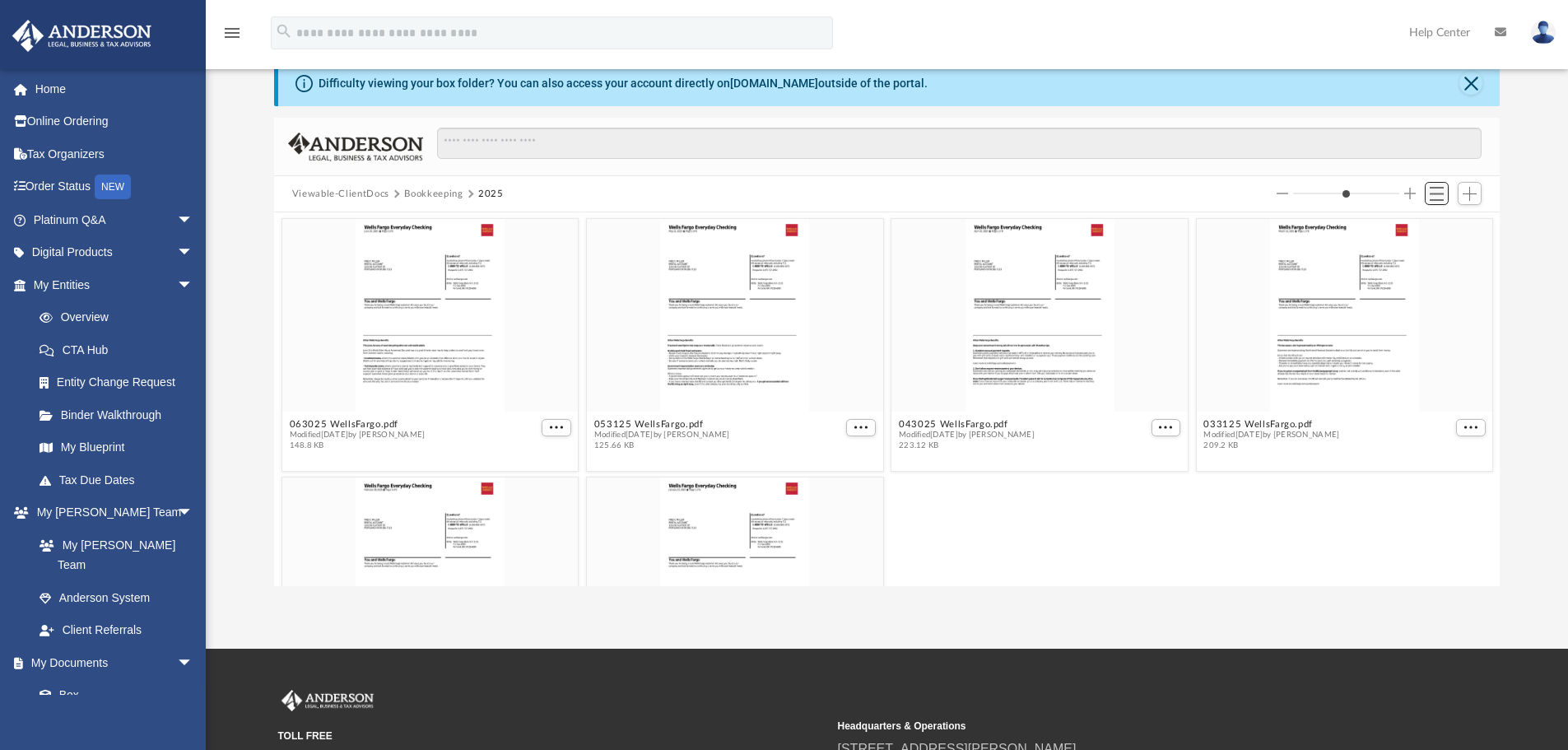
scroll to position [362, 1213]
click at [1432, 189] on span "Switch to List View" at bounding box center [1436, 194] width 14 height 14
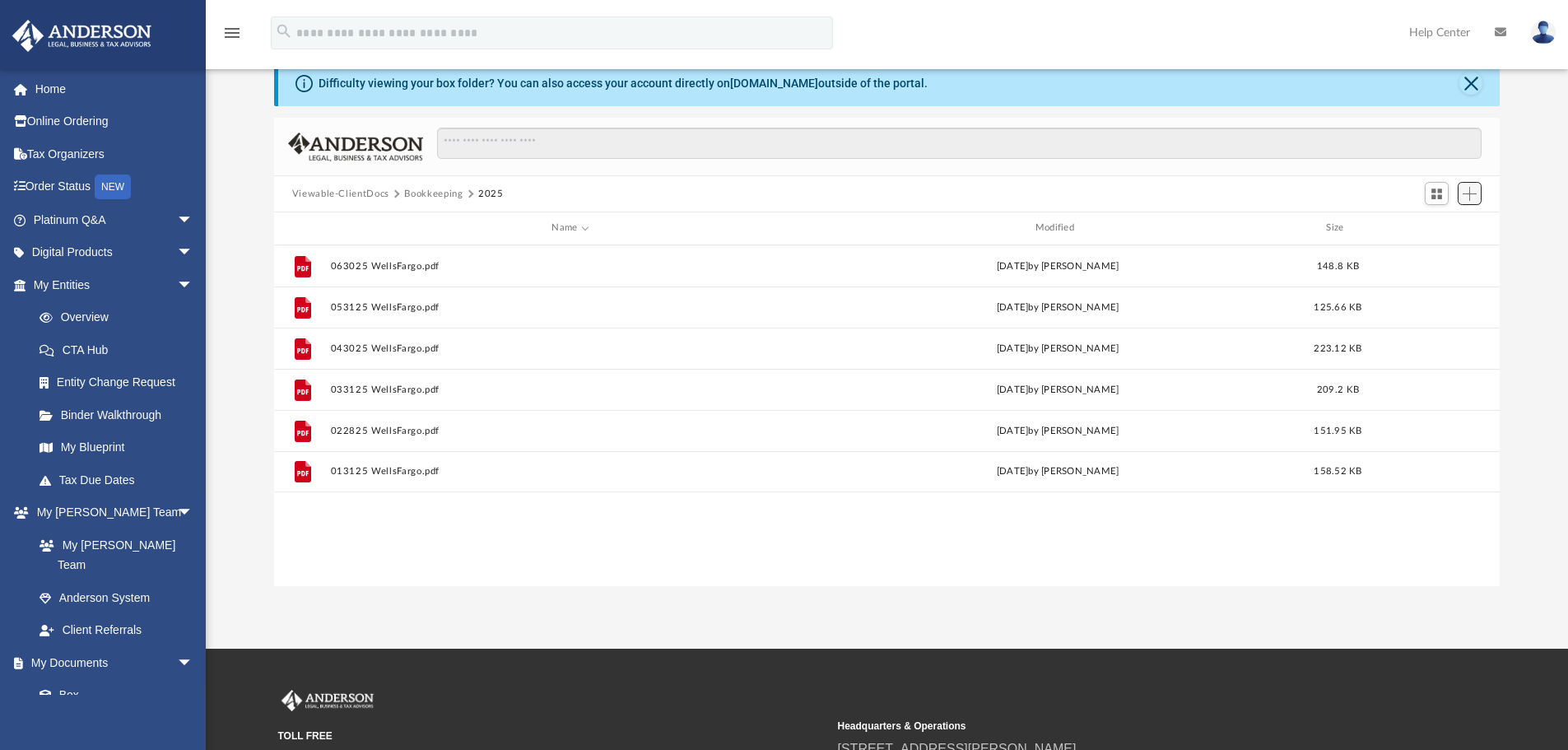
click at [1466, 189] on span "Add" at bounding box center [1469, 194] width 14 height 14
click at [1433, 228] on li "Upload" at bounding box center [1445, 226] width 53 height 17
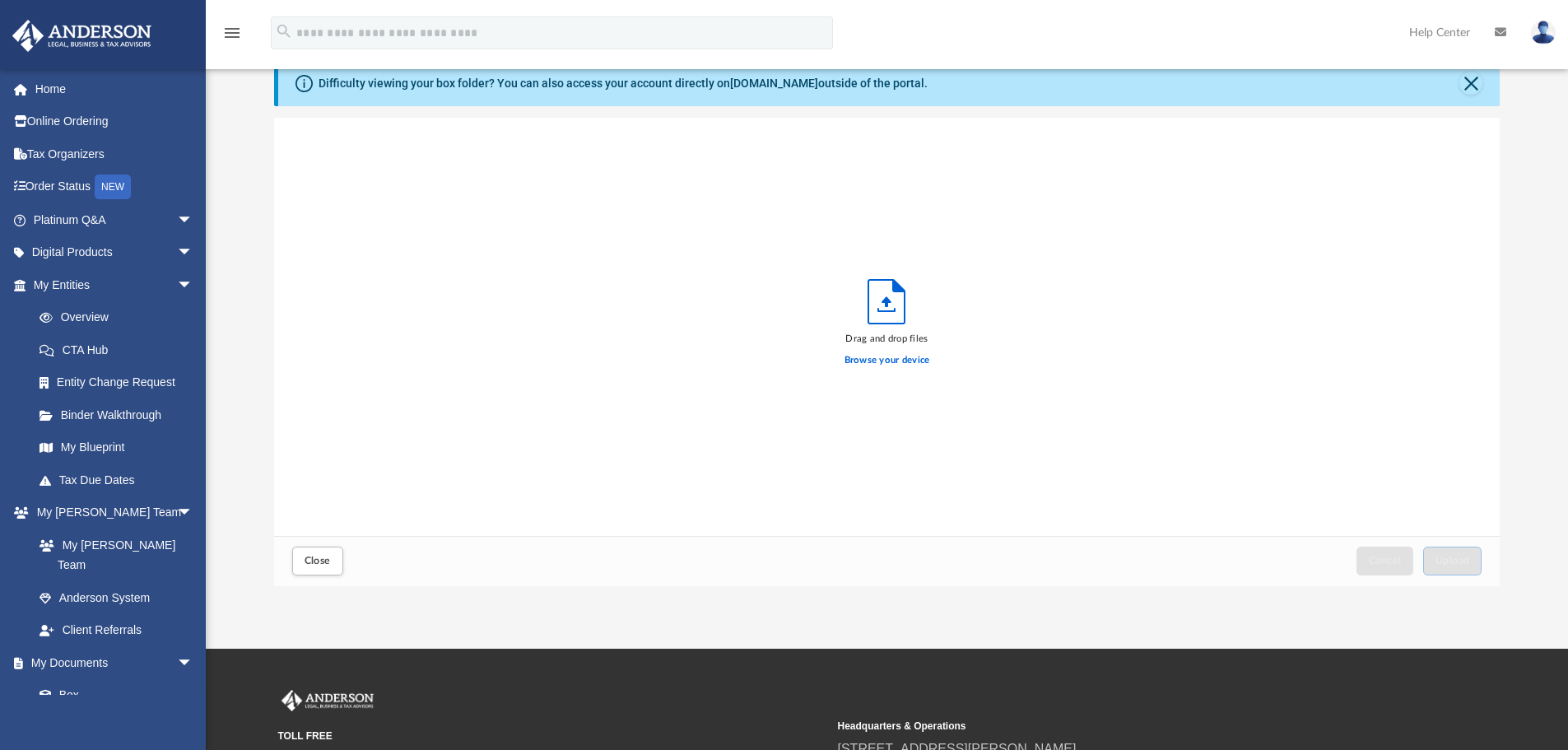
scroll to position [404, 1213]
click at [870, 356] on label "Browse your device" at bounding box center [887, 360] width 86 height 15
click at [0, 0] on input "Browse your device" at bounding box center [0, 0] width 0 height 0
click at [1454, 561] on span "Upload" at bounding box center [1452, 560] width 35 height 10
click at [869, 355] on label "Select More Files" at bounding box center [886, 358] width 75 height 15
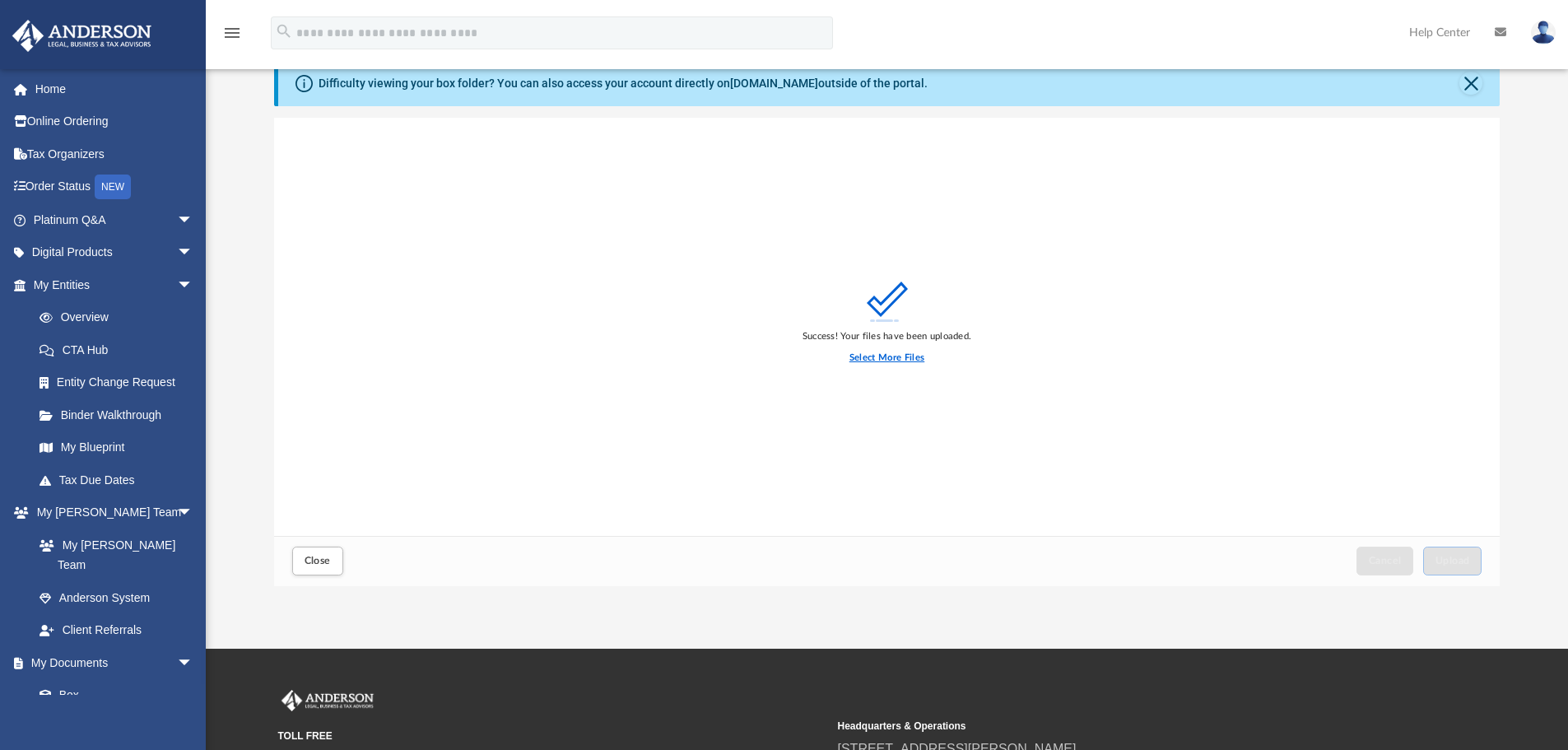
click at [0, 0] on input "Select More Files" at bounding box center [0, 0] width 0 height 0
click at [1451, 552] on button "Upload" at bounding box center [1452, 560] width 60 height 29
click at [875, 353] on label "Select More Files" at bounding box center [886, 358] width 75 height 15
click at [0, 0] on input "Select More Files" at bounding box center [0, 0] width 0 height 0
click at [1458, 560] on span "Upload" at bounding box center [1452, 560] width 35 height 10
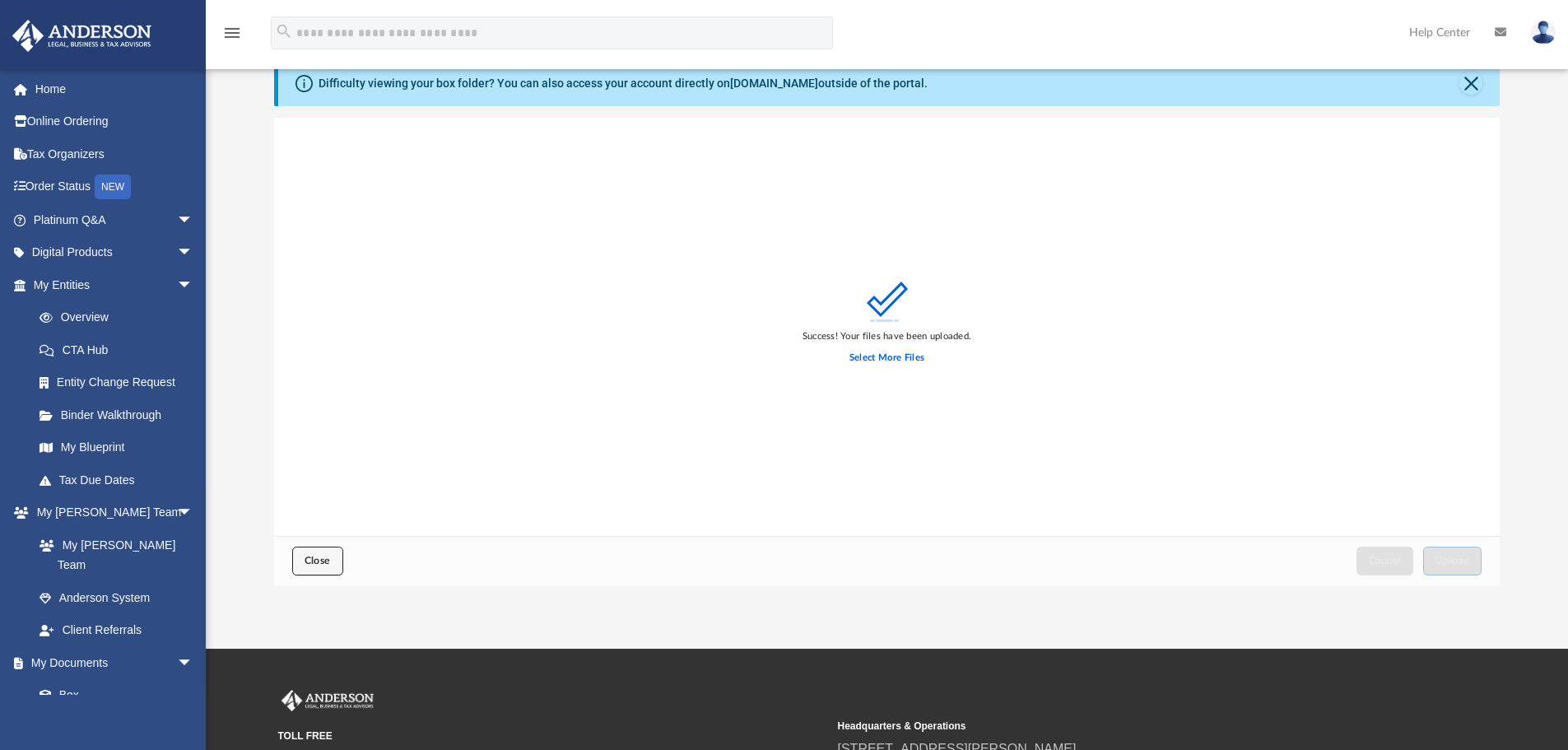
click at [318, 567] on button "Close" at bounding box center [317, 560] width 51 height 29
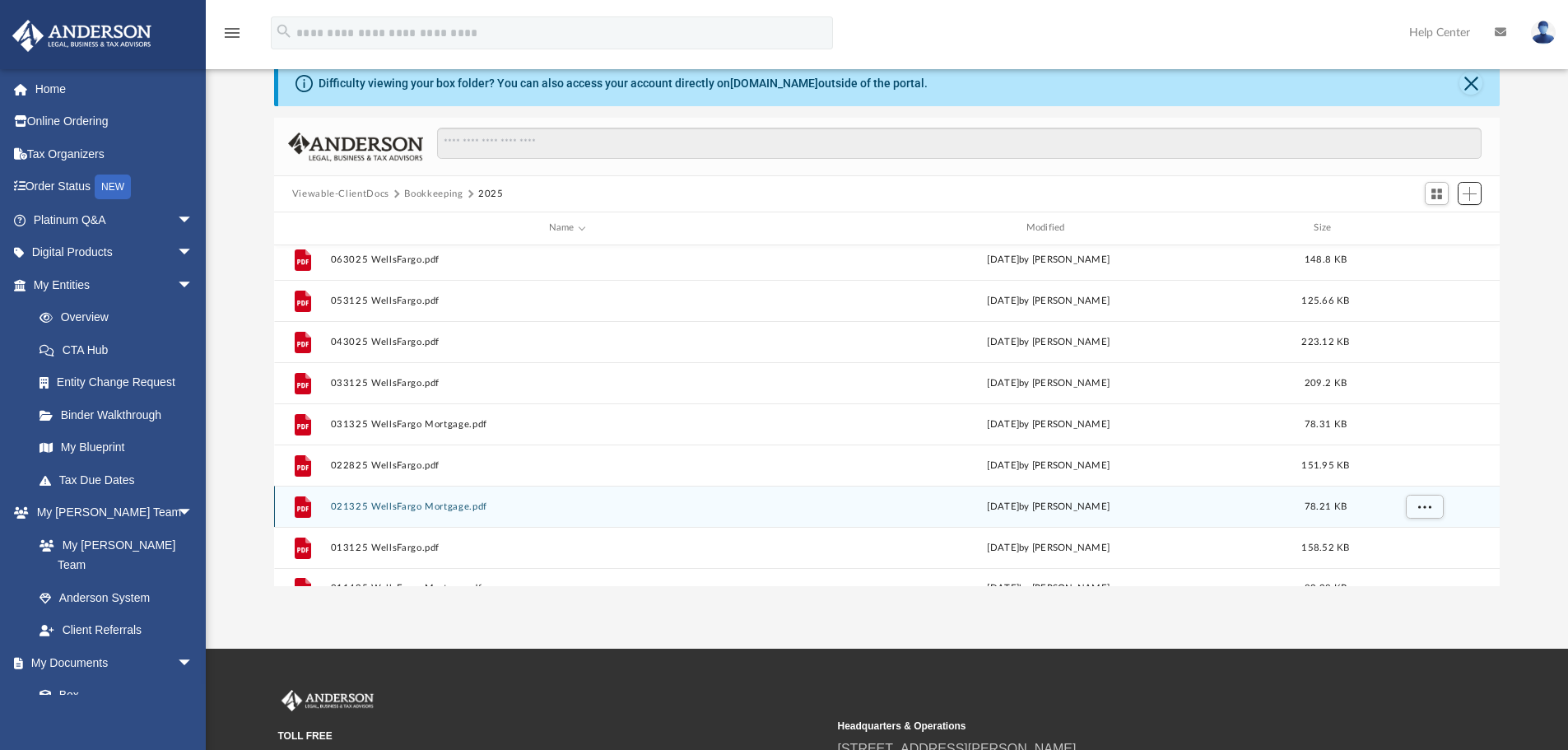
scroll to position [0, 0]
